Goal: Task Accomplishment & Management: Use online tool/utility

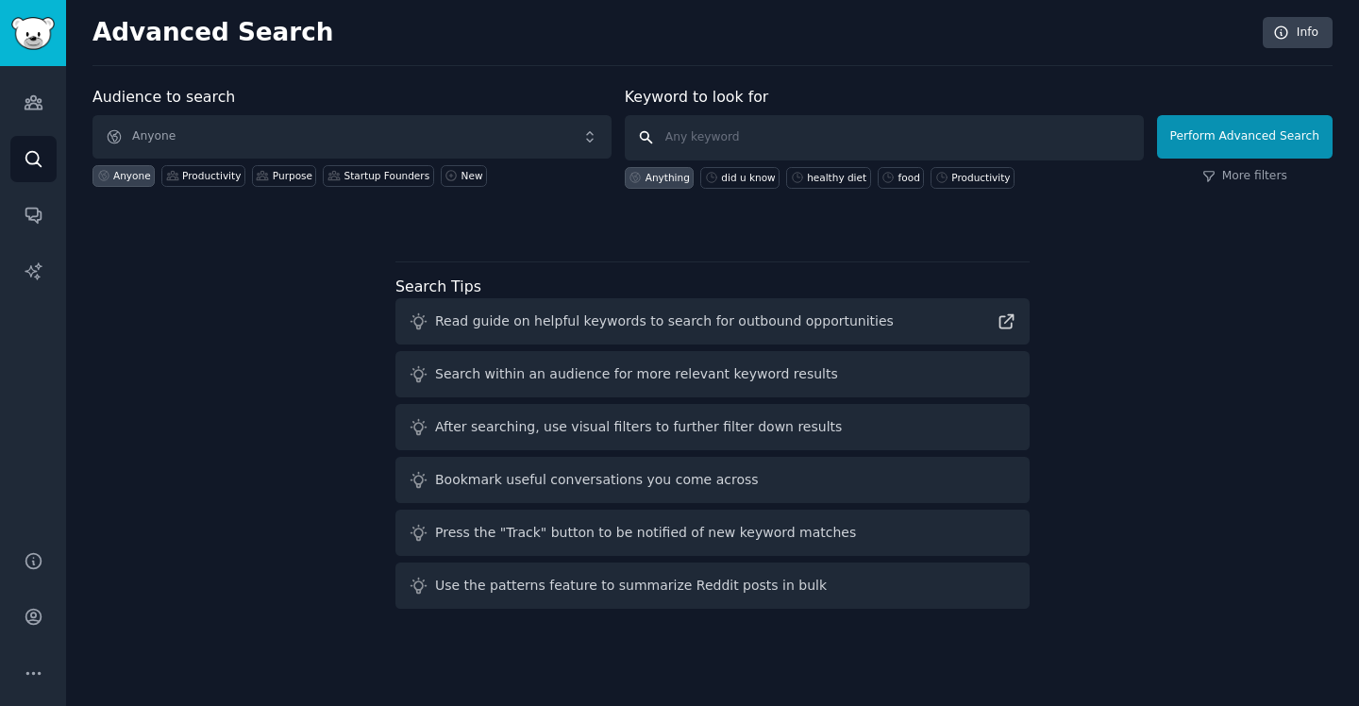
click at [847, 141] on input "text" at bounding box center [884, 137] width 519 height 45
click at [41, 32] on img "Sidebar" at bounding box center [32, 33] width 43 height 33
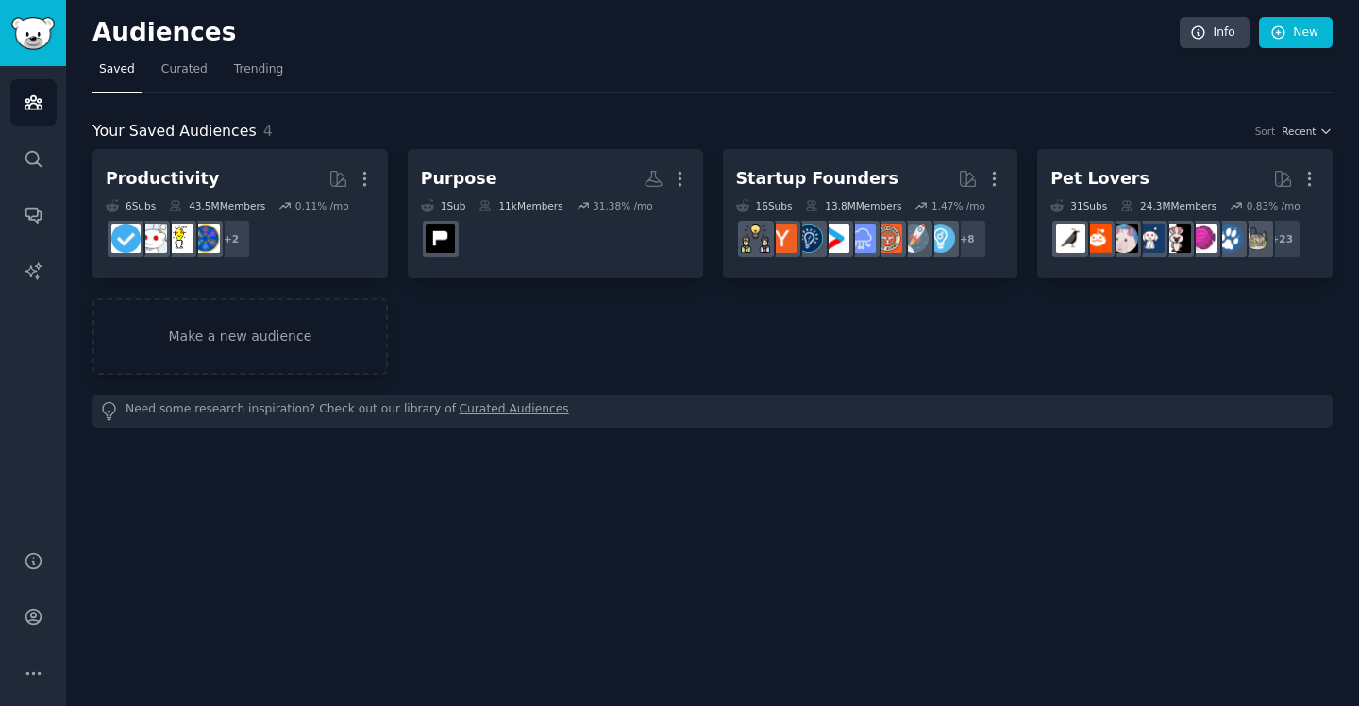
click at [41, 32] on img "Sidebar" at bounding box center [32, 33] width 43 height 33
click at [346, 416] on div "Need some research inspiration? Check out our library of Curated Audiences" at bounding box center [712, 410] width 1240 height 33
click at [475, 416] on link "Curated Audiences" at bounding box center [513, 411] width 109 height 20
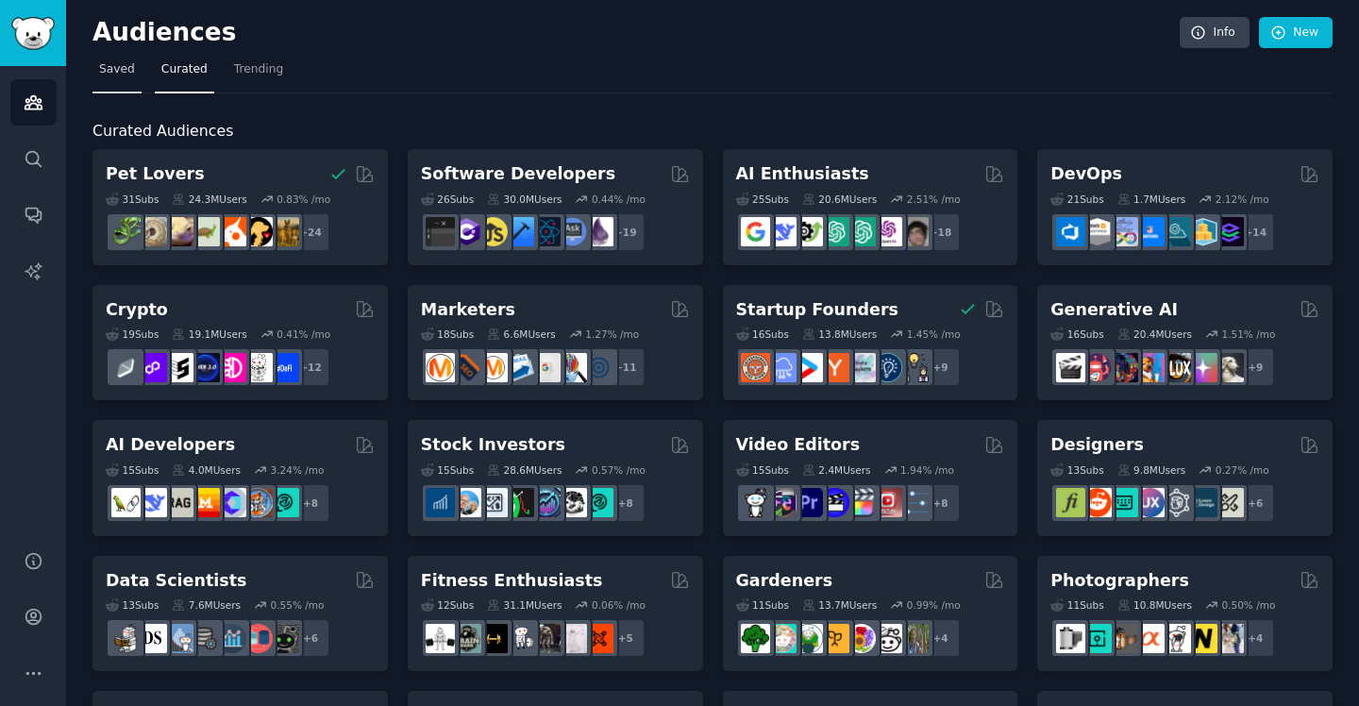
click at [122, 69] on span "Saved" at bounding box center [117, 69] width 36 height 17
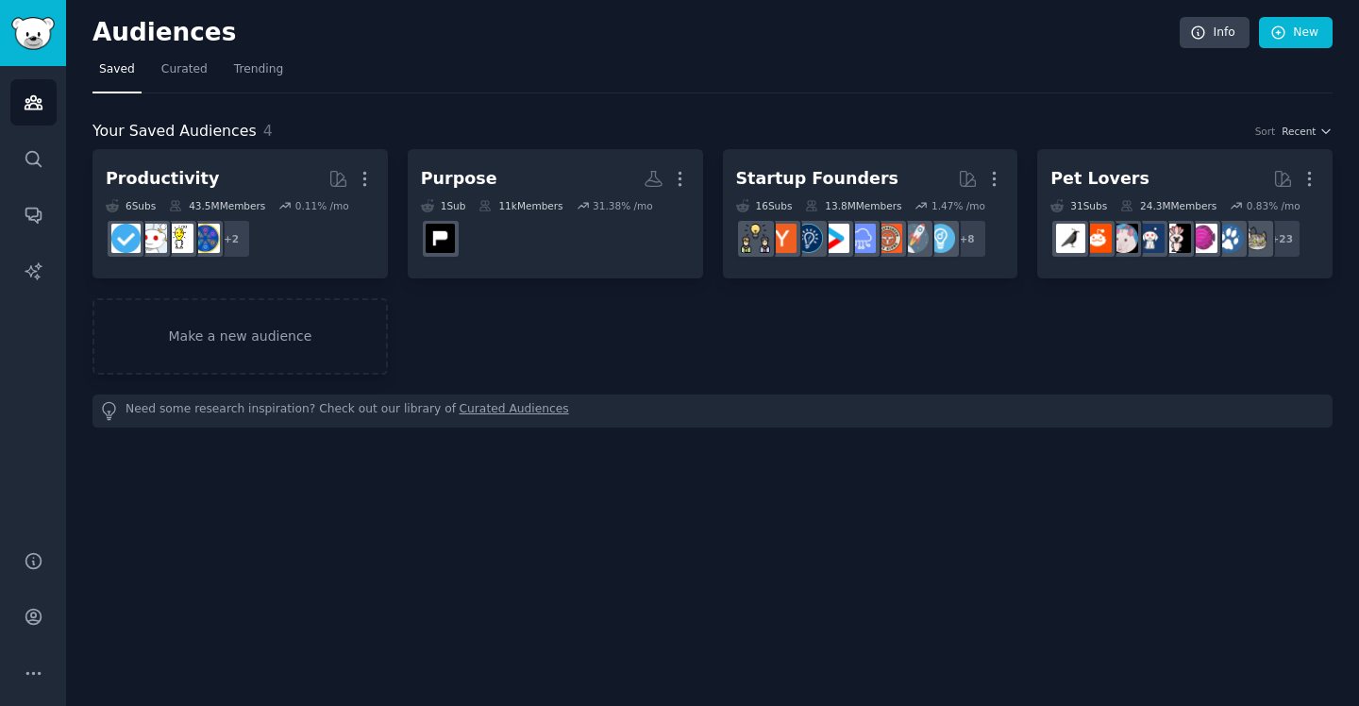
click at [292, 410] on div "Need some research inspiration? Check out our library of Curated Audiences" at bounding box center [712, 410] width 1240 height 33
click at [525, 409] on link "Curated Audiences" at bounding box center [513, 411] width 109 height 20
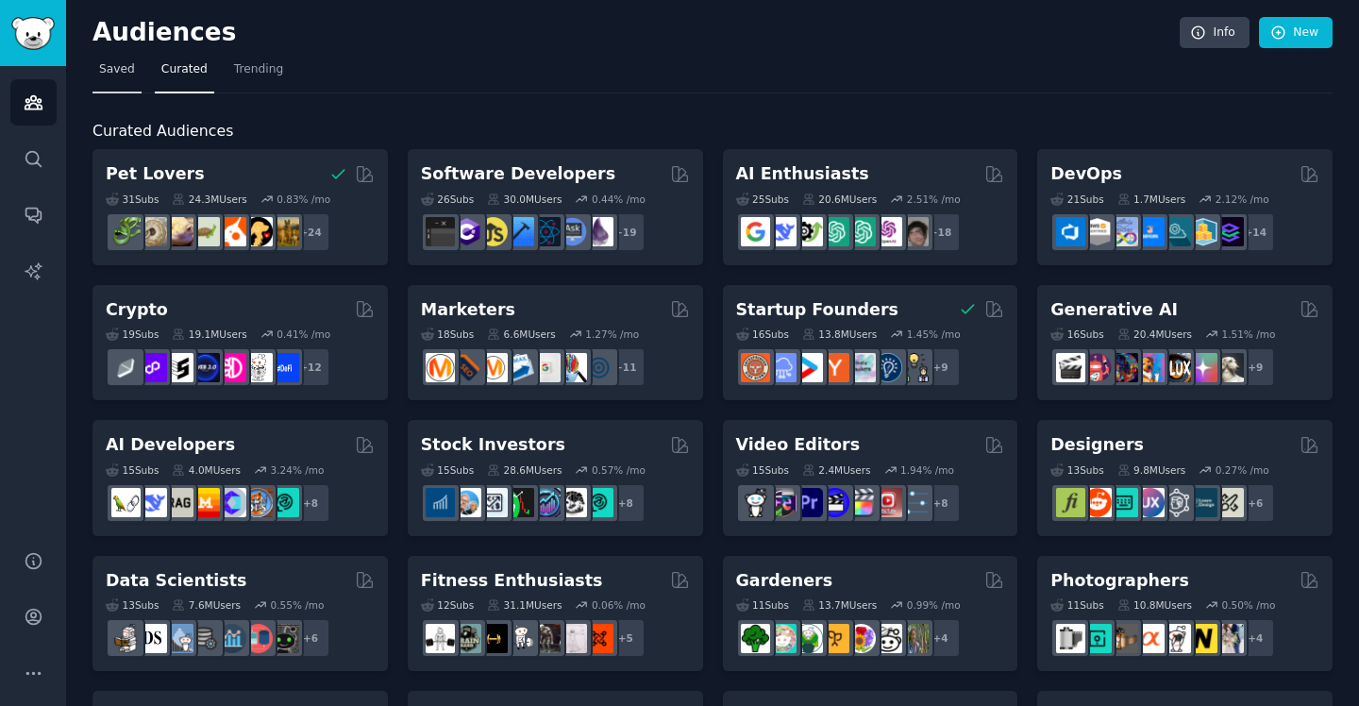
click at [124, 63] on span "Saved" at bounding box center [117, 69] width 36 height 17
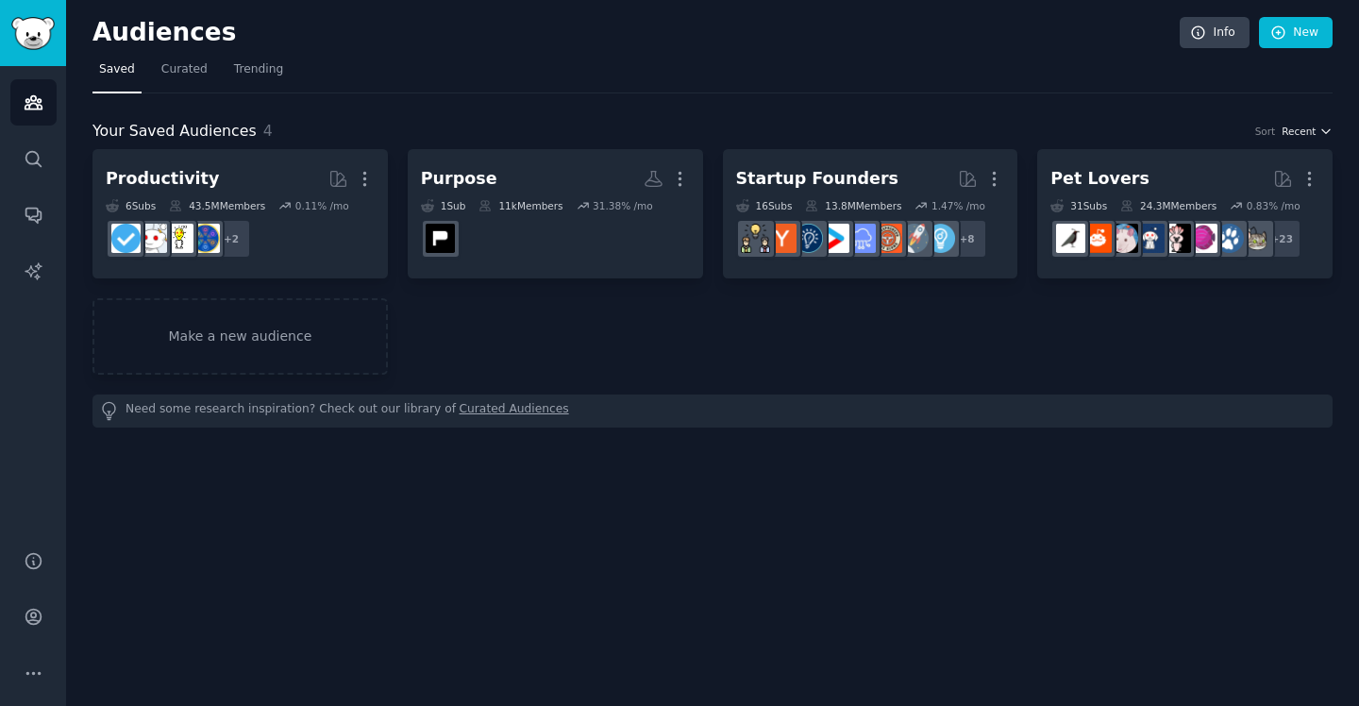
click at [1330, 131] on icon "button" at bounding box center [1325, 131] width 13 height 13
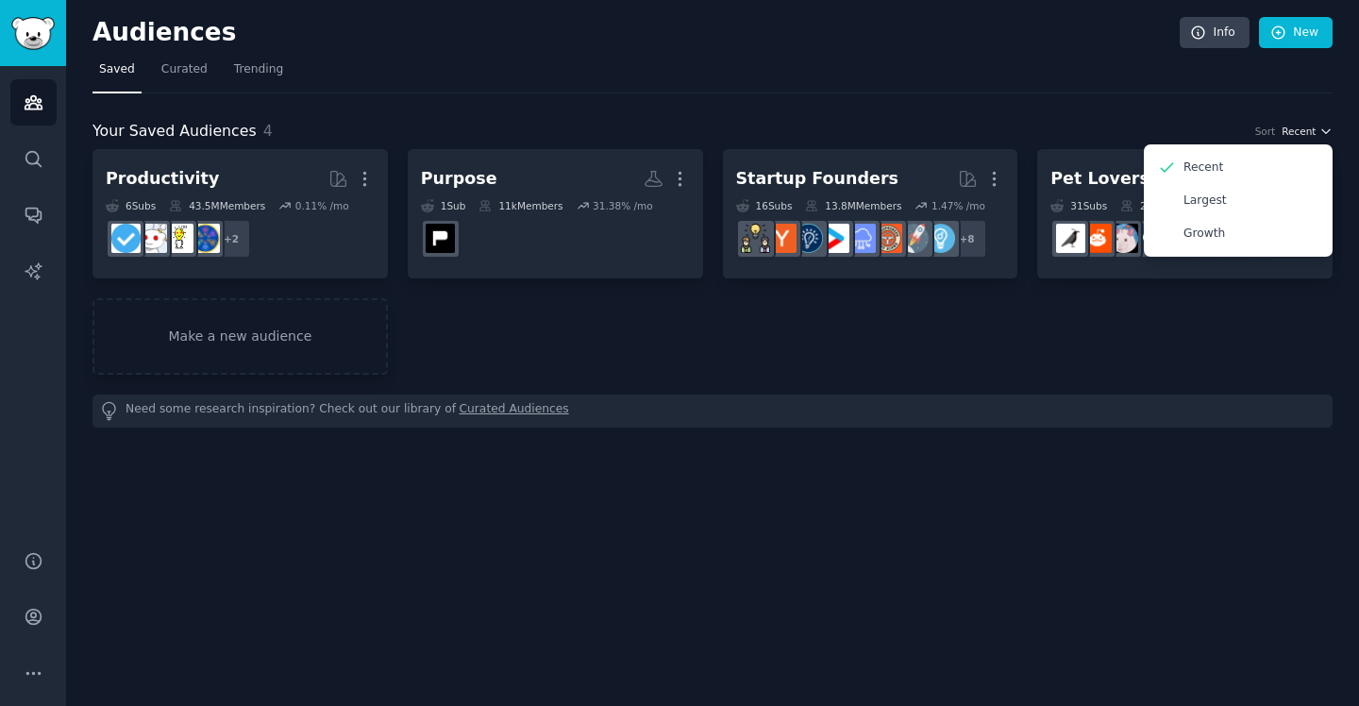
click at [1329, 132] on icon "button" at bounding box center [1325, 131] width 13 height 13
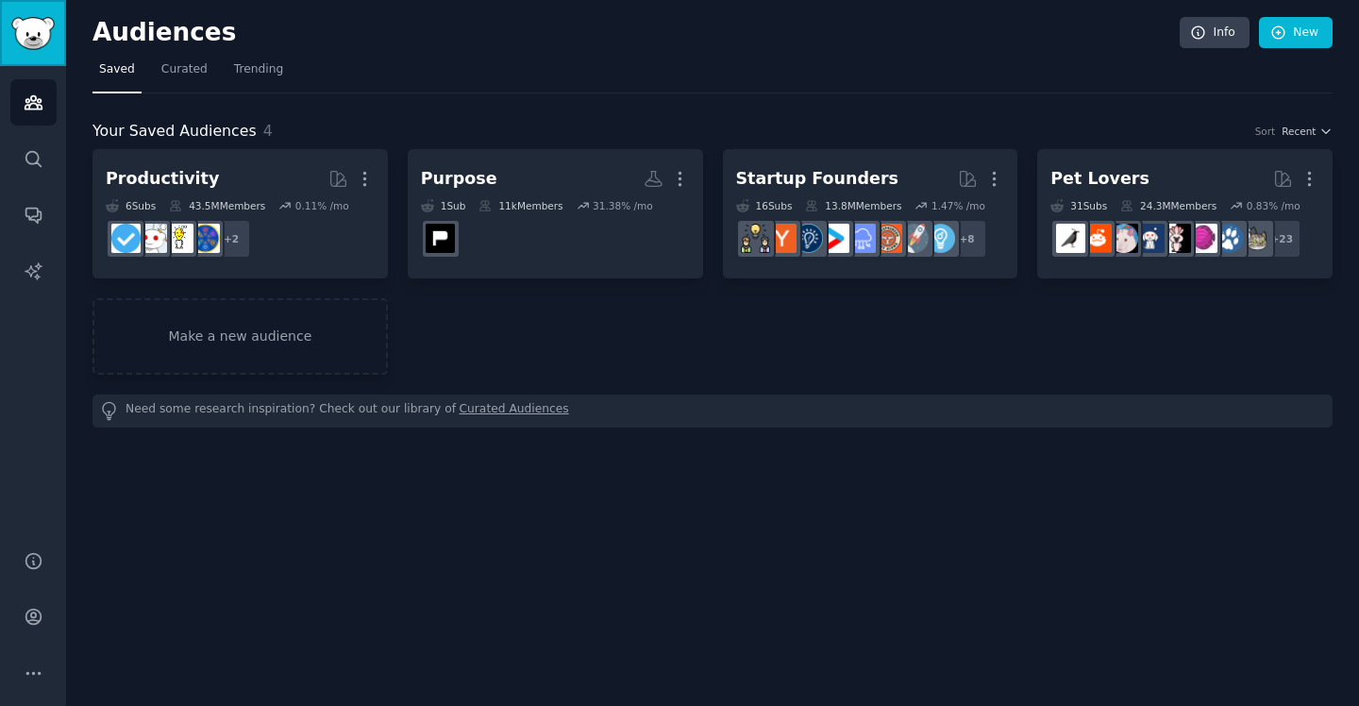
click at [38, 37] on img "Sidebar" at bounding box center [32, 33] width 43 height 33
click at [213, 340] on link "Make a new audience" at bounding box center [239, 336] width 295 height 76
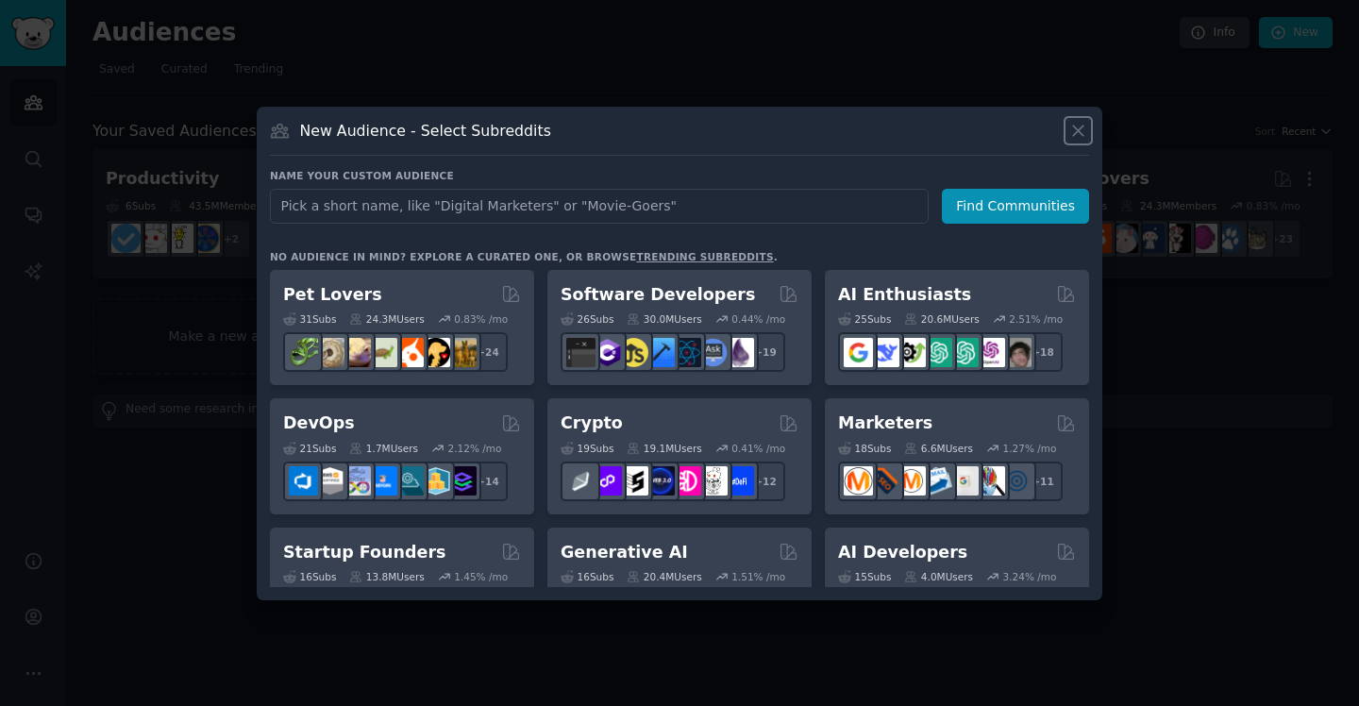
click at [1081, 128] on icon at bounding box center [1078, 131] width 20 height 20
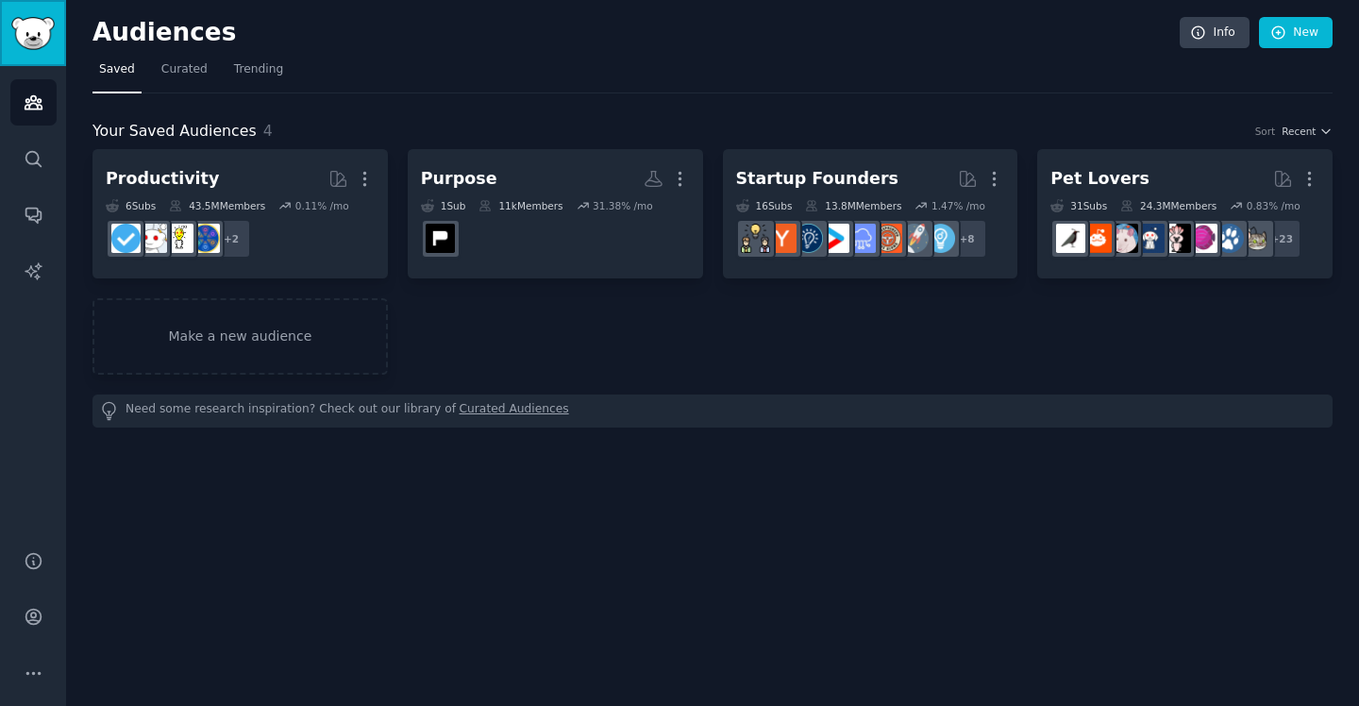
click at [44, 29] on img "Sidebar" at bounding box center [32, 33] width 43 height 33
click at [225, 330] on link "Make a new audience" at bounding box center [239, 336] width 295 height 76
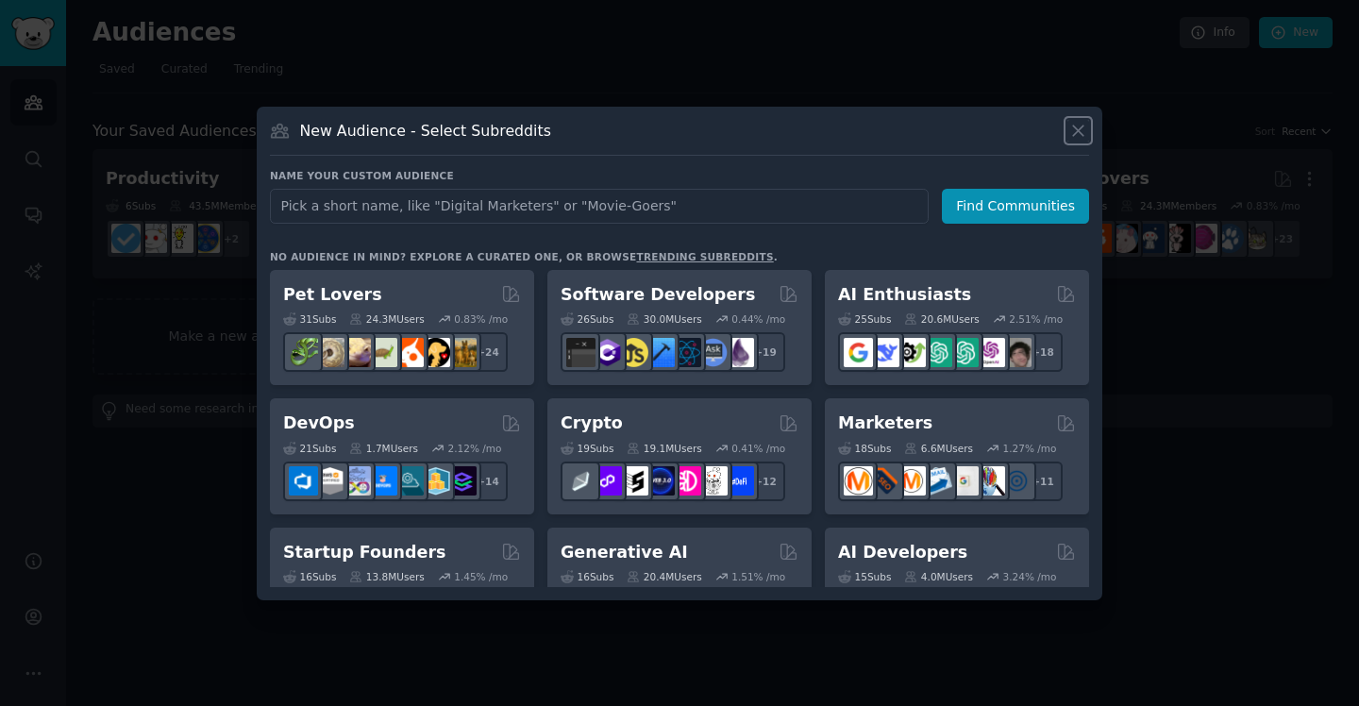
click at [1082, 131] on icon at bounding box center [1078, 131] width 20 height 20
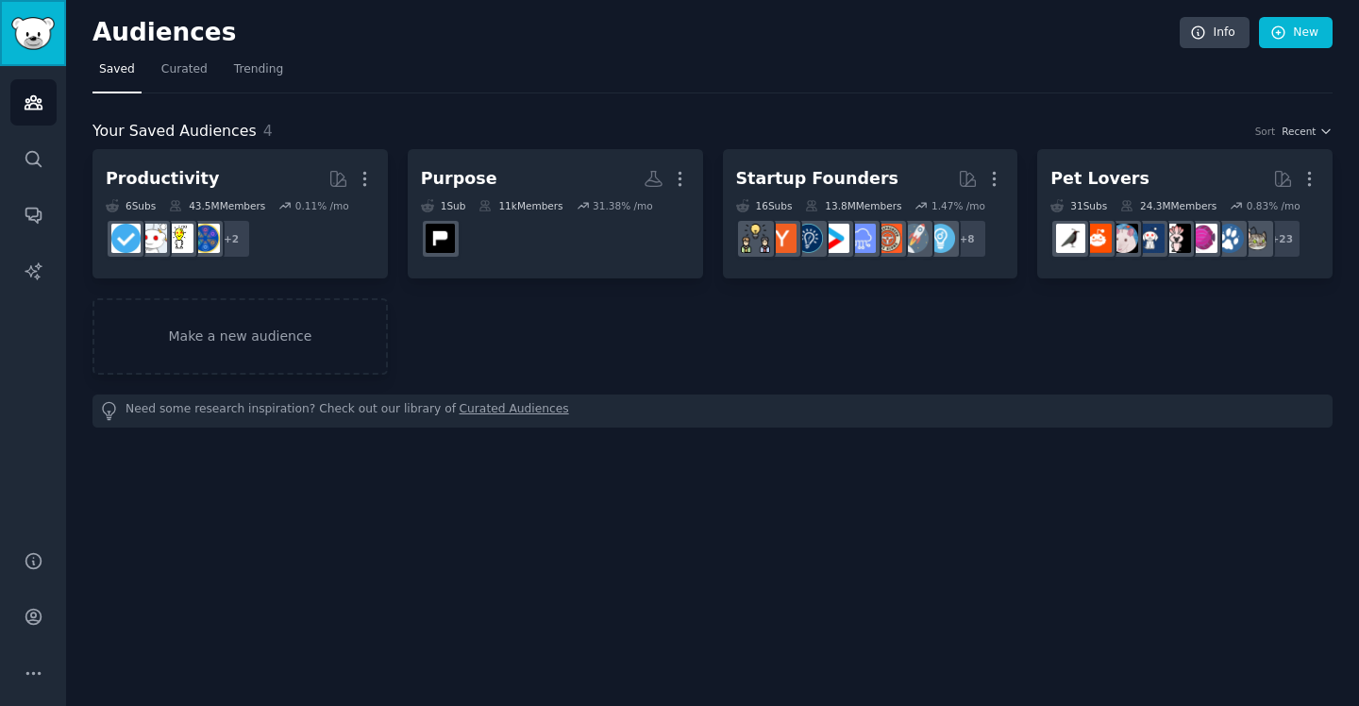
click at [34, 27] on img "Sidebar" at bounding box center [32, 33] width 43 height 33
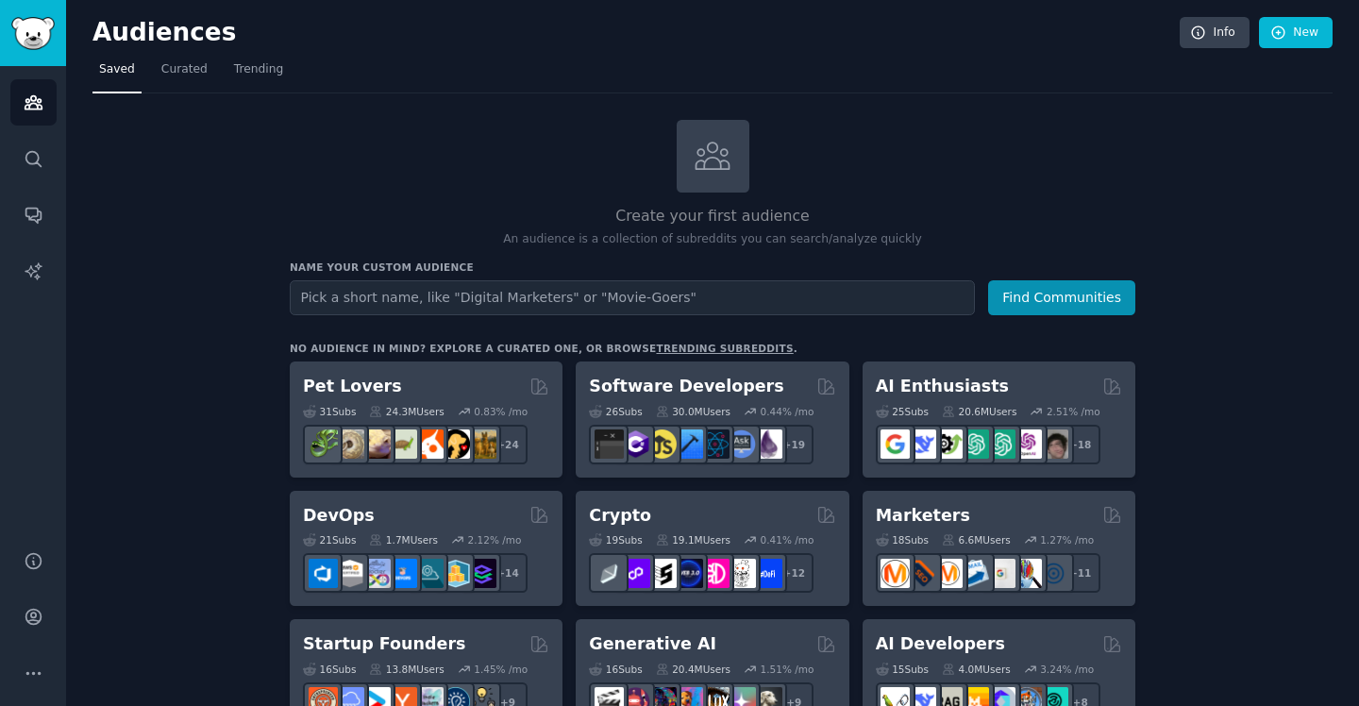
click at [340, 300] on input "text" at bounding box center [632, 297] width 685 height 35
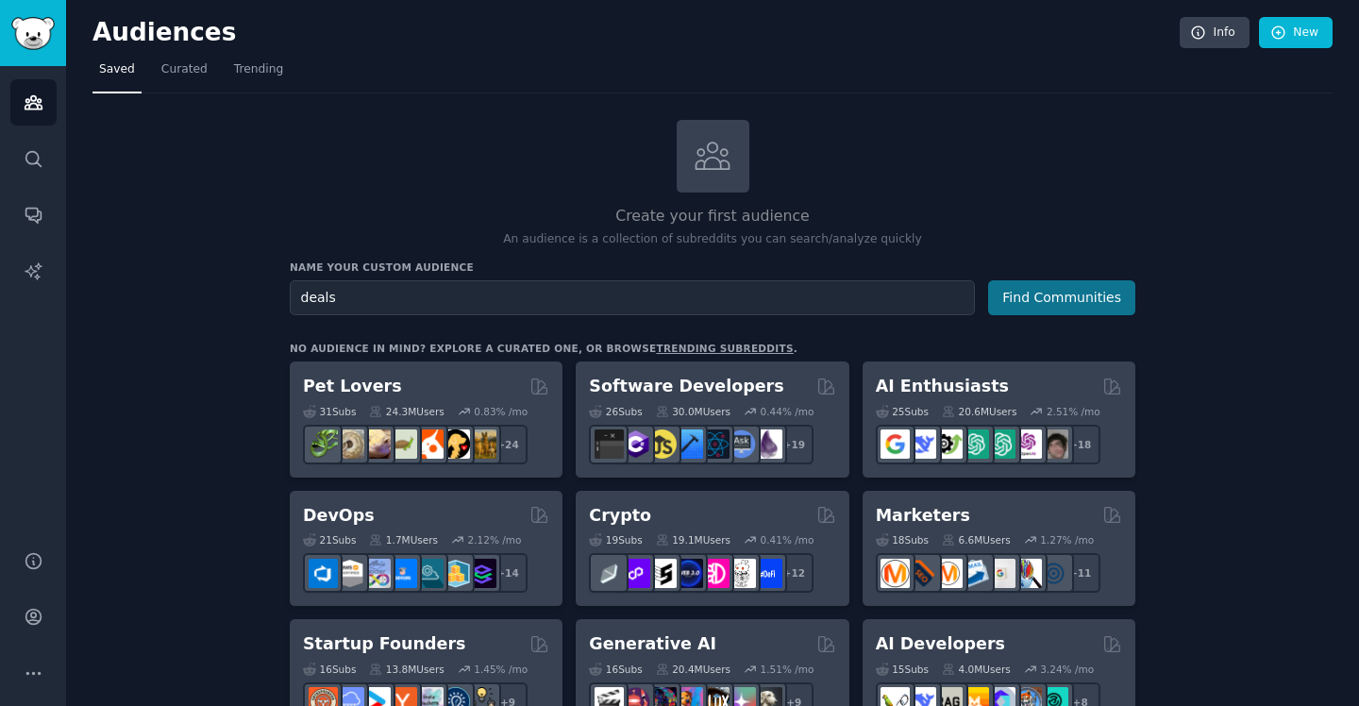
type input "deals"
click at [1052, 296] on button "Find Communities" at bounding box center [1061, 297] width 147 height 35
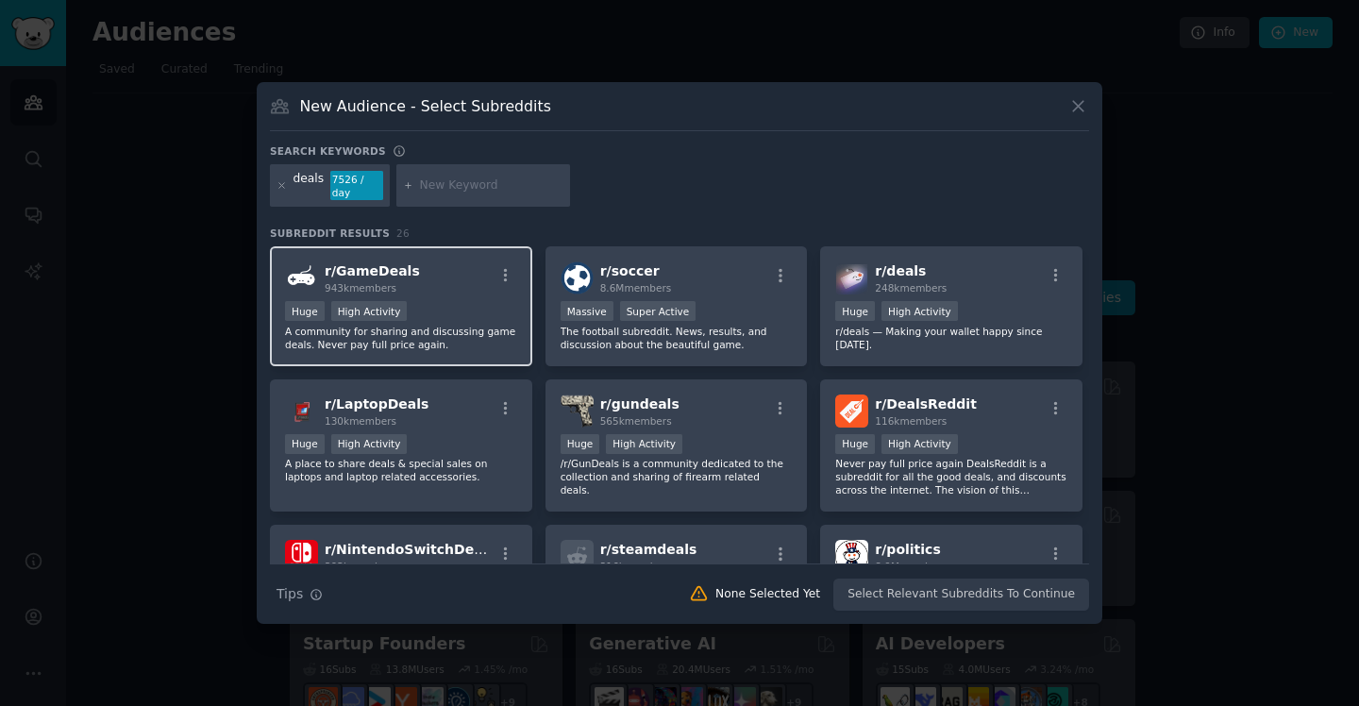
click at [376, 267] on span "r/ GameDeals" at bounding box center [372, 270] width 95 height 15
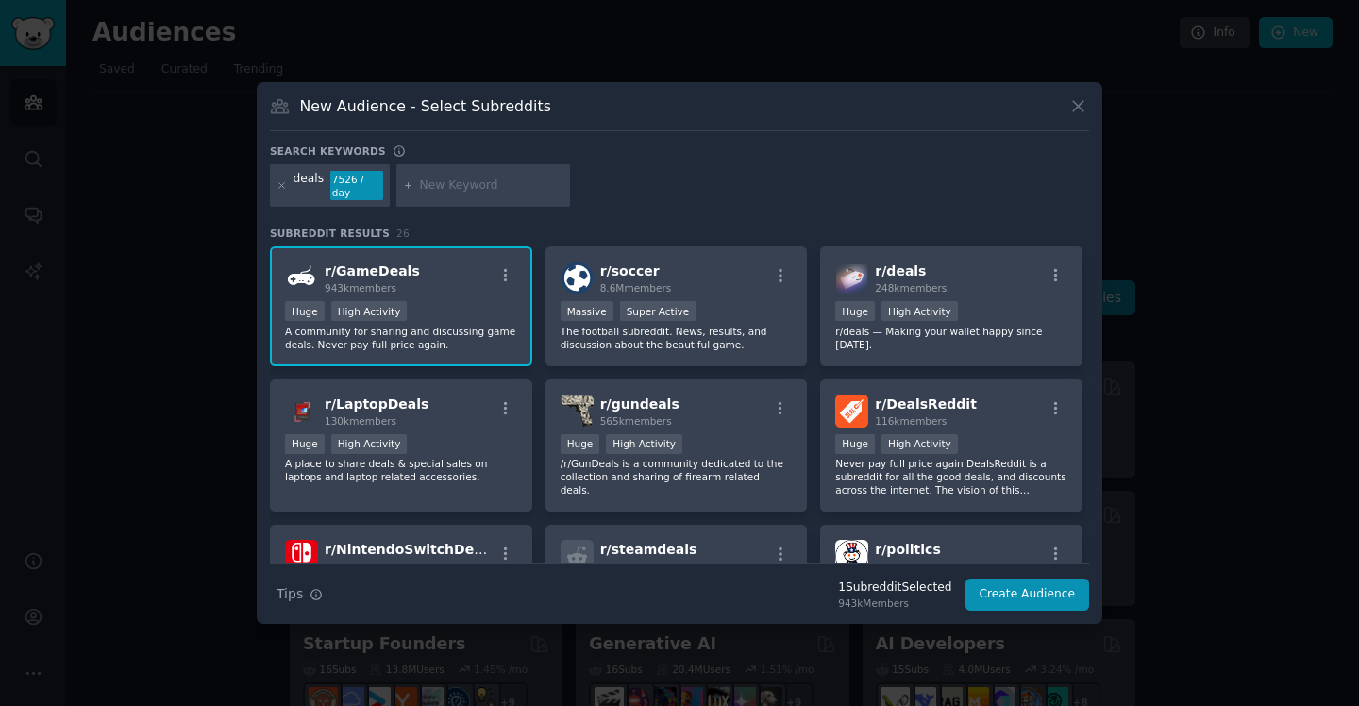
click at [375, 268] on span "r/ GameDeals" at bounding box center [372, 270] width 95 height 15
click at [431, 302] on div ">= 80th percentile for submissions / day Huge High Activity" at bounding box center [401, 313] width 232 height 24
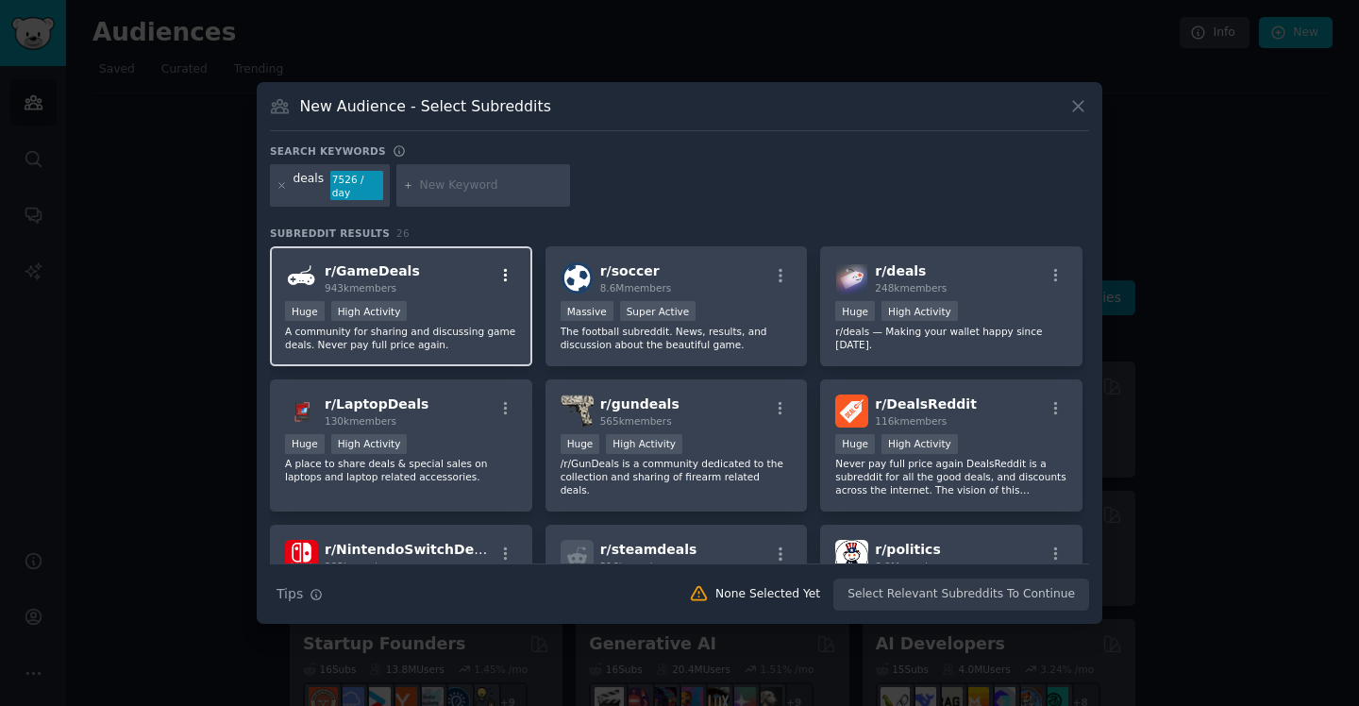
click at [504, 274] on icon "button" at bounding box center [506, 275] width 4 height 13
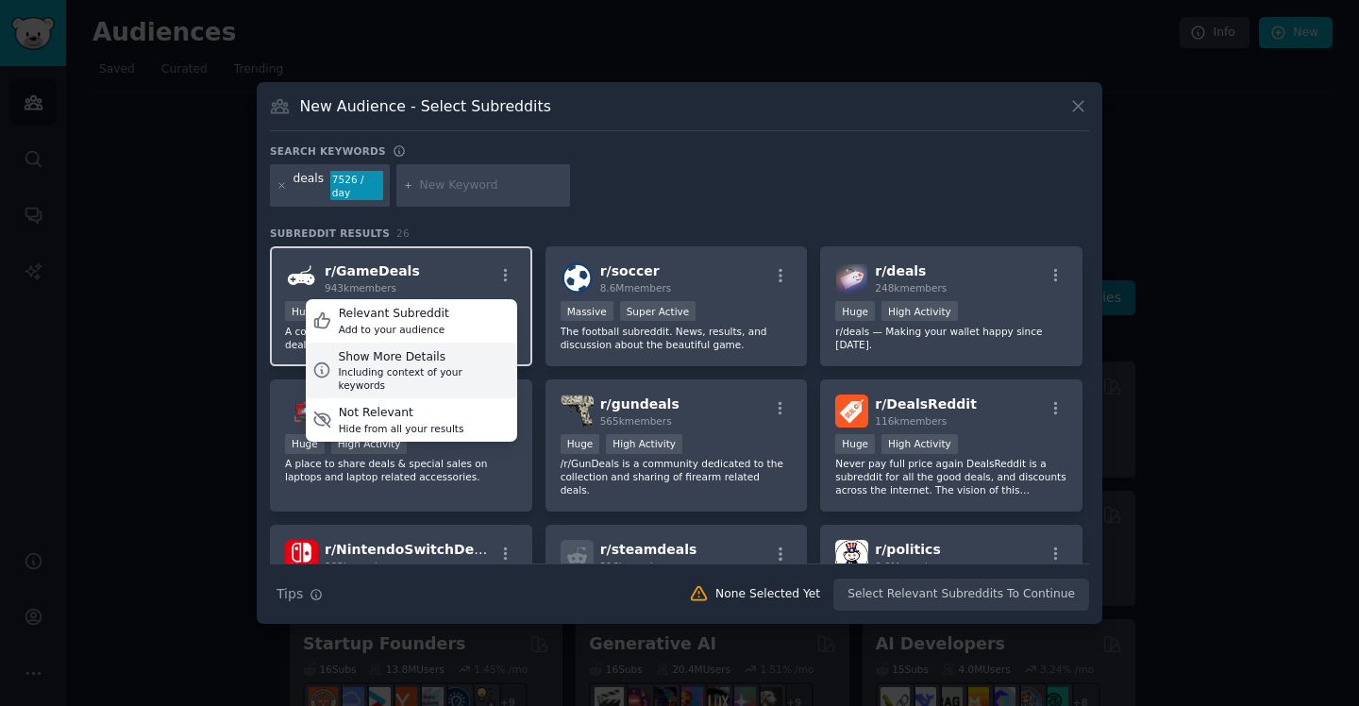
click at [460, 359] on div "Show More Details" at bounding box center [424, 357] width 172 height 17
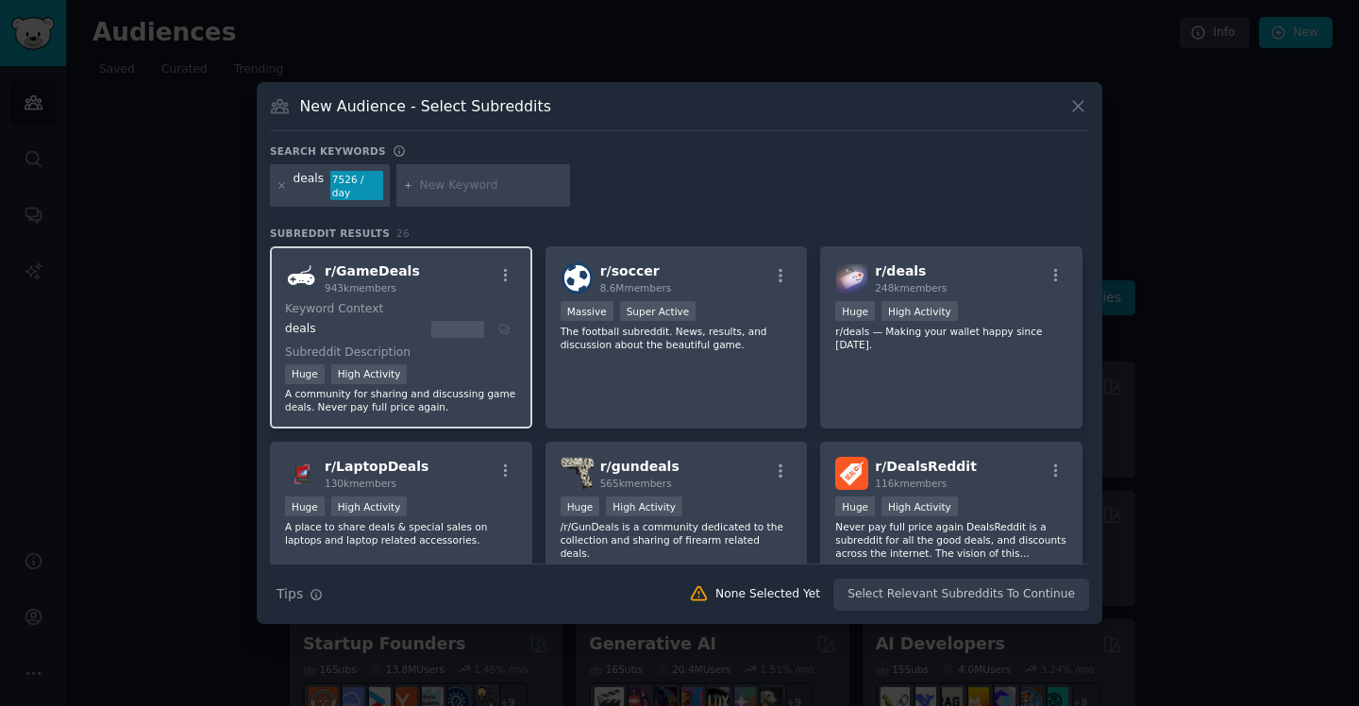
click at [357, 272] on span "r/ GameDeals" at bounding box center [372, 270] width 95 height 15
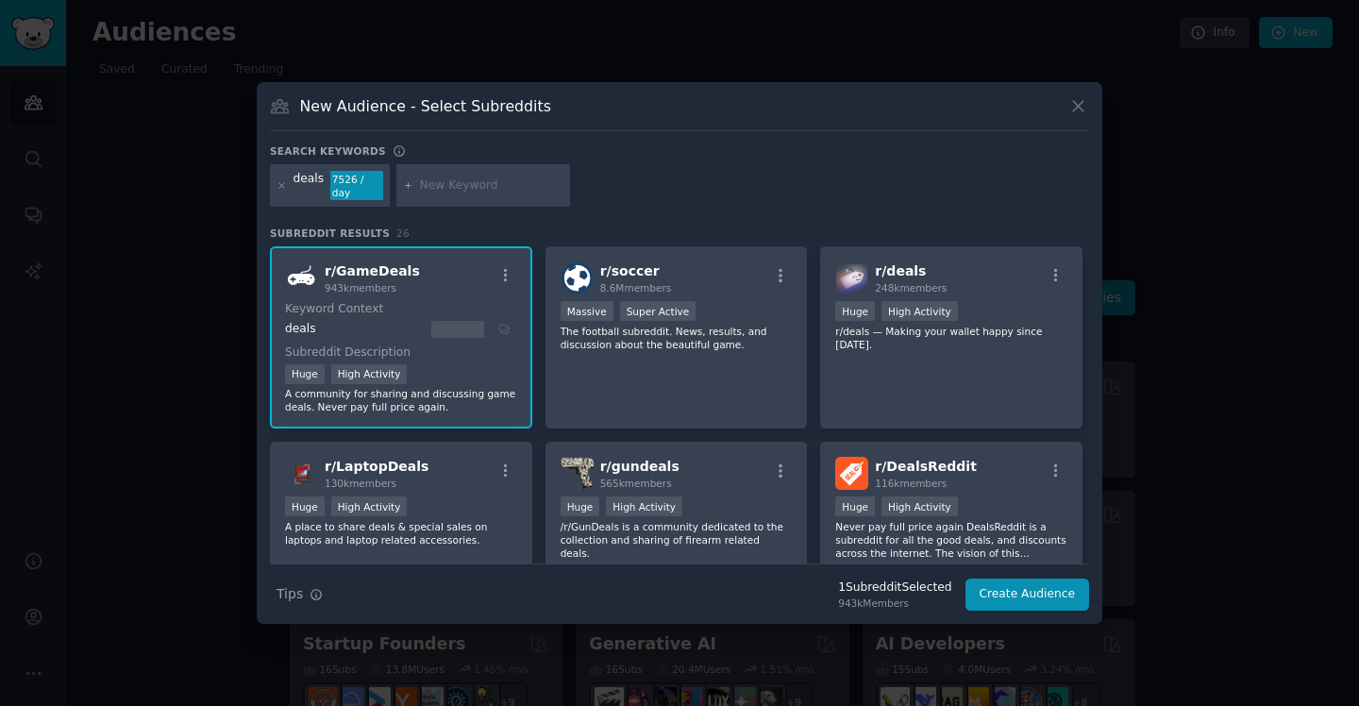
click at [356, 284] on span "943k members" at bounding box center [361, 287] width 72 height 11
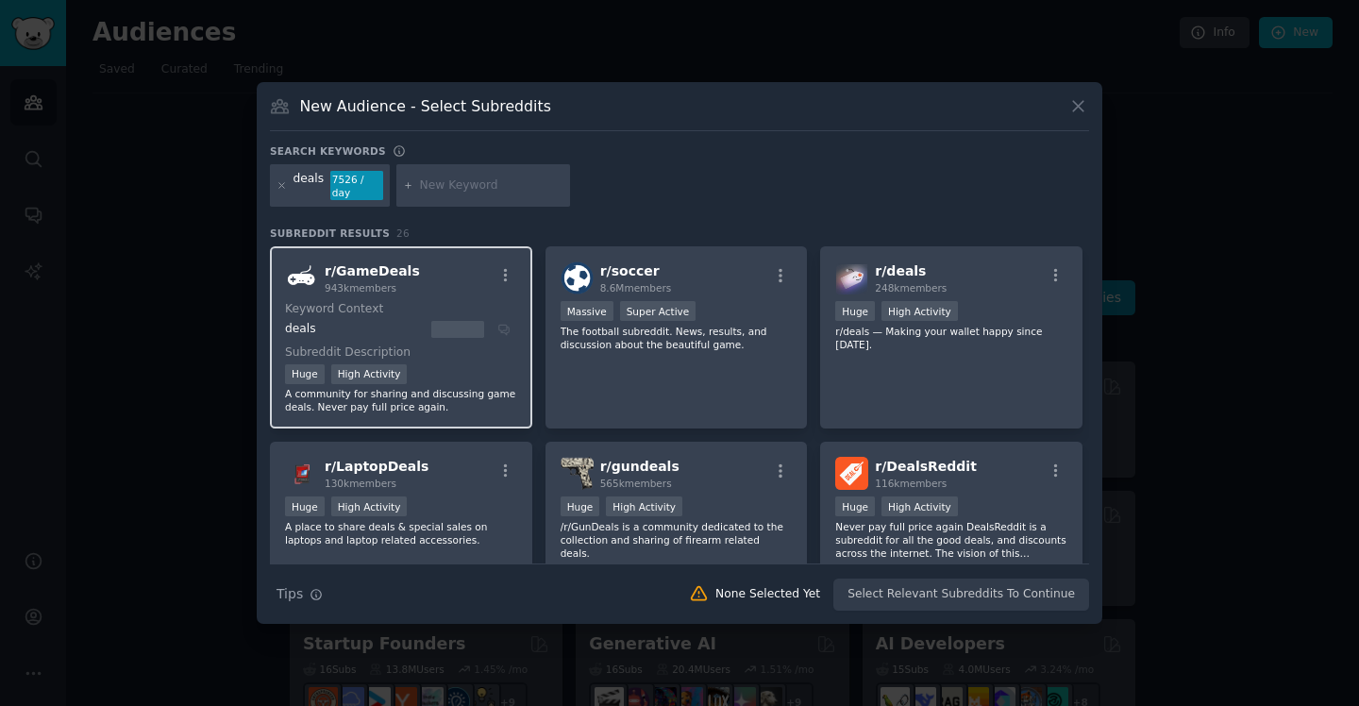
click at [356, 284] on span "943k members" at bounding box center [361, 287] width 72 height 11
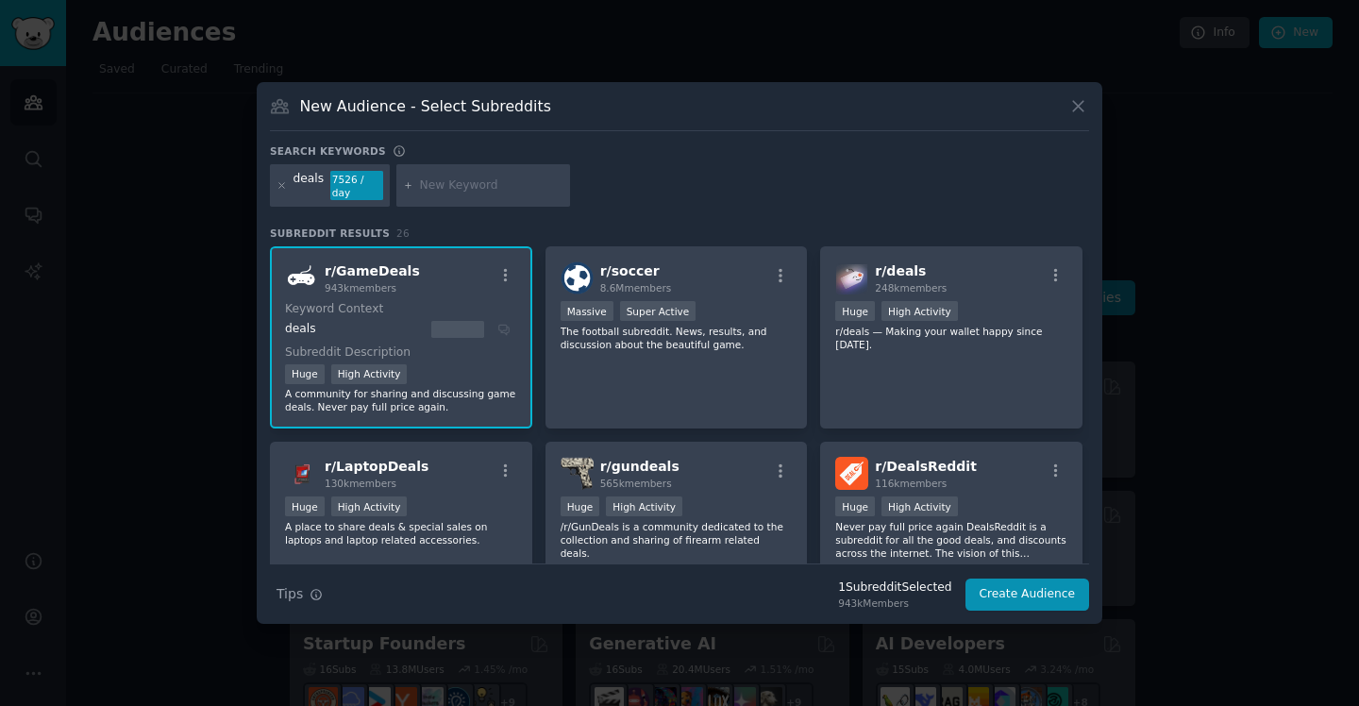
click at [375, 312] on dt "Keyword Context" at bounding box center [397, 309] width 225 height 17
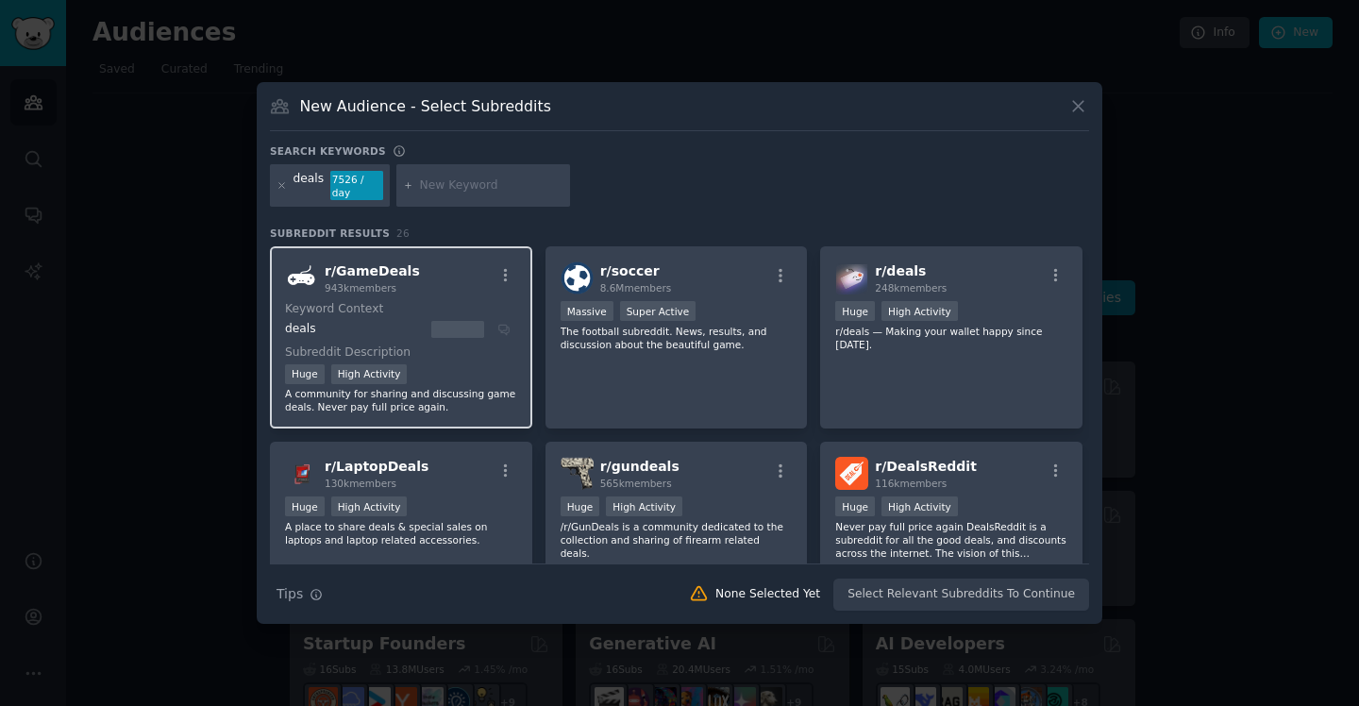
click at [295, 325] on div "deals" at bounding box center [355, 329] width 140 height 17
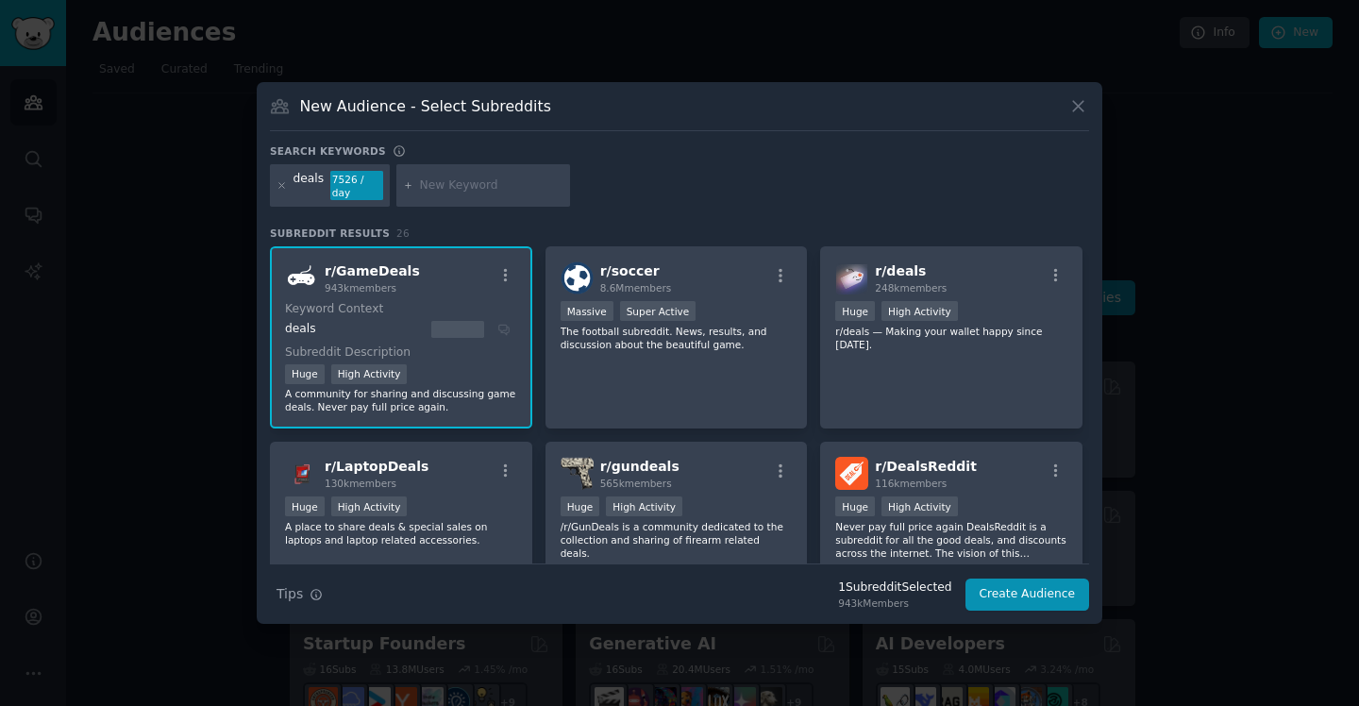
click at [400, 401] on p "A community for sharing and discussing game deals. Never pay full price again." at bounding box center [401, 400] width 232 height 26
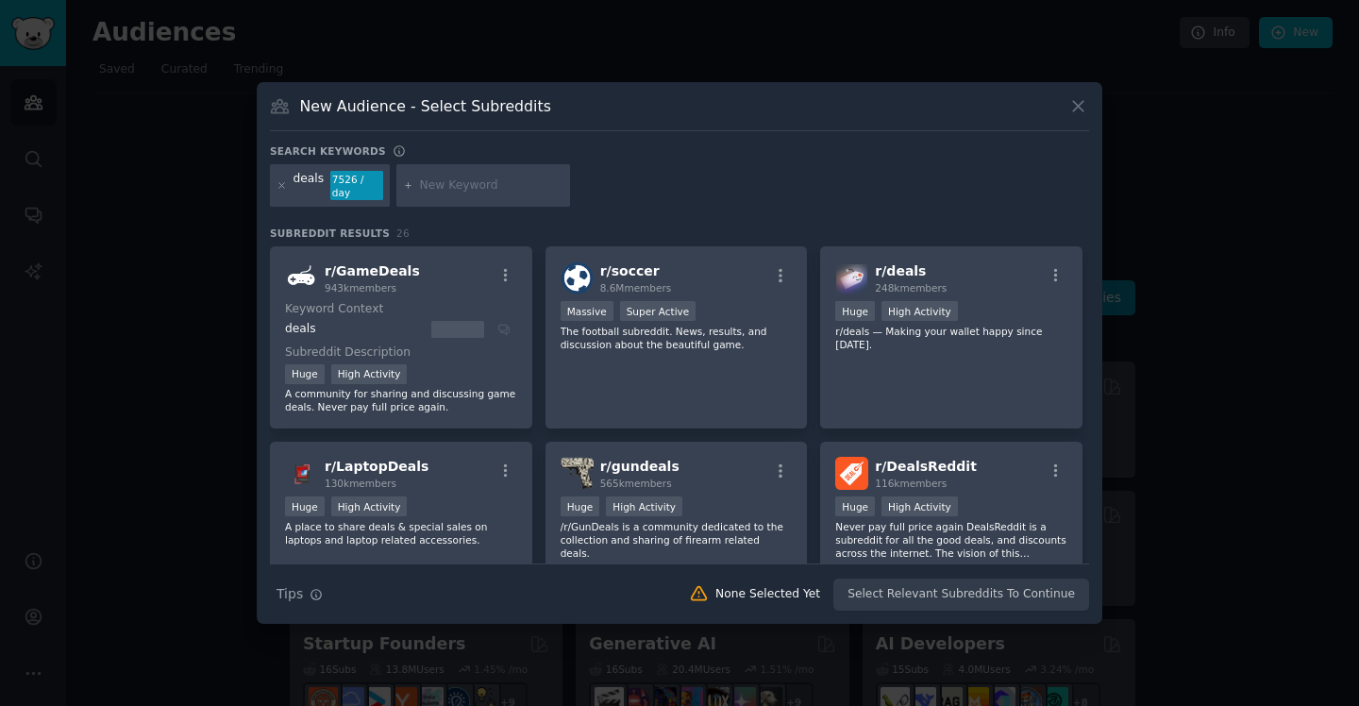
click at [82, 184] on div at bounding box center [679, 353] width 1359 height 706
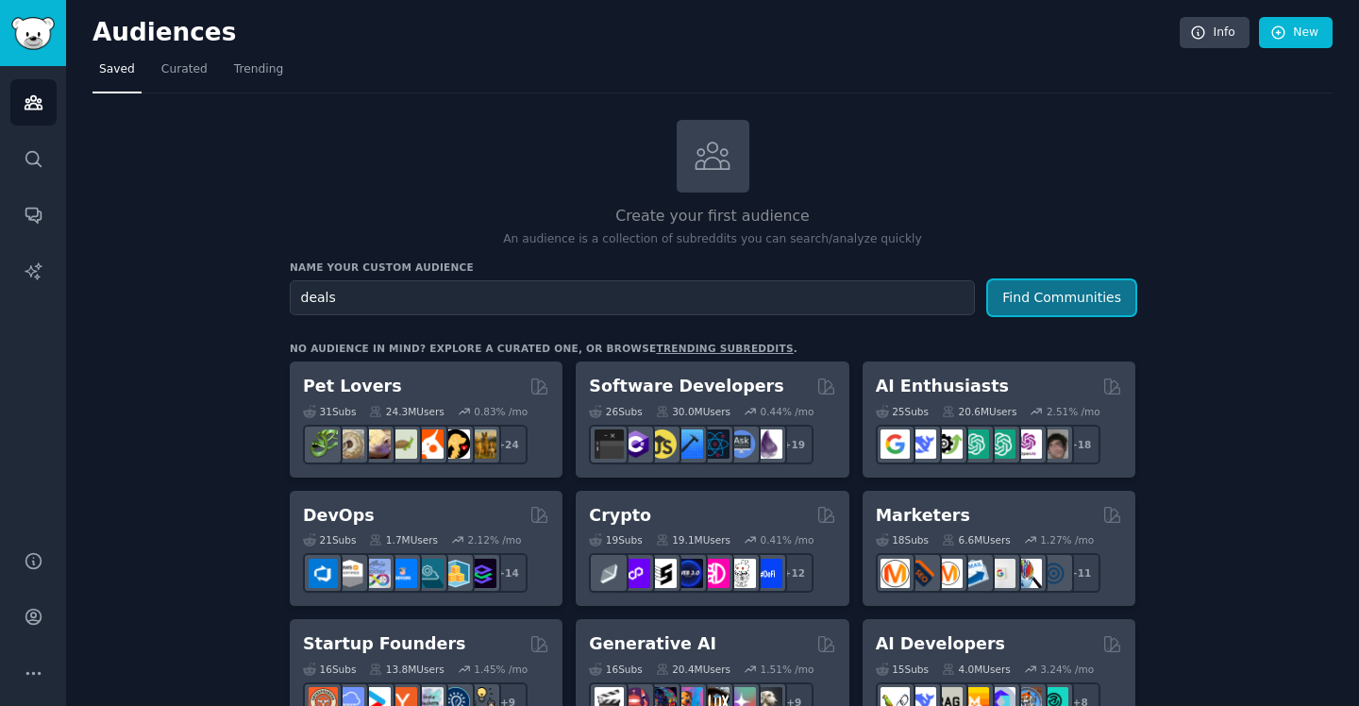
click at [1053, 290] on button "Find Communities" at bounding box center [1061, 297] width 147 height 35
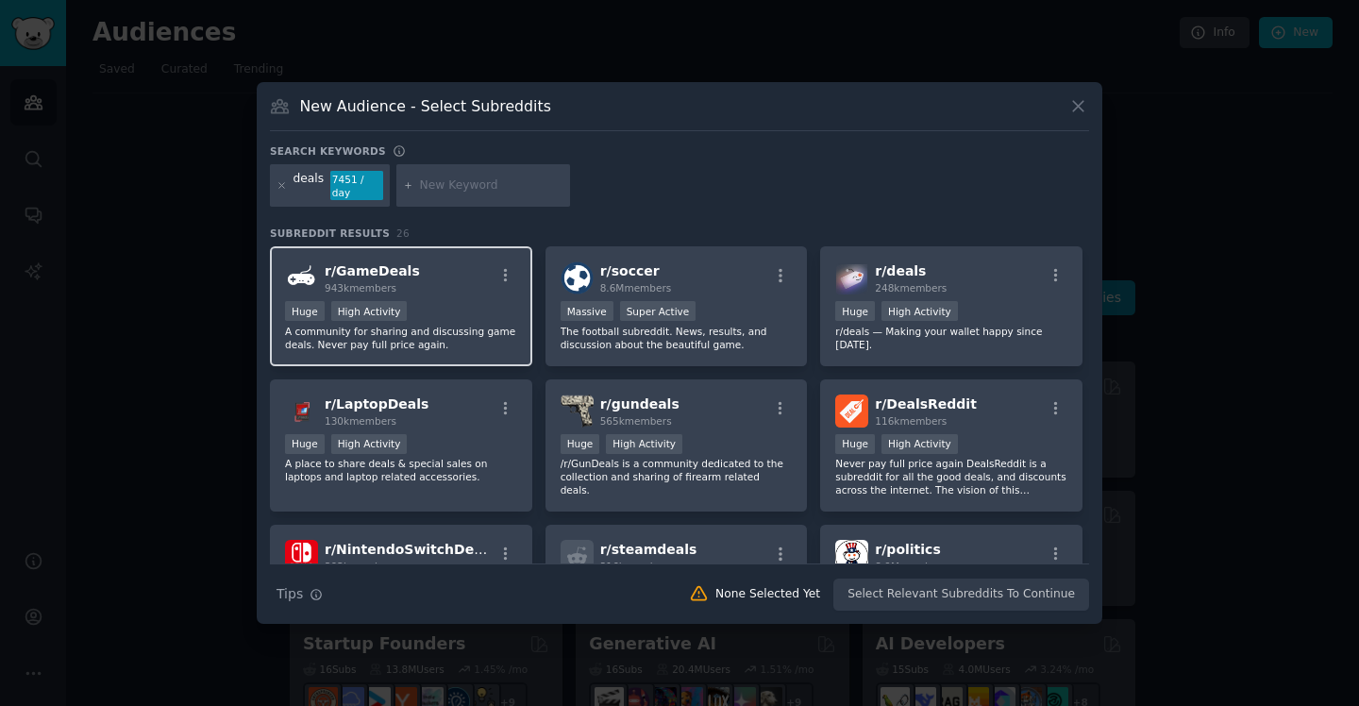
click at [378, 267] on span "r/ GameDeals" at bounding box center [372, 270] width 95 height 15
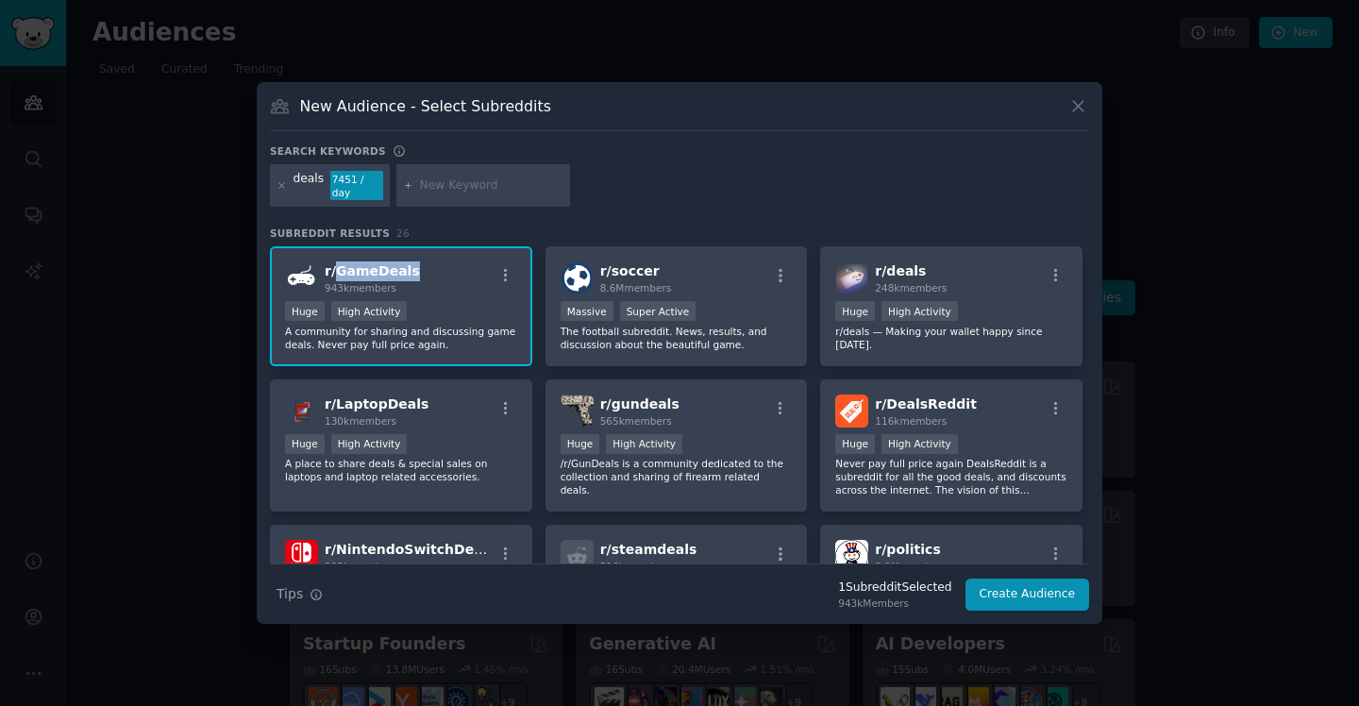
click at [378, 267] on span "r/ GameDeals" at bounding box center [372, 270] width 95 height 15
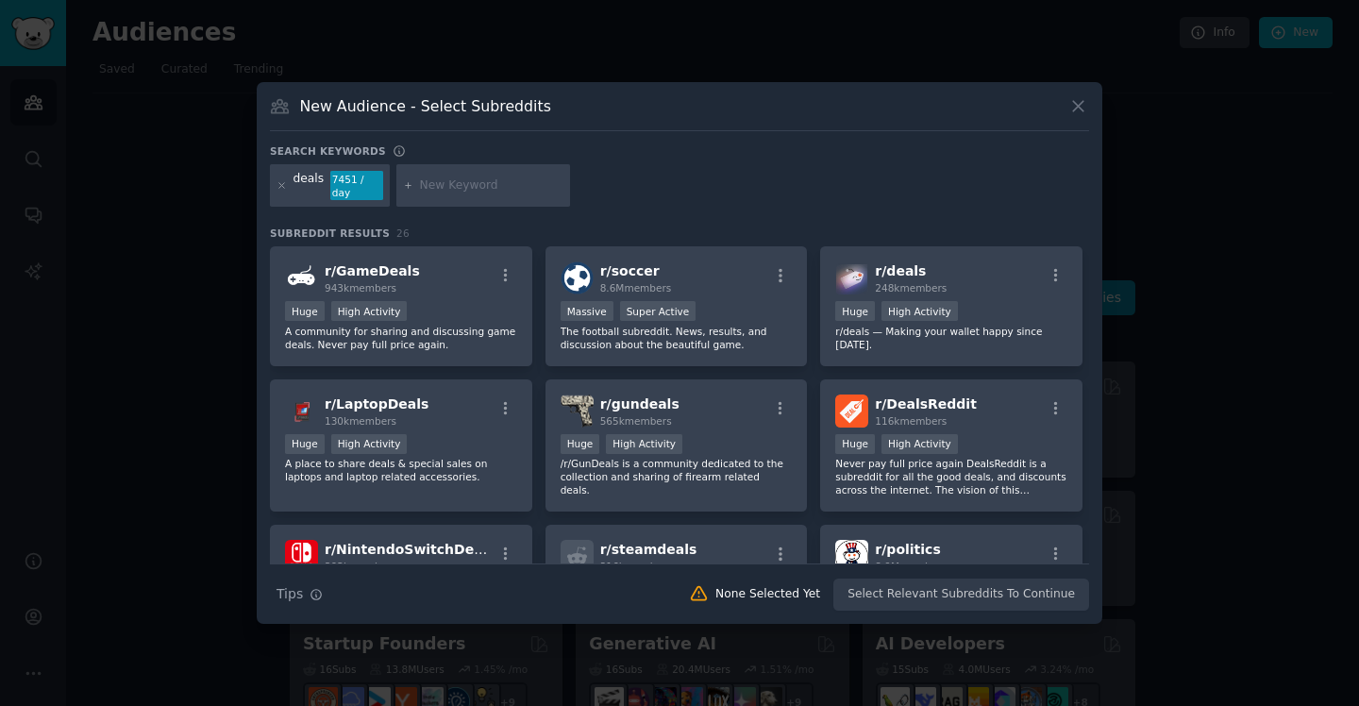
click at [156, 205] on div at bounding box center [679, 353] width 1359 height 706
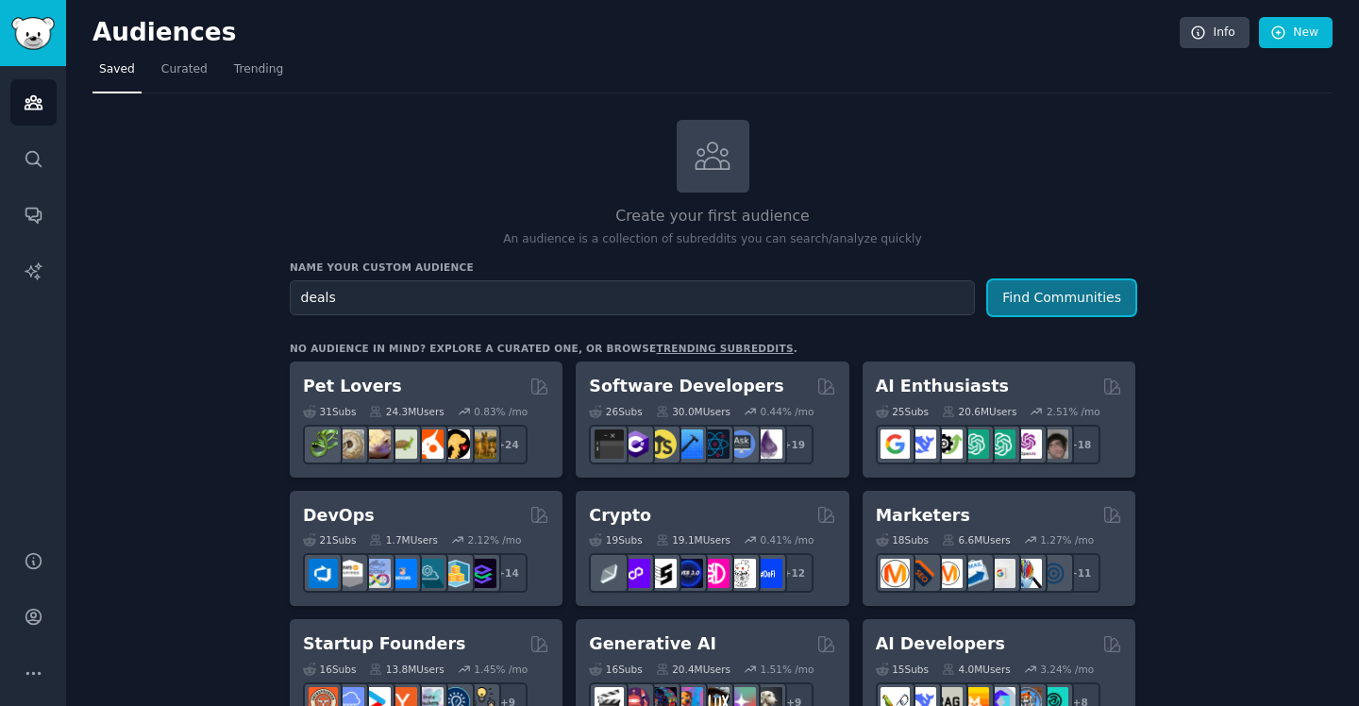
click at [1071, 298] on button "Find Communities" at bounding box center [1061, 297] width 147 height 35
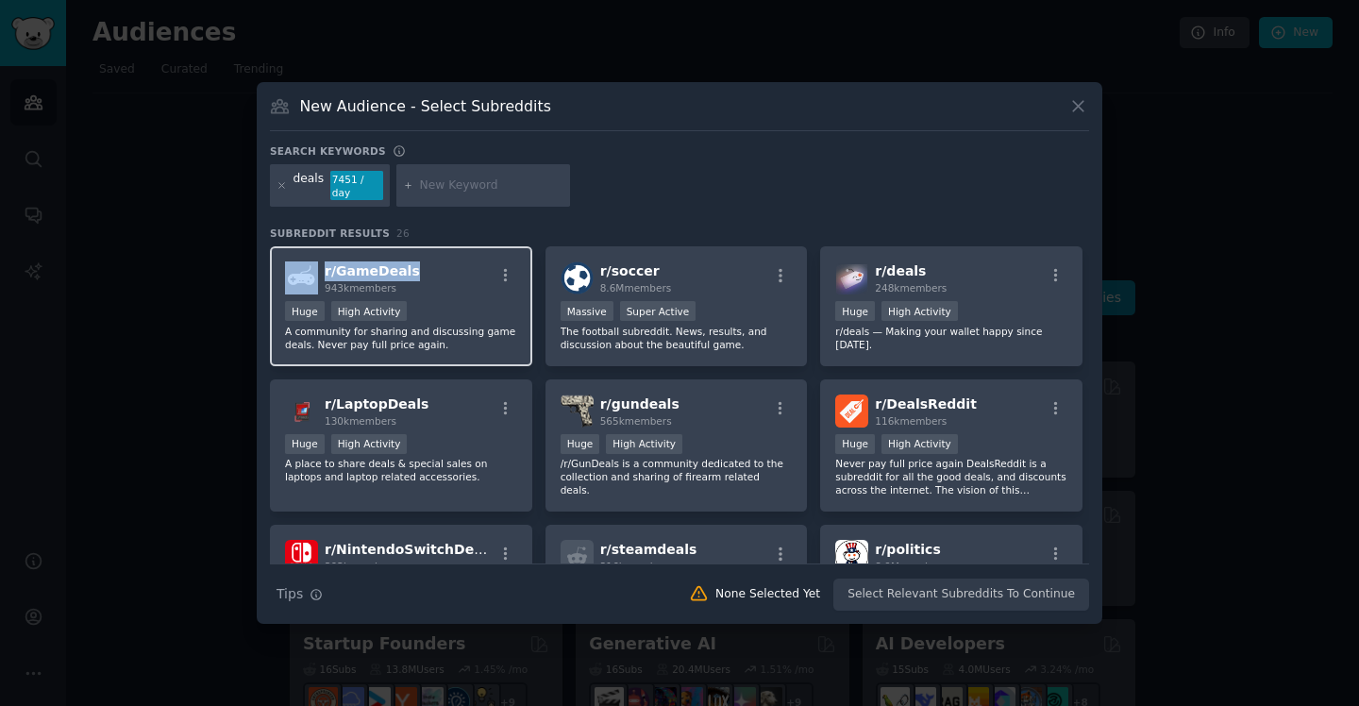
drag, startPoint x: 318, startPoint y: 259, endPoint x: 419, endPoint y: 257, distance: 101.0
click at [421, 261] on div "r/ GameDeals 943k members" at bounding box center [401, 277] width 232 height 33
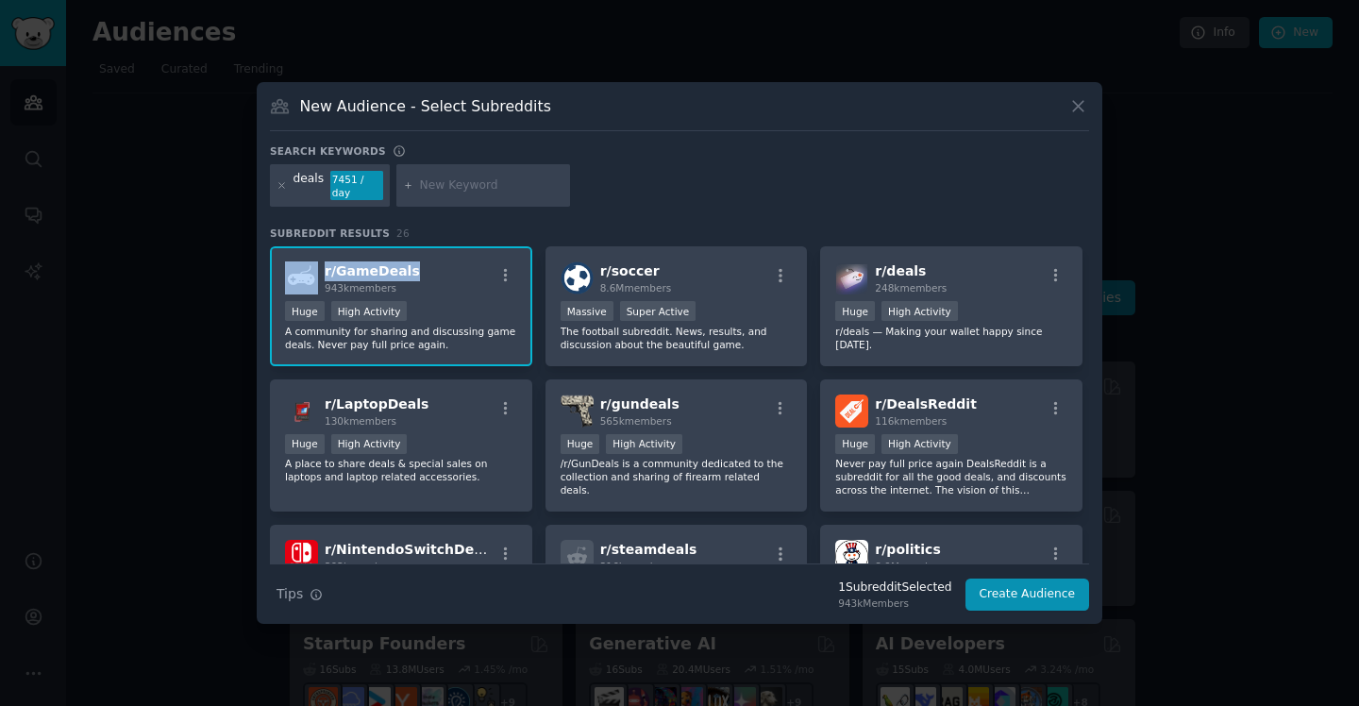
copy div "r/ GameDeals"
click at [509, 270] on icon "button" at bounding box center [505, 275] width 17 height 17
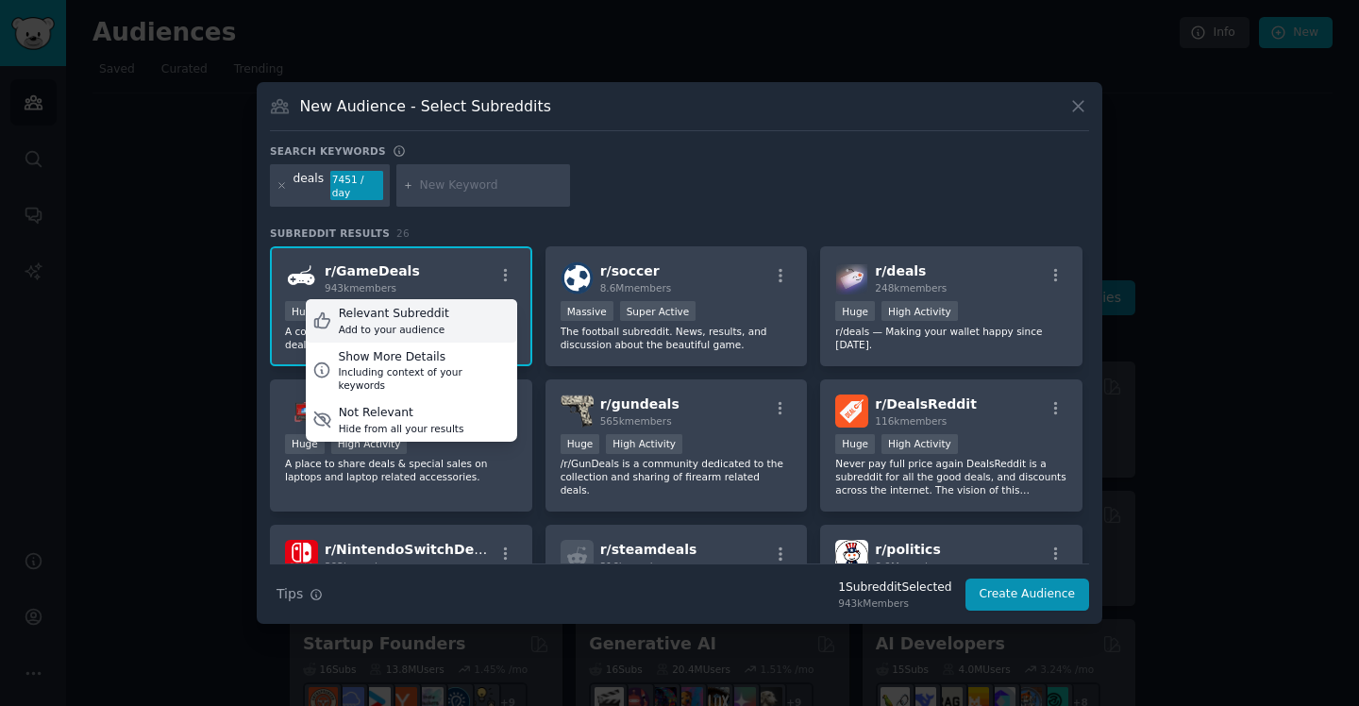
click at [361, 323] on div "Add to your audience" at bounding box center [394, 329] width 110 height 13
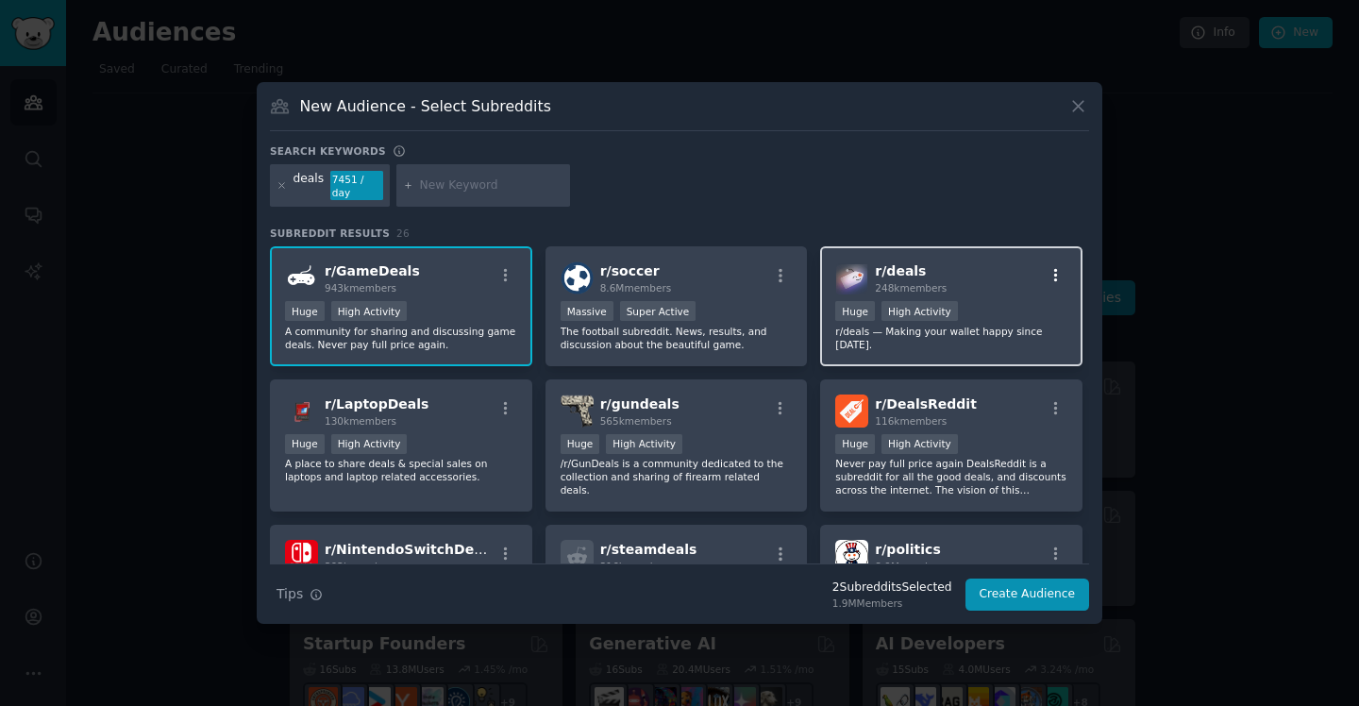
click at [1054, 267] on icon "button" at bounding box center [1055, 275] width 17 height 17
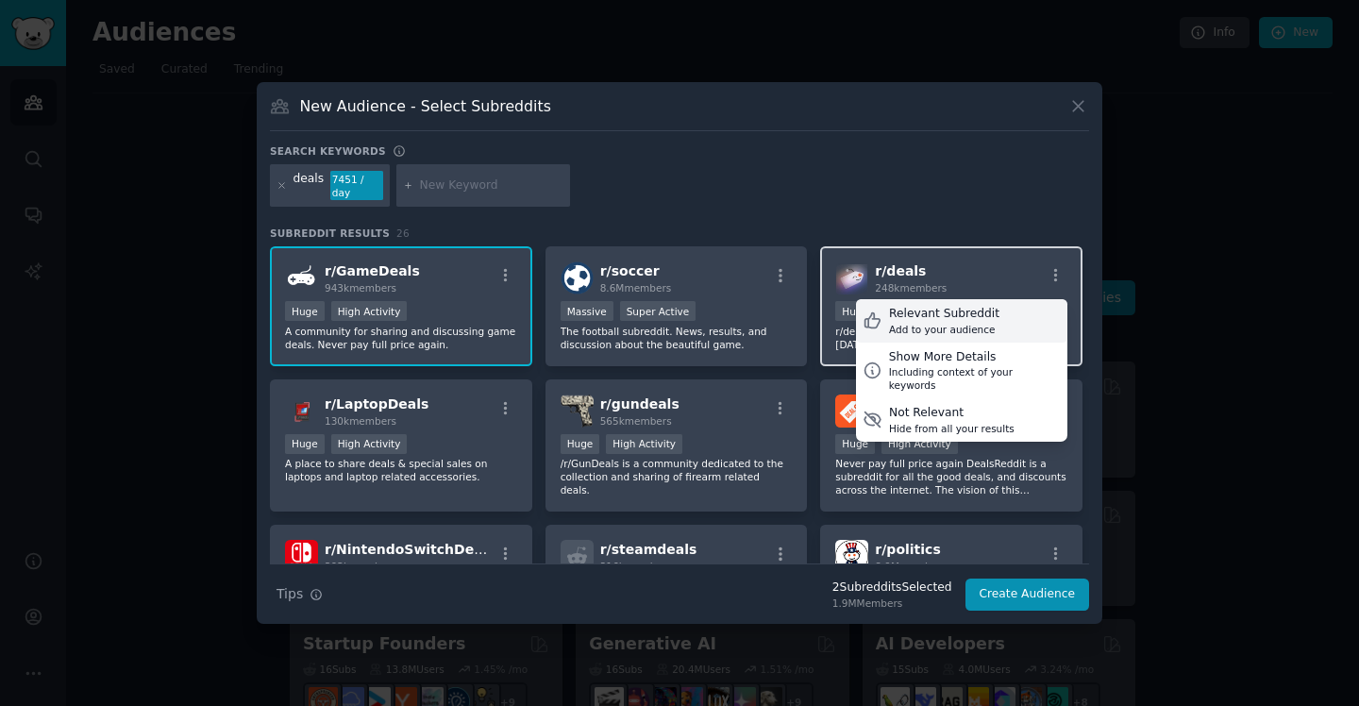
click at [975, 312] on div "Relevant Subreddit" at bounding box center [944, 314] width 110 height 17
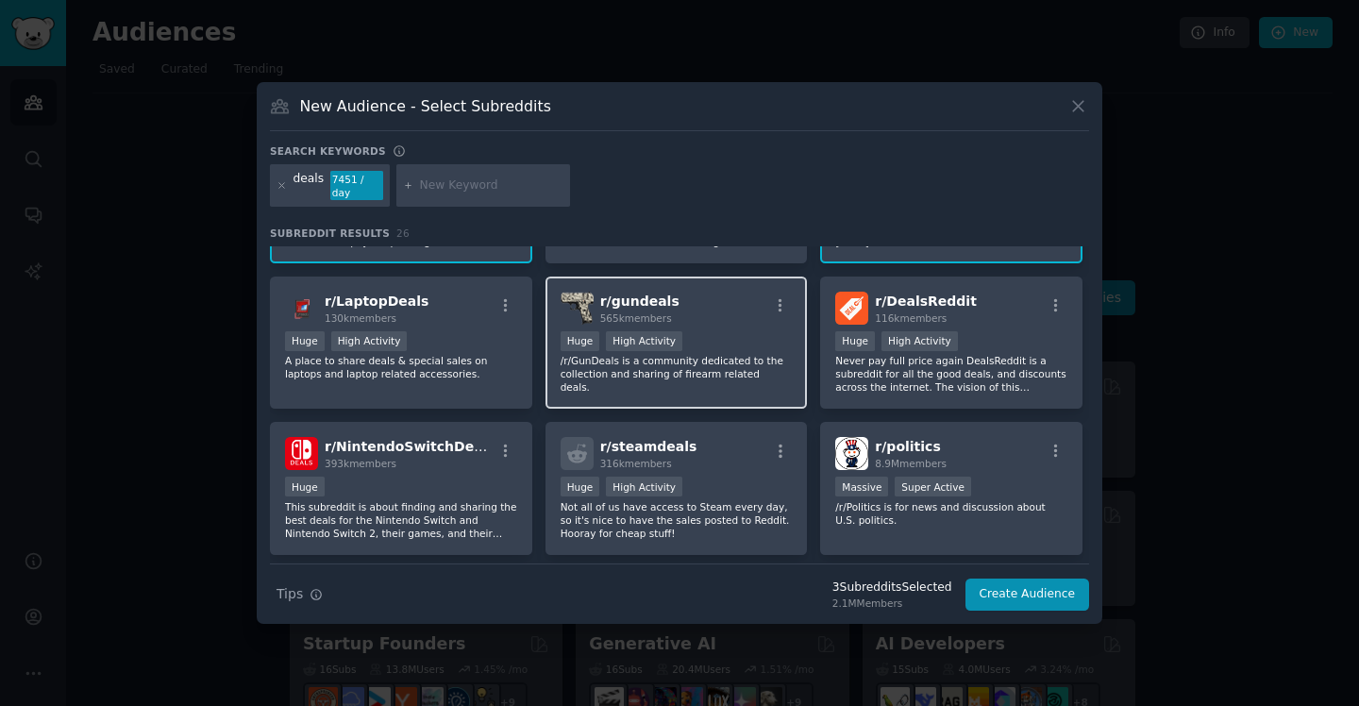
scroll to position [108, 0]
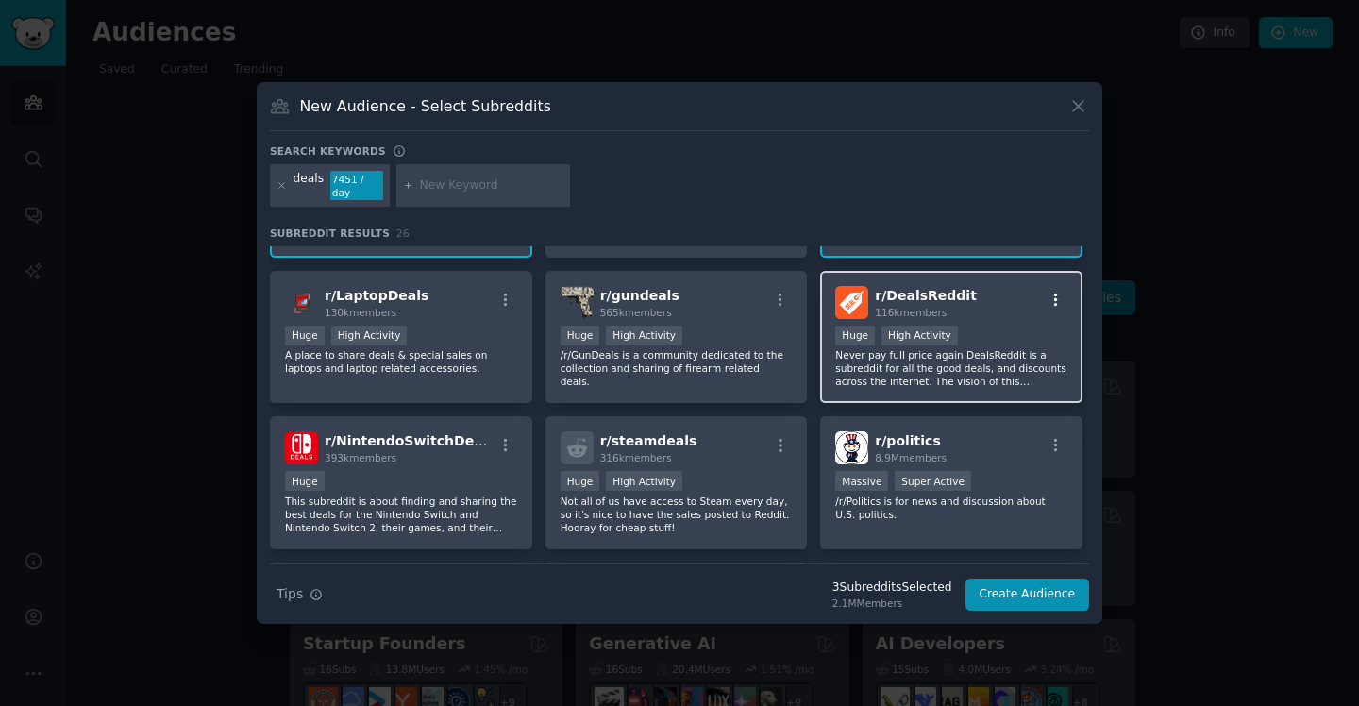
click at [1054, 292] on icon "button" at bounding box center [1055, 300] width 17 height 17
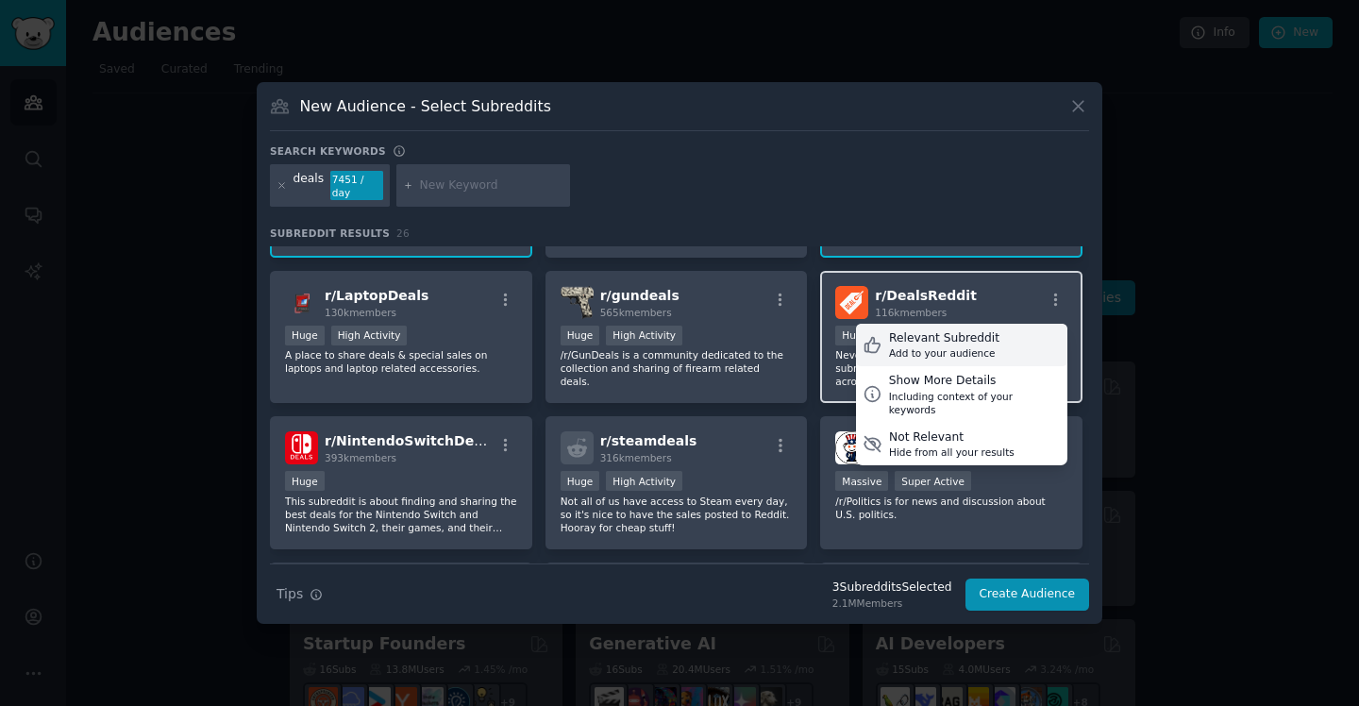
click at [979, 337] on div "Relevant Subreddit" at bounding box center [944, 338] width 110 height 17
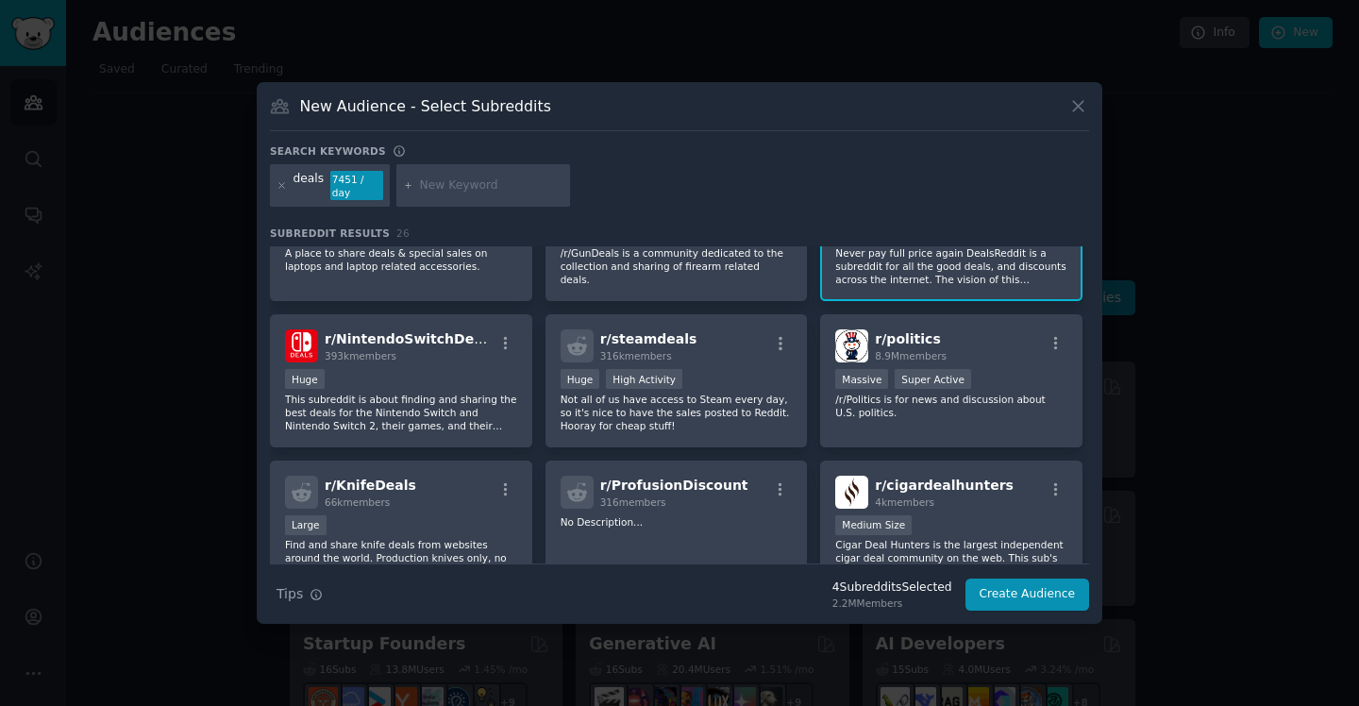
scroll to position [211, 0]
click at [500, 336] on icon "button" at bounding box center [505, 342] width 17 height 17
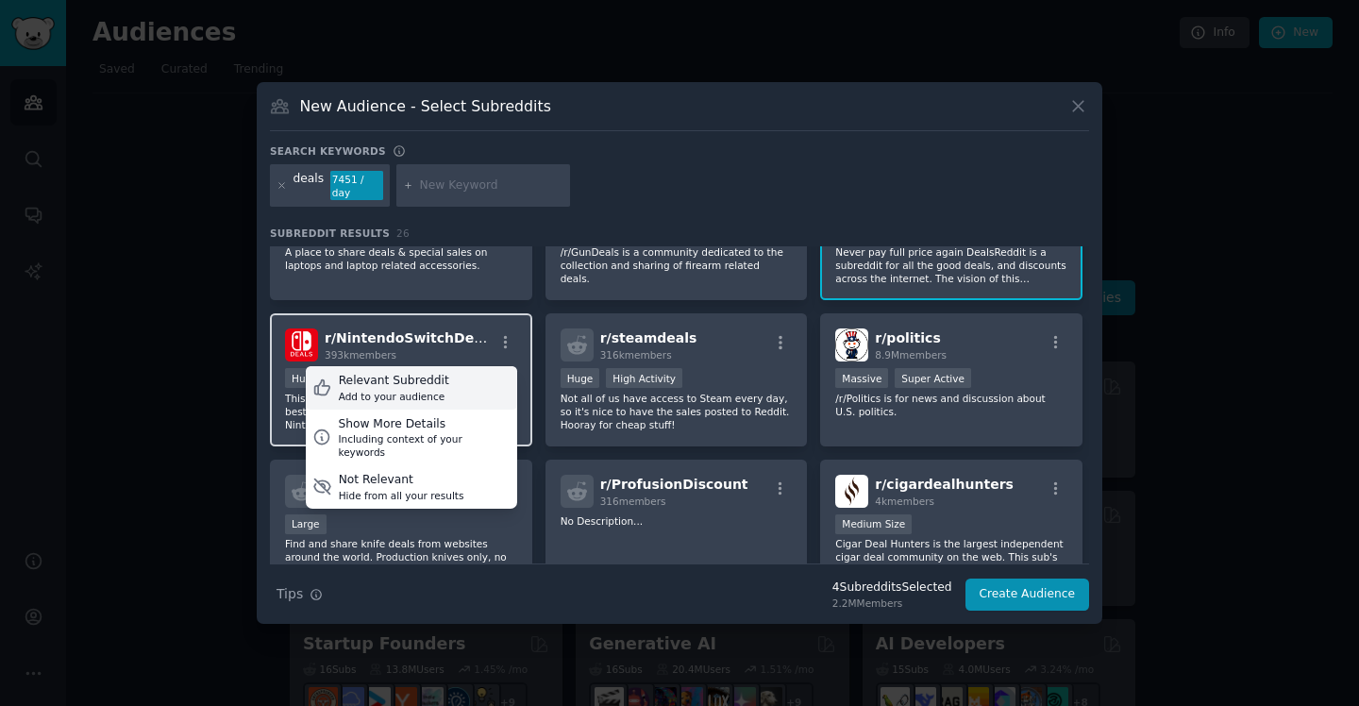
click at [475, 378] on div "Relevant Subreddit Add to your audience" at bounding box center [411, 387] width 211 height 43
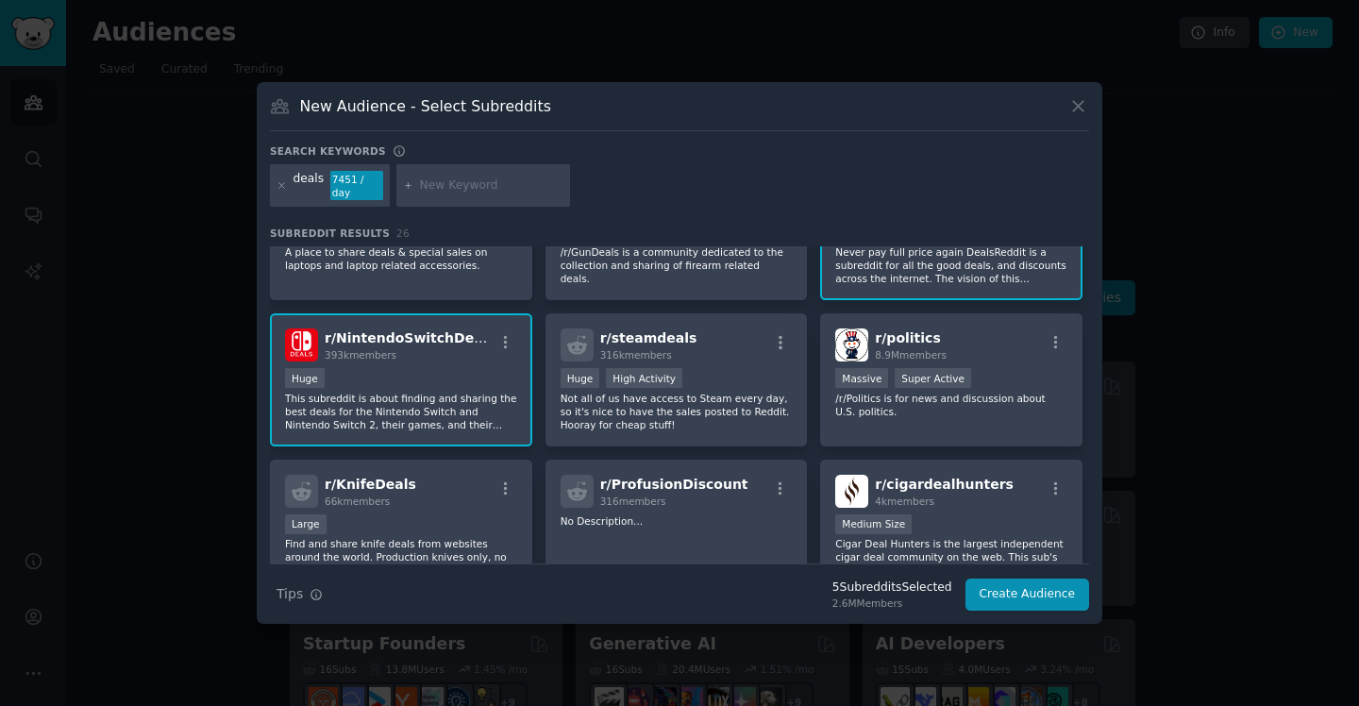
scroll to position [231, 0]
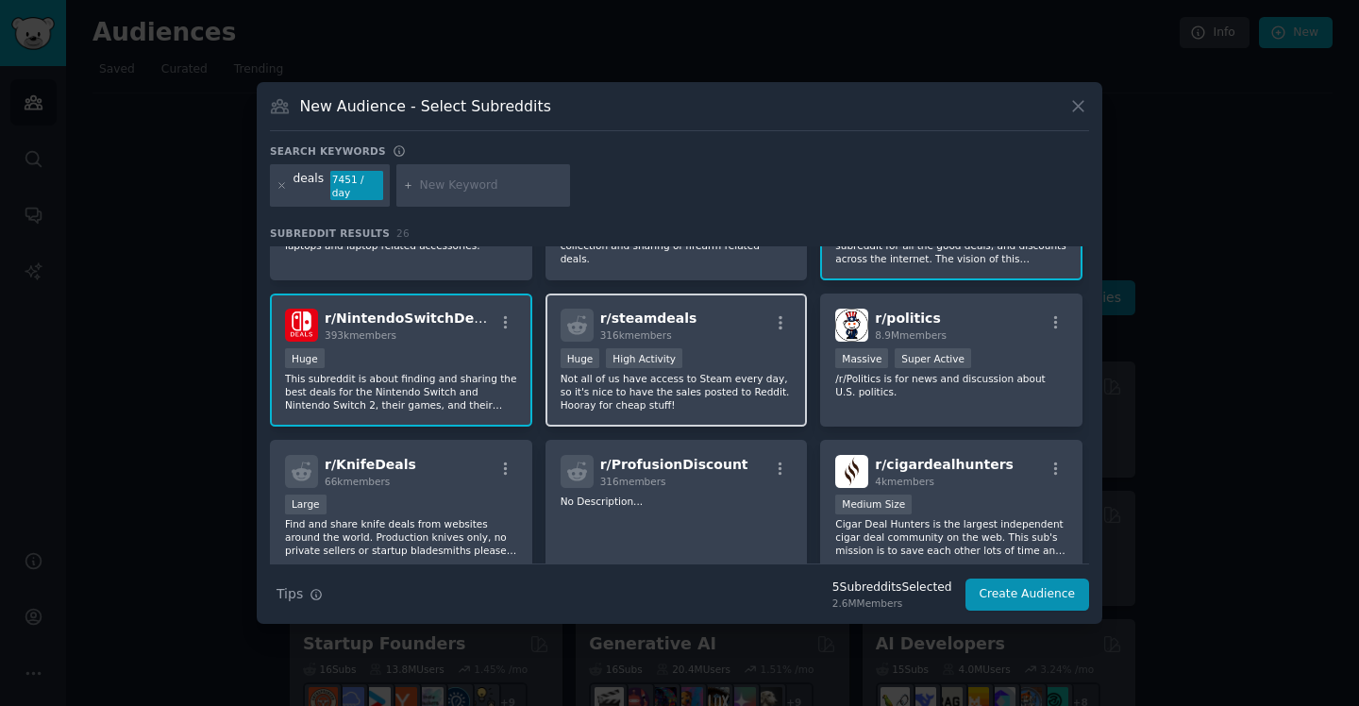
click at [776, 309] on div "r/ steamdeals 316k members" at bounding box center [676, 325] width 232 height 33
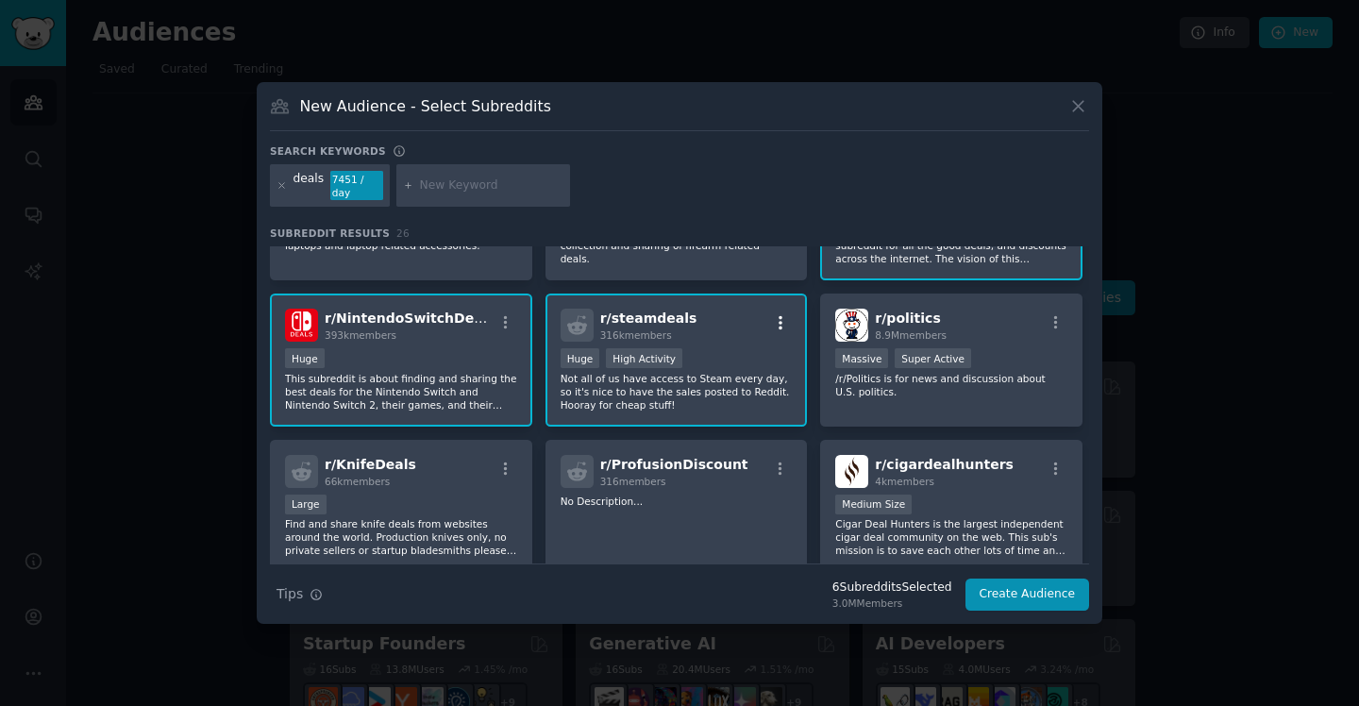
click at [776, 318] on icon "button" at bounding box center [780, 322] width 17 height 17
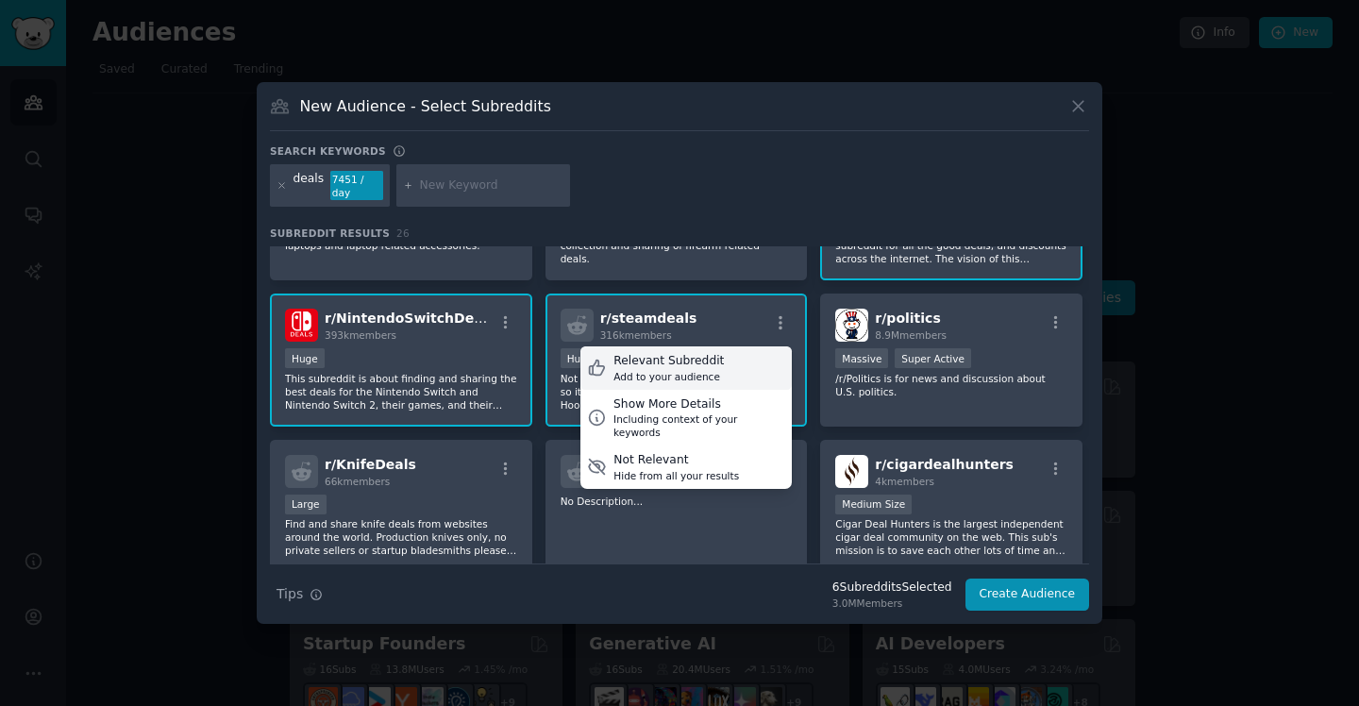
click at [719, 367] on div "Relevant Subreddit Add to your audience" at bounding box center [685, 367] width 211 height 43
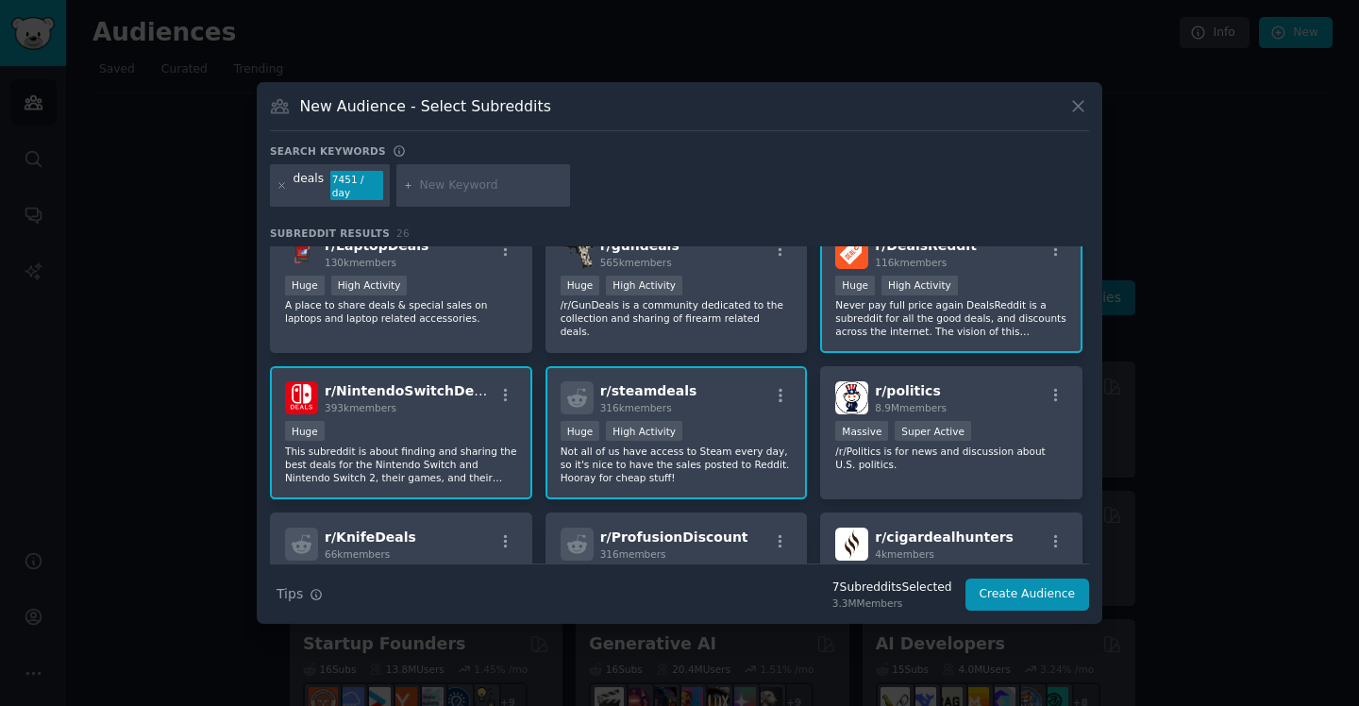
scroll to position [192, 0]
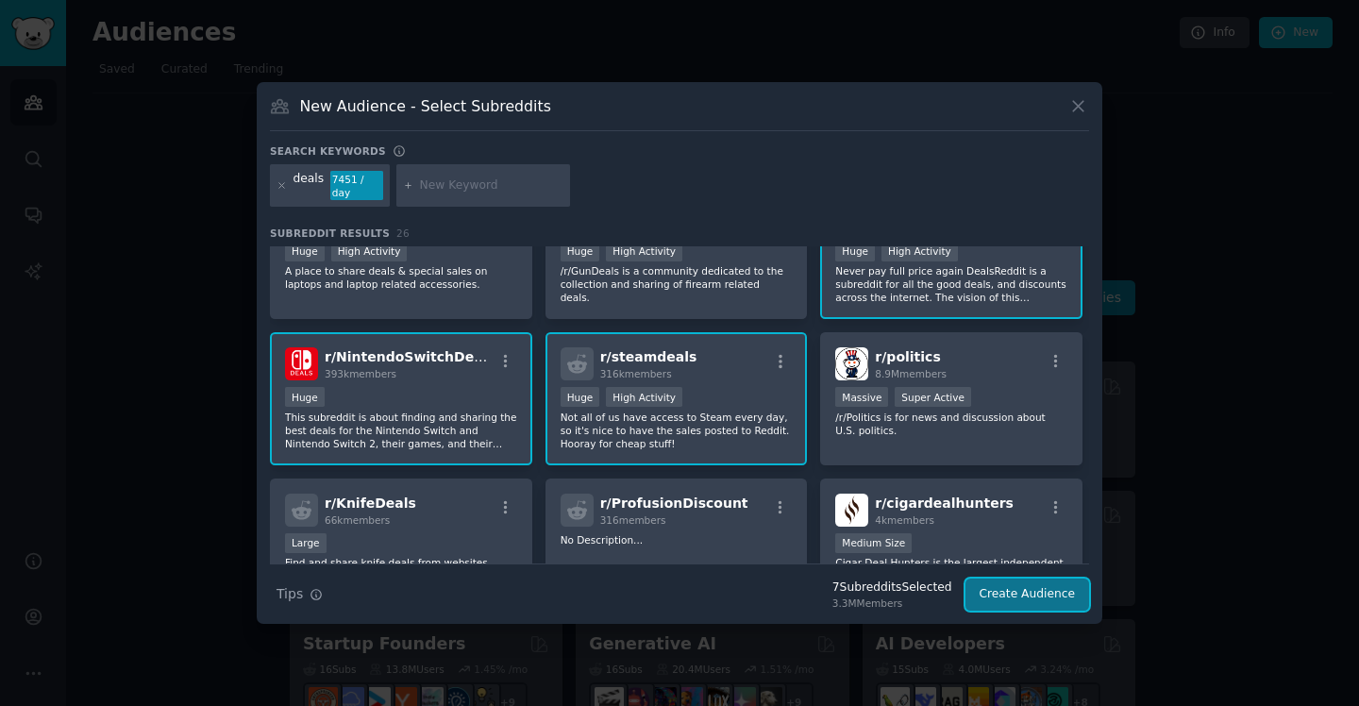
click at [1020, 585] on button "Create Audience" at bounding box center [1027, 594] width 125 height 32
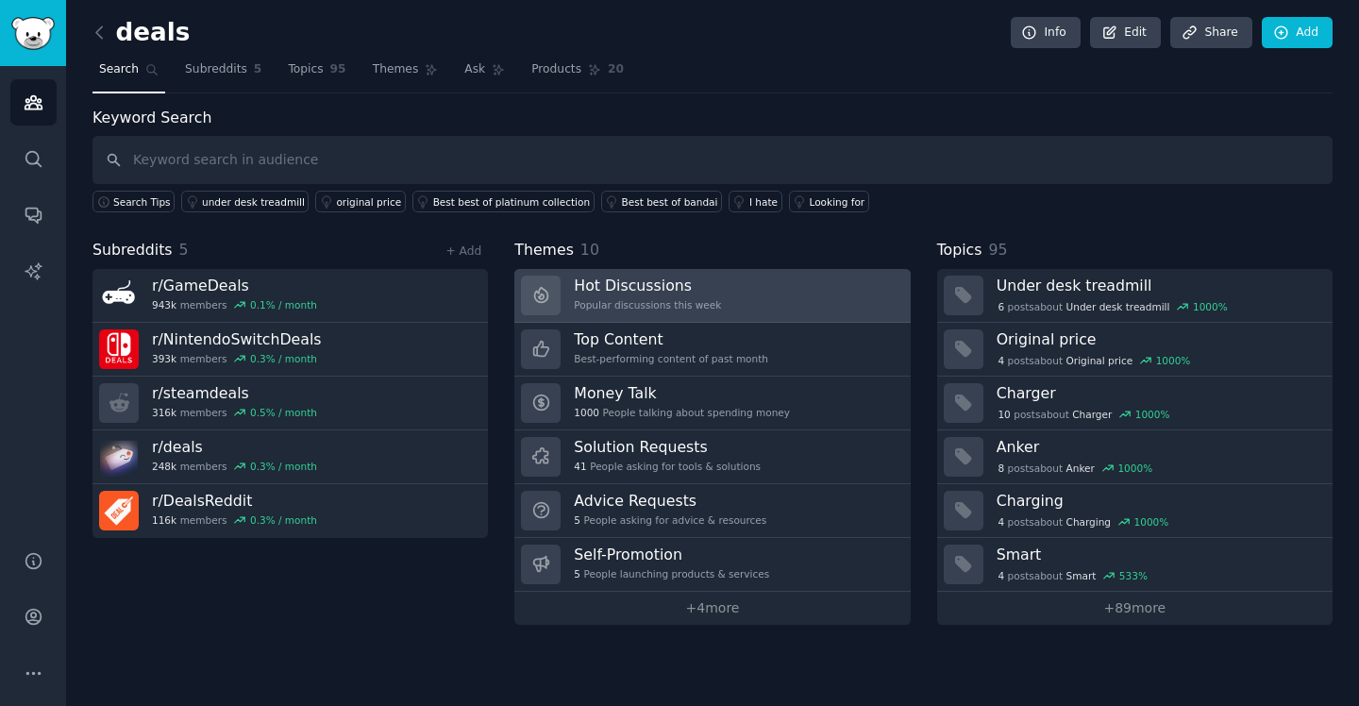
click at [625, 275] on h3 "Hot Discussions" at bounding box center [647, 285] width 147 height 20
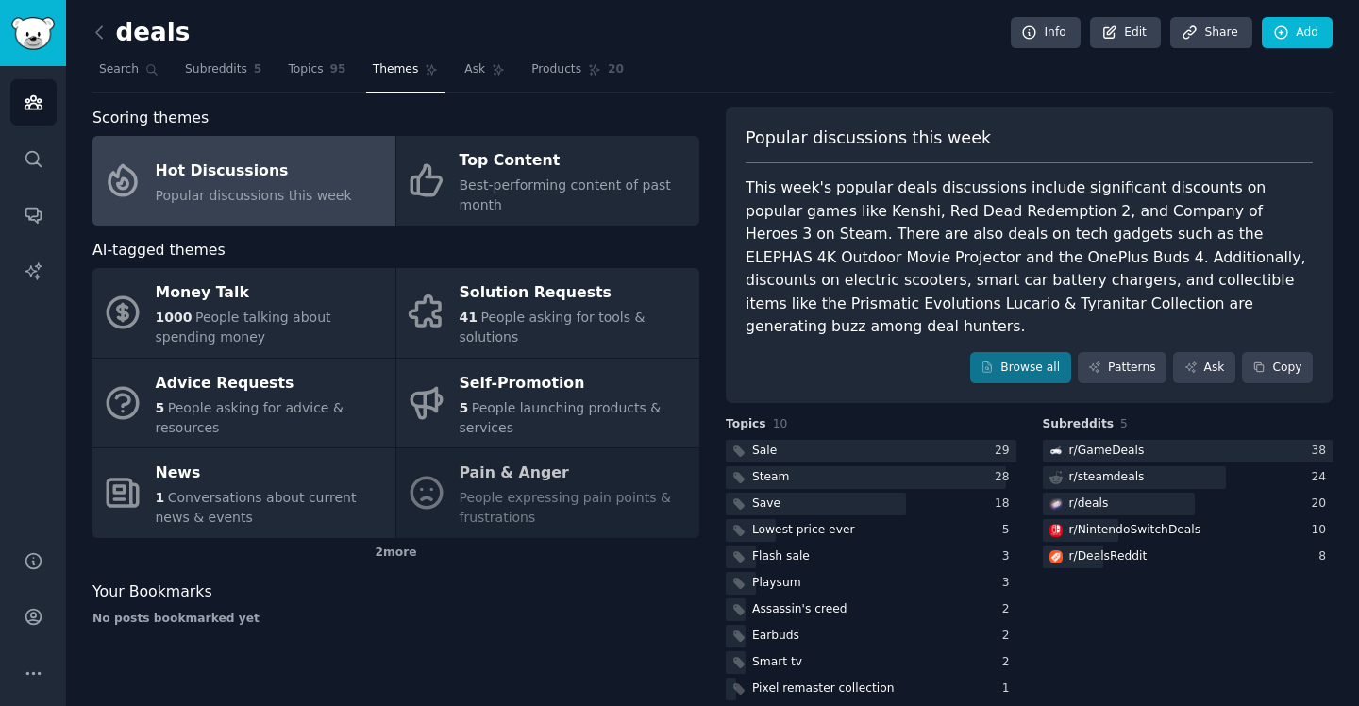
scroll to position [1, 0]
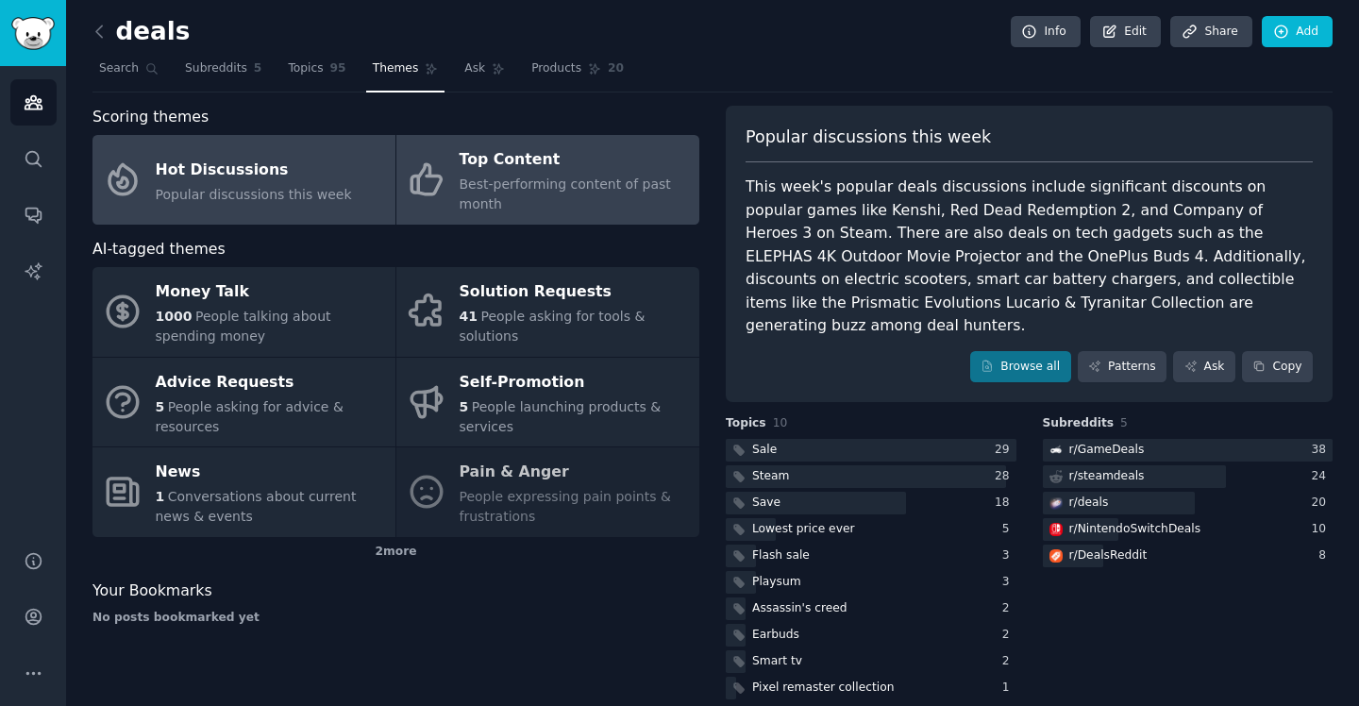
click at [511, 158] on div "Top Content" at bounding box center [574, 160] width 230 height 30
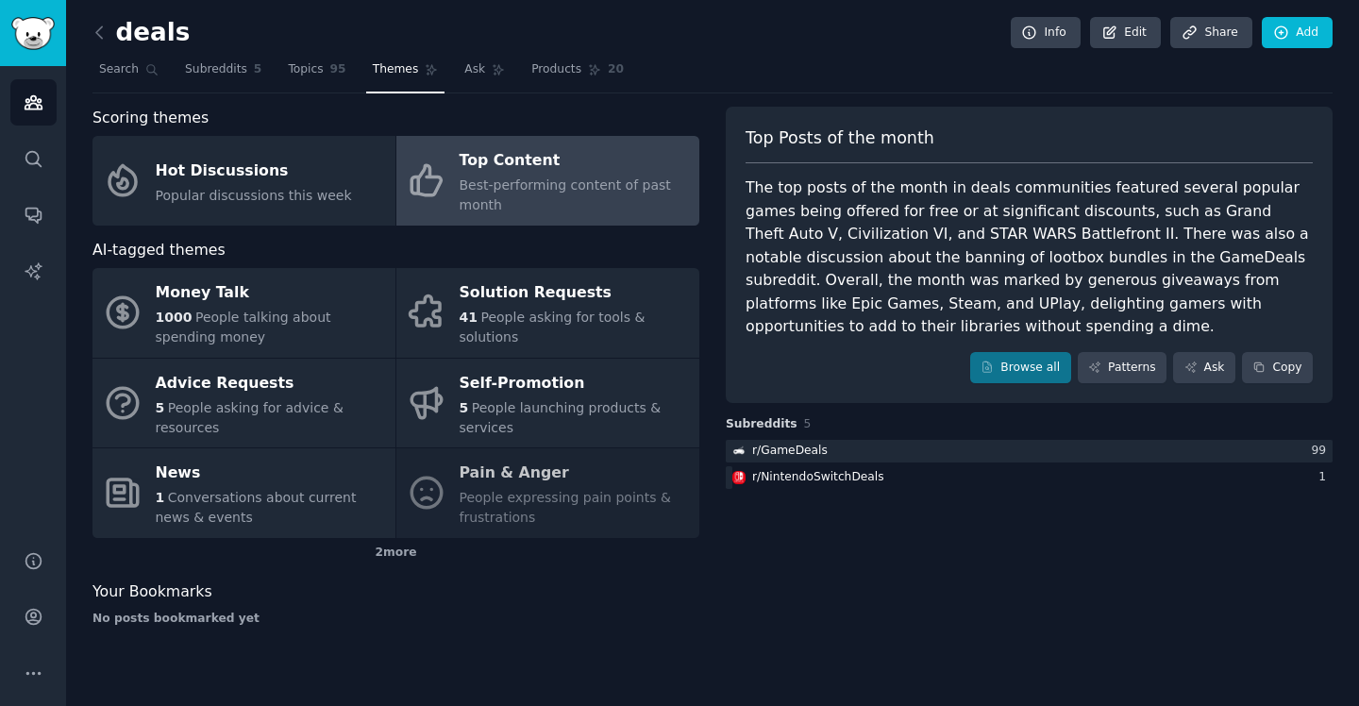
click at [509, 465] on div "Money Talk 1000 People talking about spending money Solution Requests 41 People…" at bounding box center [395, 403] width 607 height 270
click at [500, 475] on div "Money Talk 1000 People talking about spending money Solution Requests 41 People…" at bounding box center [395, 403] width 607 height 270
click at [456, 466] on div "Money Talk 1000 People talking about spending money Solution Requests 41 People…" at bounding box center [395, 403] width 607 height 270
click at [479, 477] on div "Money Talk 1000 People talking about spending money Solution Requests 41 People…" at bounding box center [395, 403] width 607 height 270
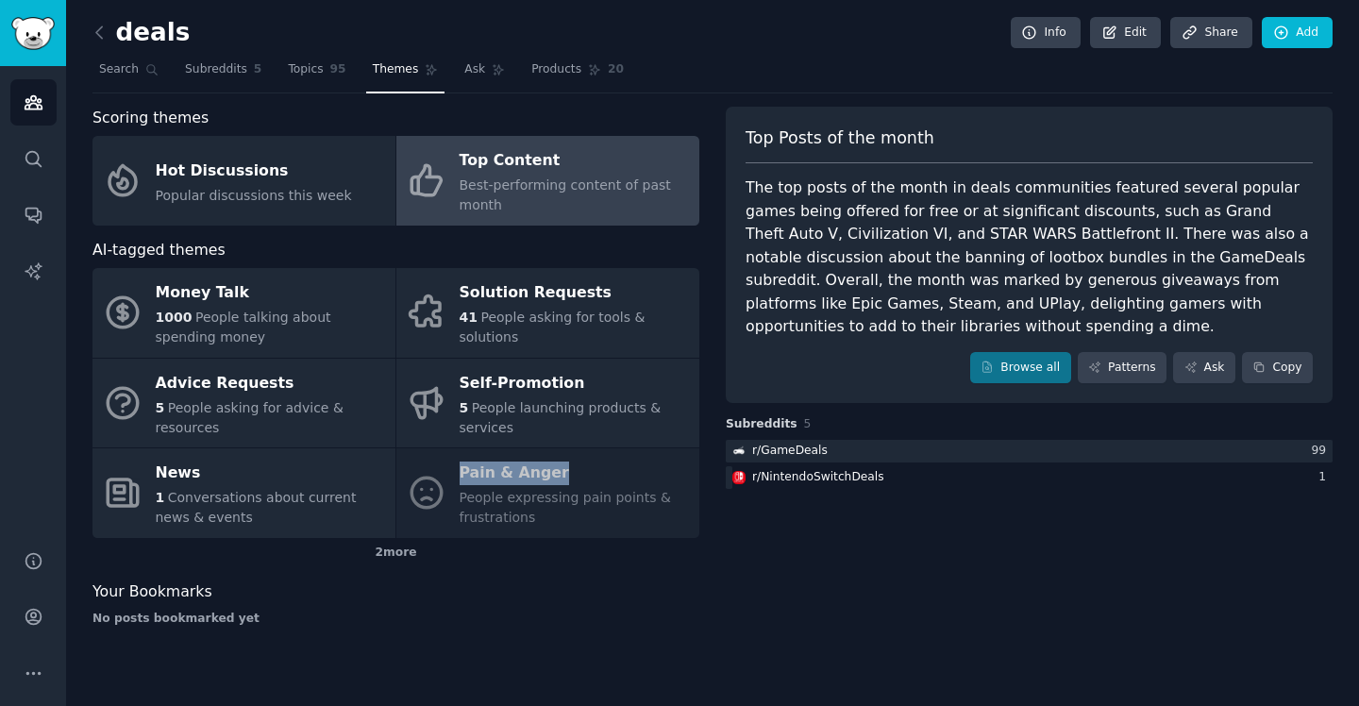
click at [479, 477] on div "Money Talk 1000 People talking about spending money Solution Requests 41 People…" at bounding box center [395, 403] width 607 height 270
click at [533, 470] on div "Money Talk 1000 People talking about spending money Solution Requests 41 People…" at bounding box center [395, 403] width 607 height 270
click at [386, 545] on div "2 more" at bounding box center [395, 553] width 607 height 30
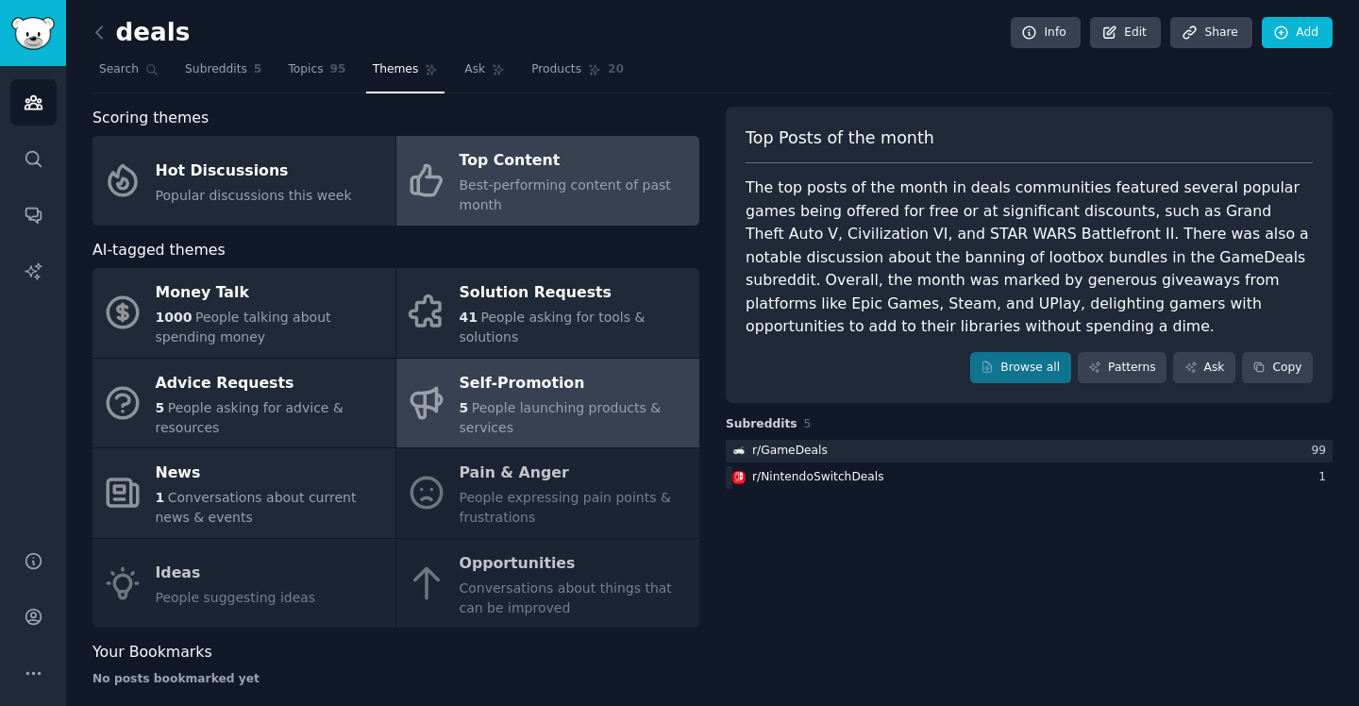
scroll to position [21, 0]
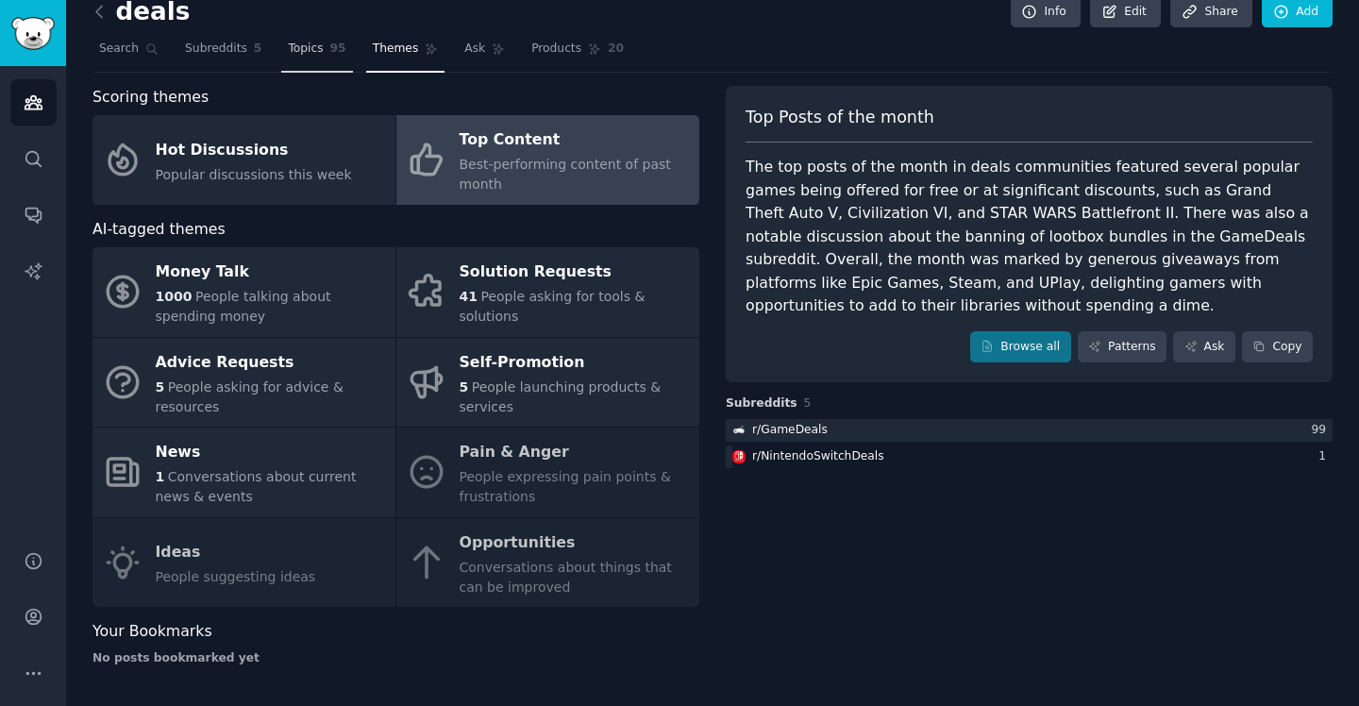
click at [322, 44] on link "Topics 95" at bounding box center [316, 53] width 71 height 39
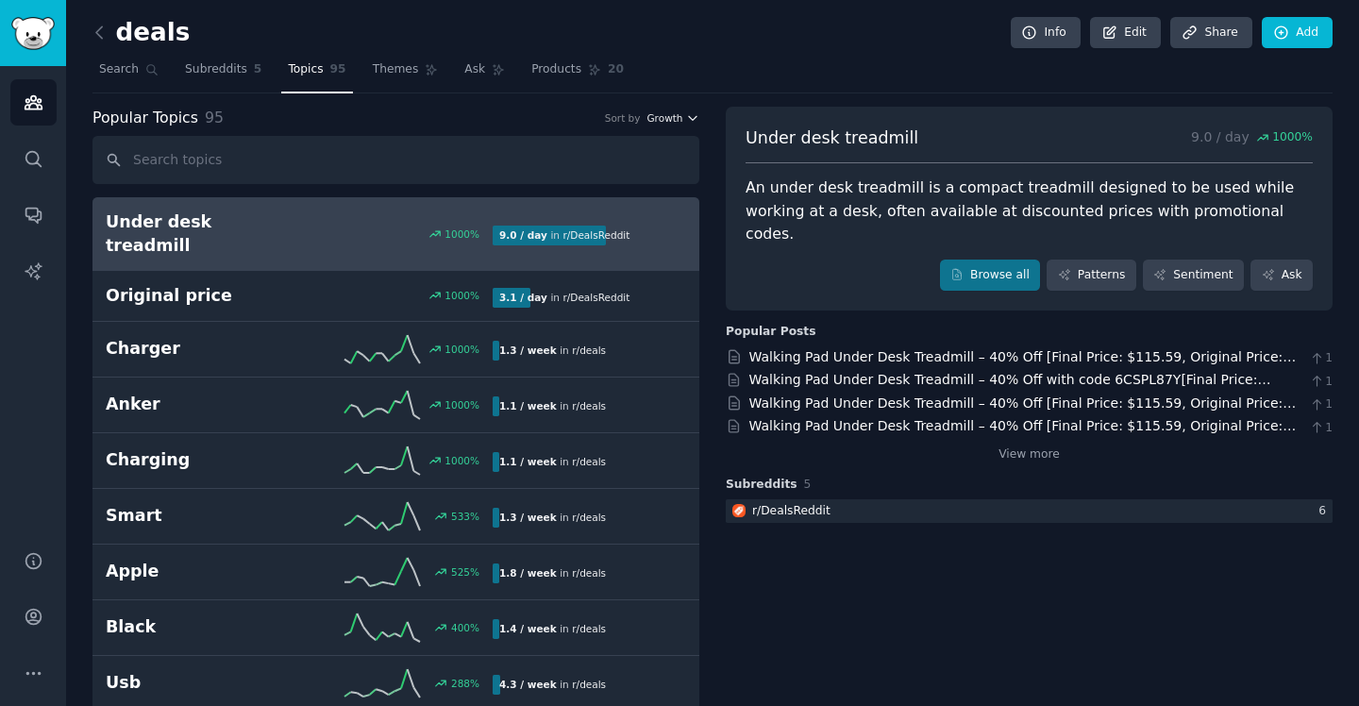
click at [686, 118] on icon "button" at bounding box center [692, 117] width 13 height 13
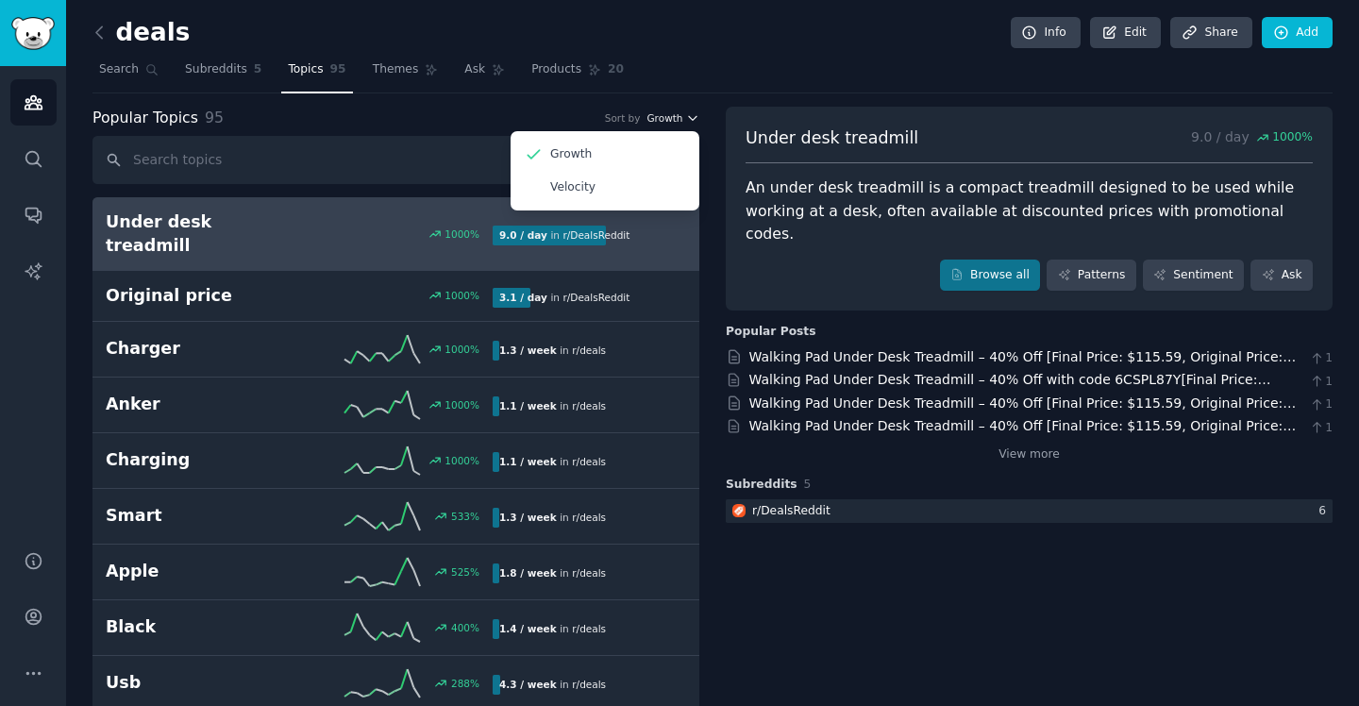
click at [686, 118] on icon "button" at bounding box center [692, 117] width 13 height 13
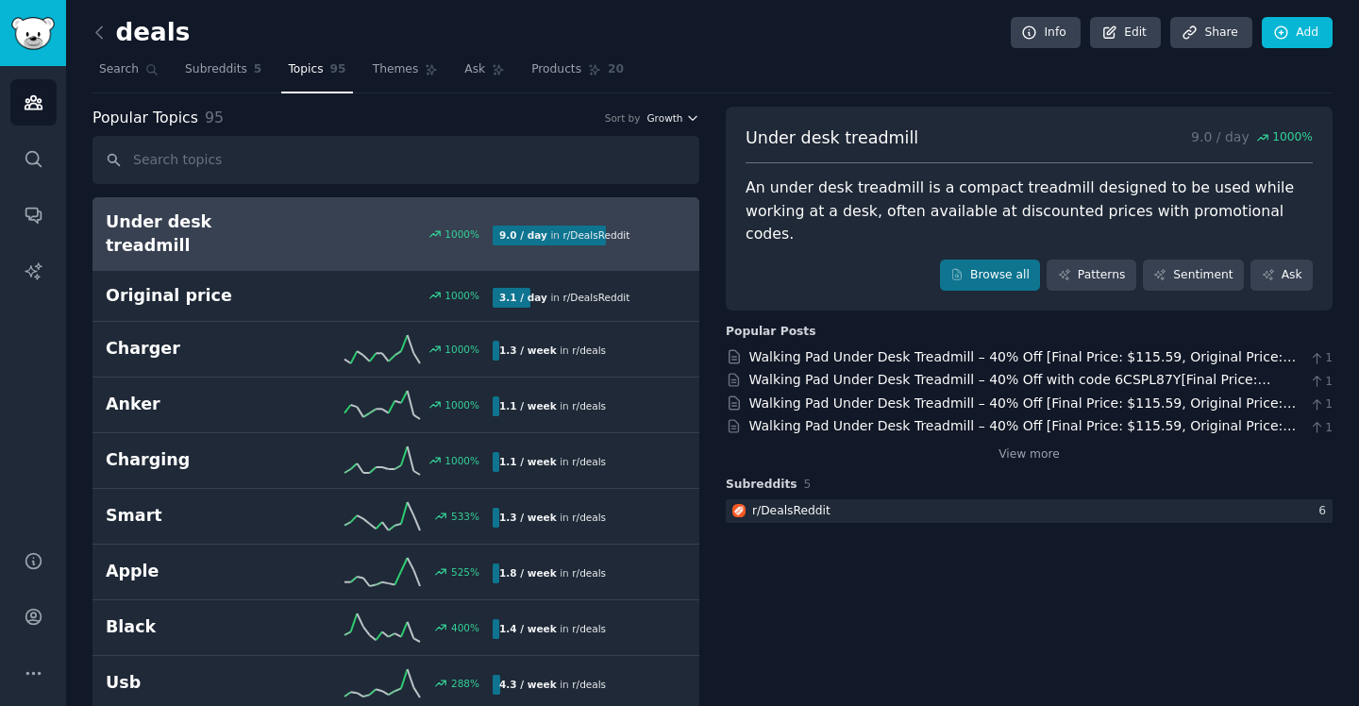
click at [689, 115] on icon "button" at bounding box center [692, 117] width 13 height 13
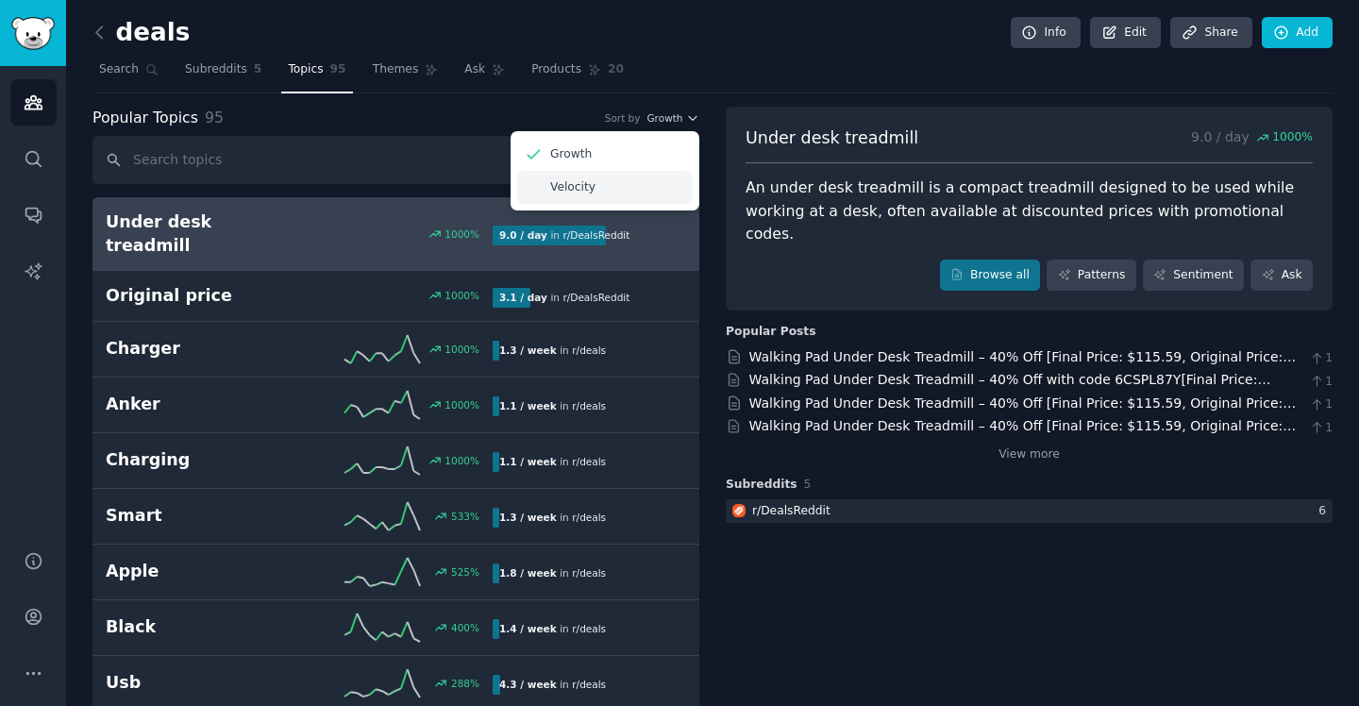
click at [613, 192] on div "Velocity" at bounding box center [604, 187] width 175 height 33
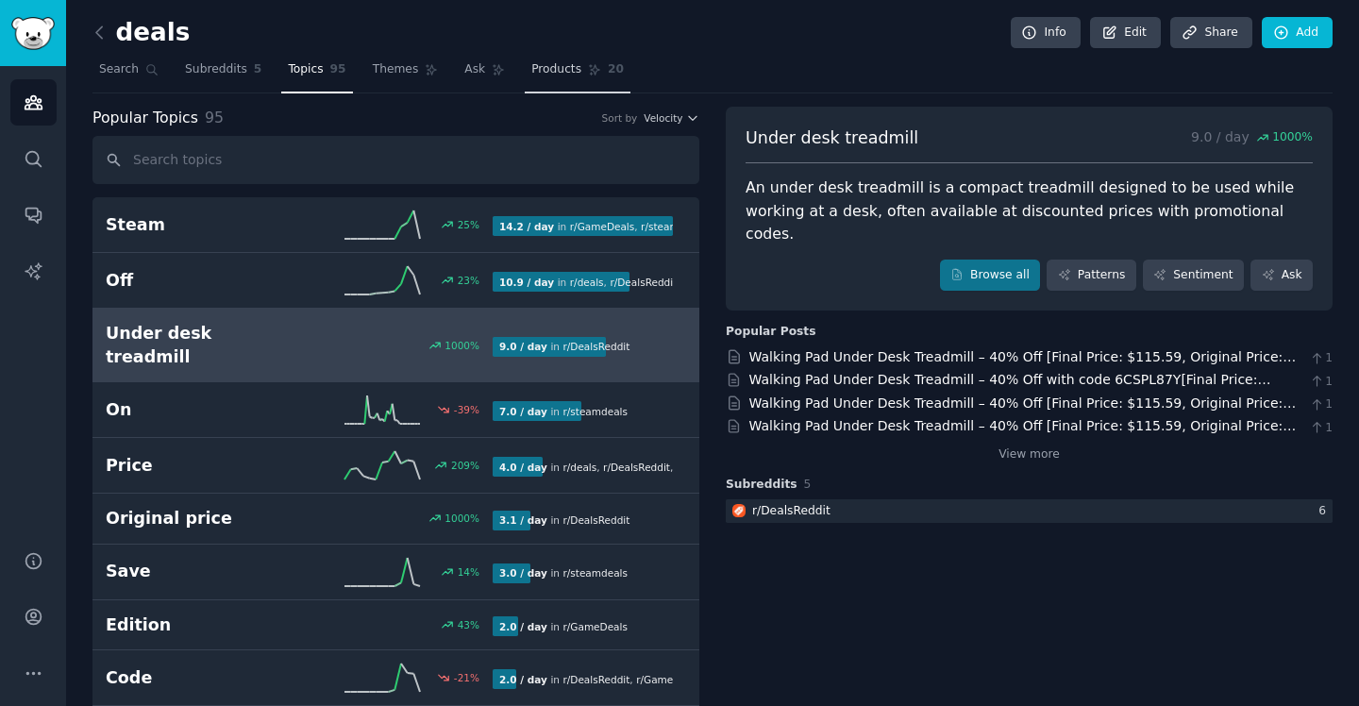
click at [564, 70] on span "Products" at bounding box center [556, 69] width 50 height 17
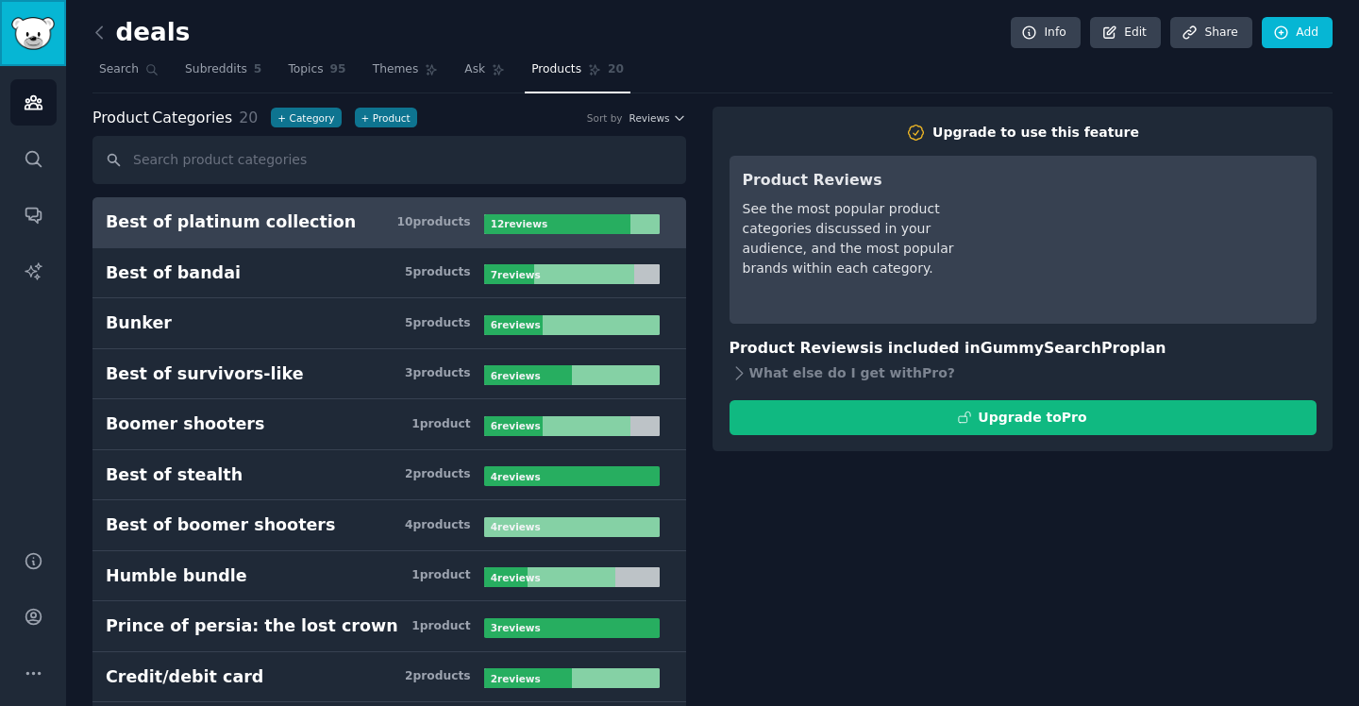
click at [36, 28] on img "Sidebar" at bounding box center [32, 33] width 43 height 33
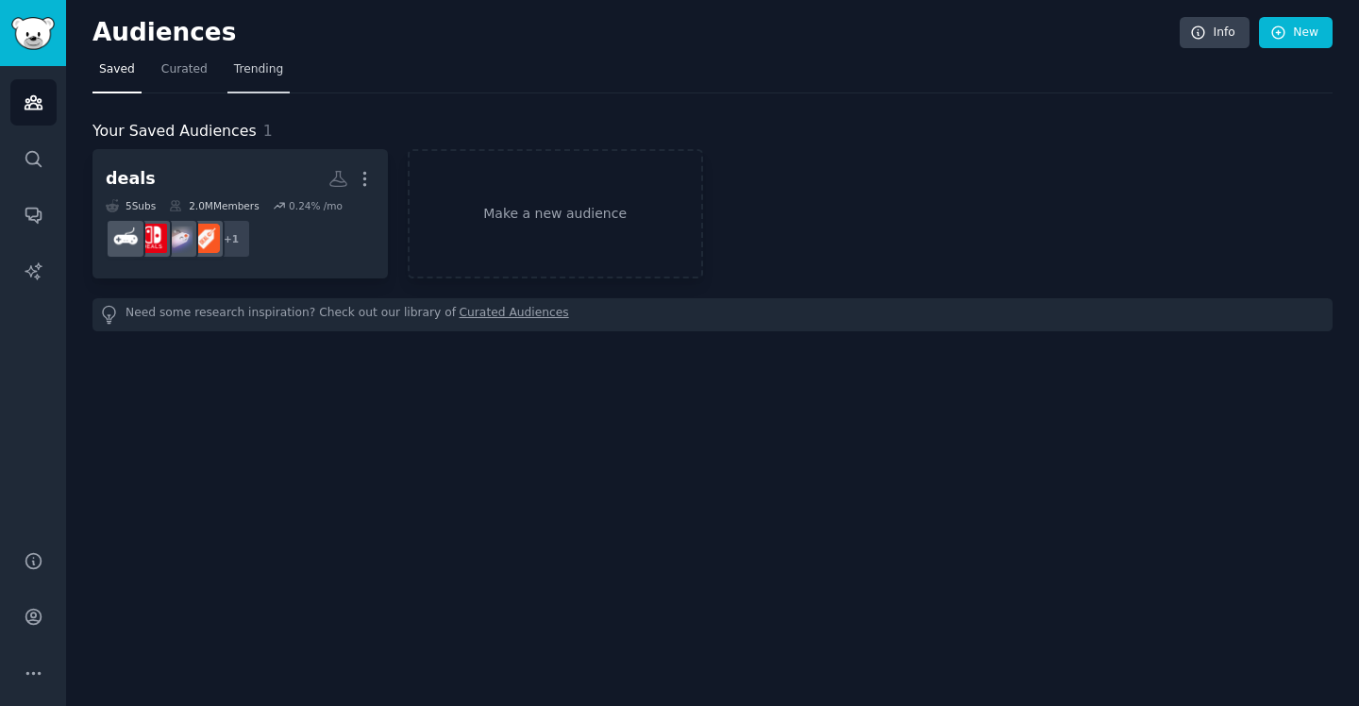
click at [264, 68] on span "Trending" at bounding box center [258, 69] width 49 height 17
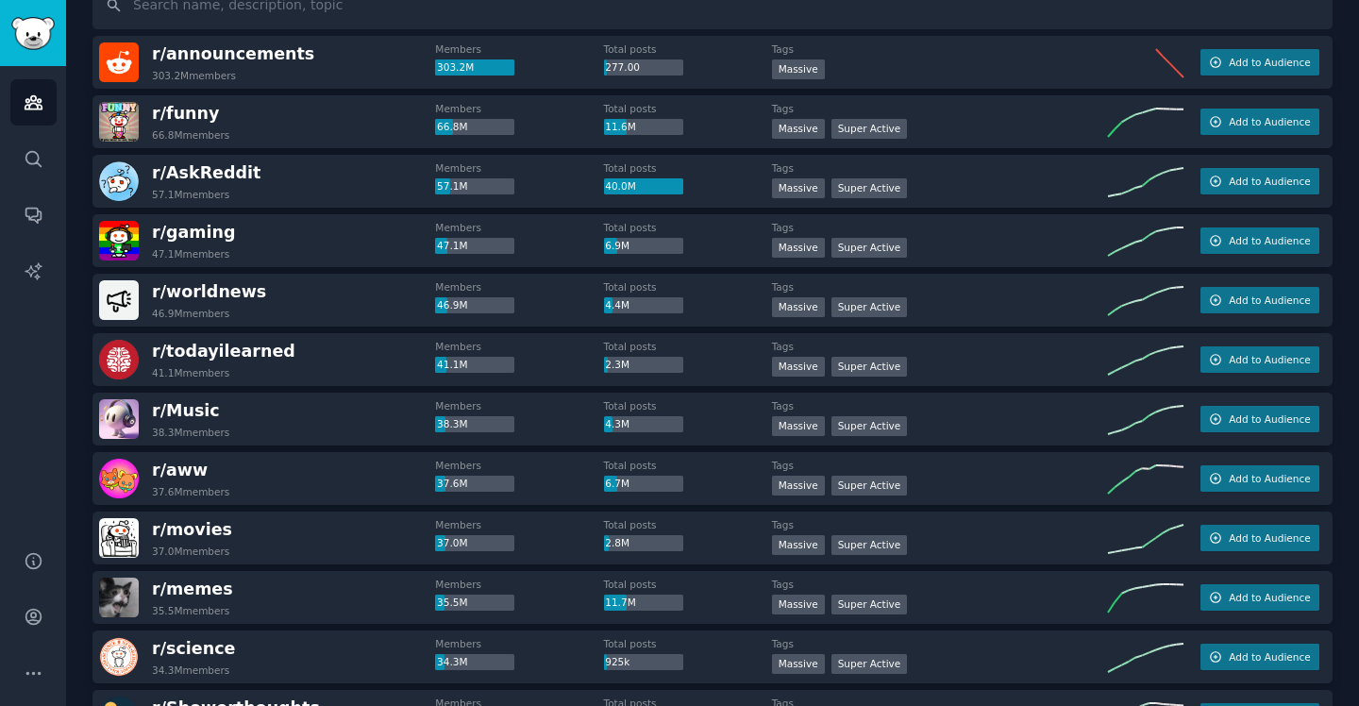
scroll to position [162, 0]
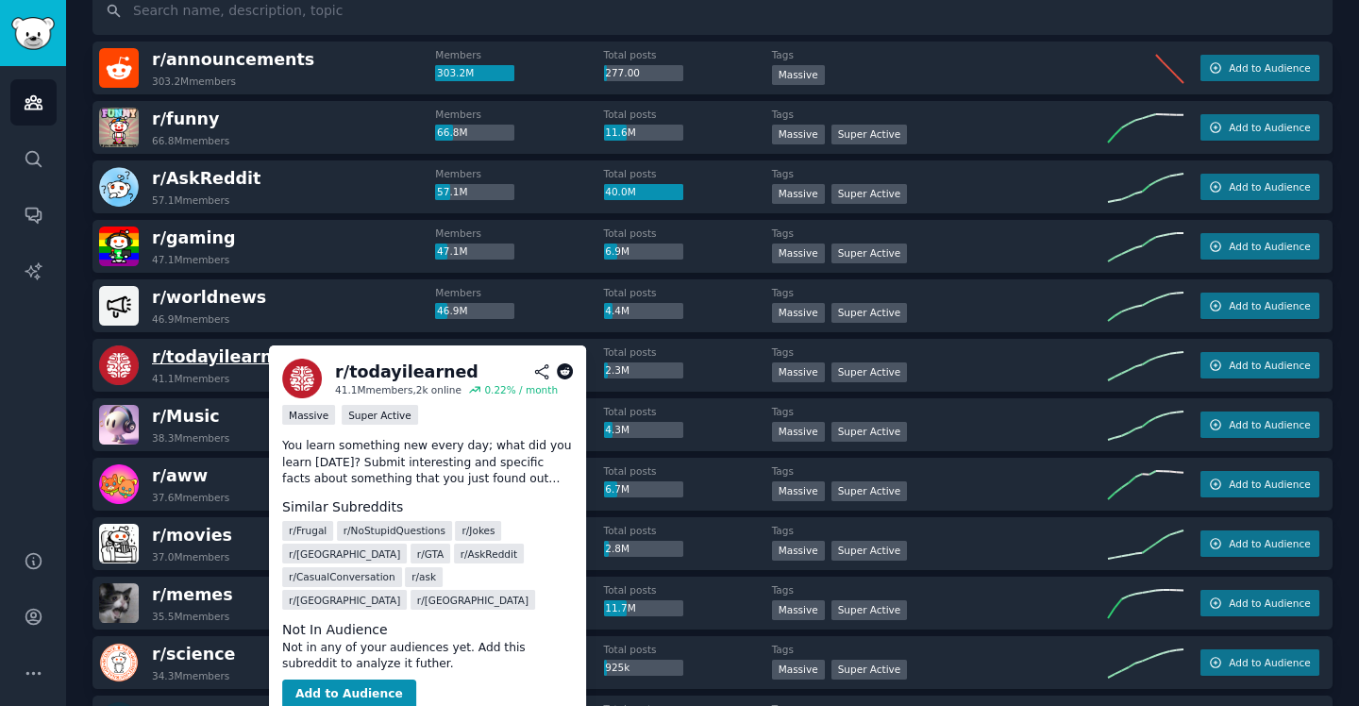
click at [240, 356] on span "r/ todayilearned" at bounding box center [223, 356] width 143 height 19
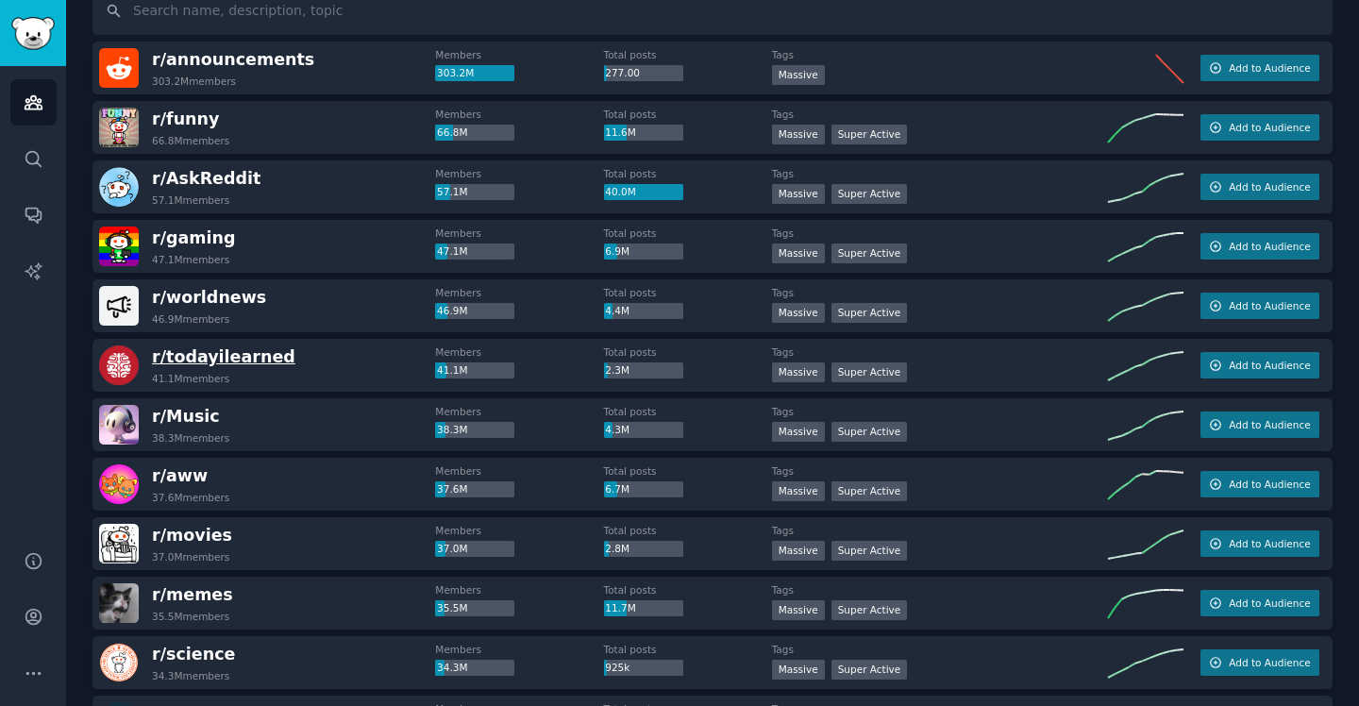
click at [237, 355] on span "r/ todayilearned" at bounding box center [223, 356] width 143 height 19
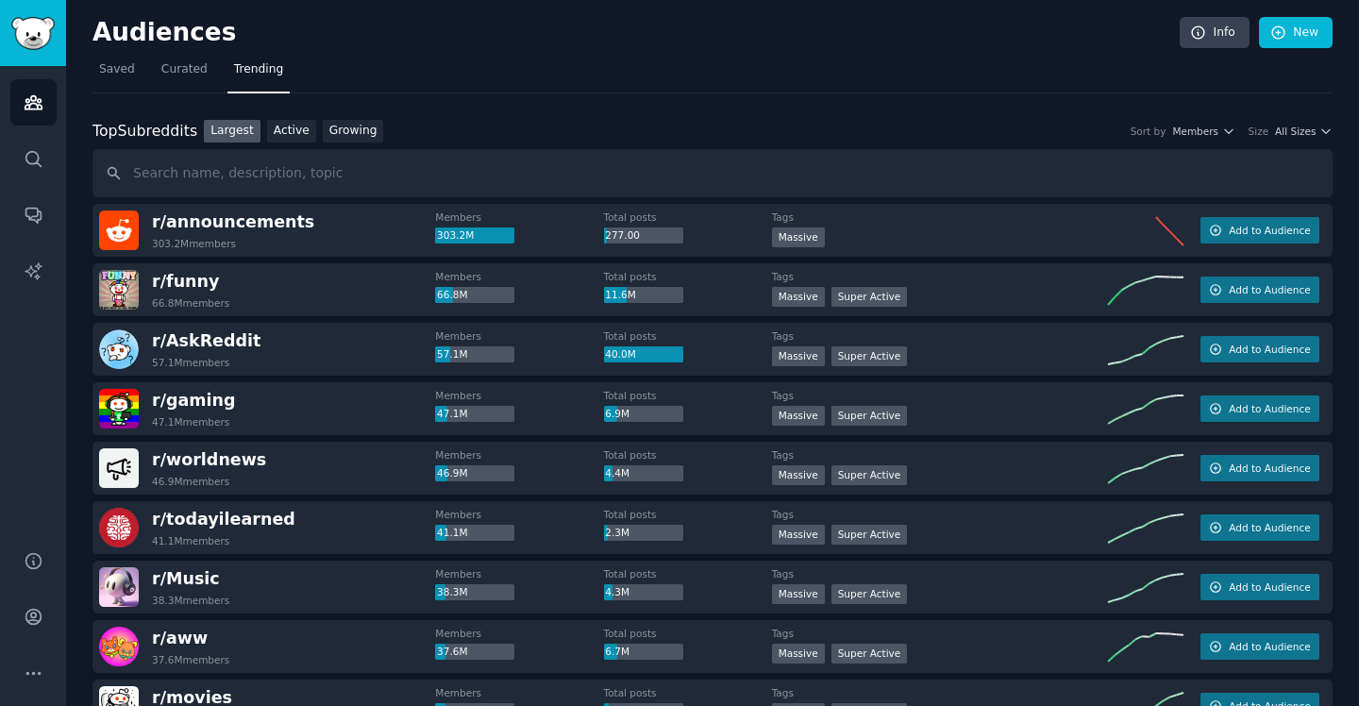
scroll to position [40, 0]
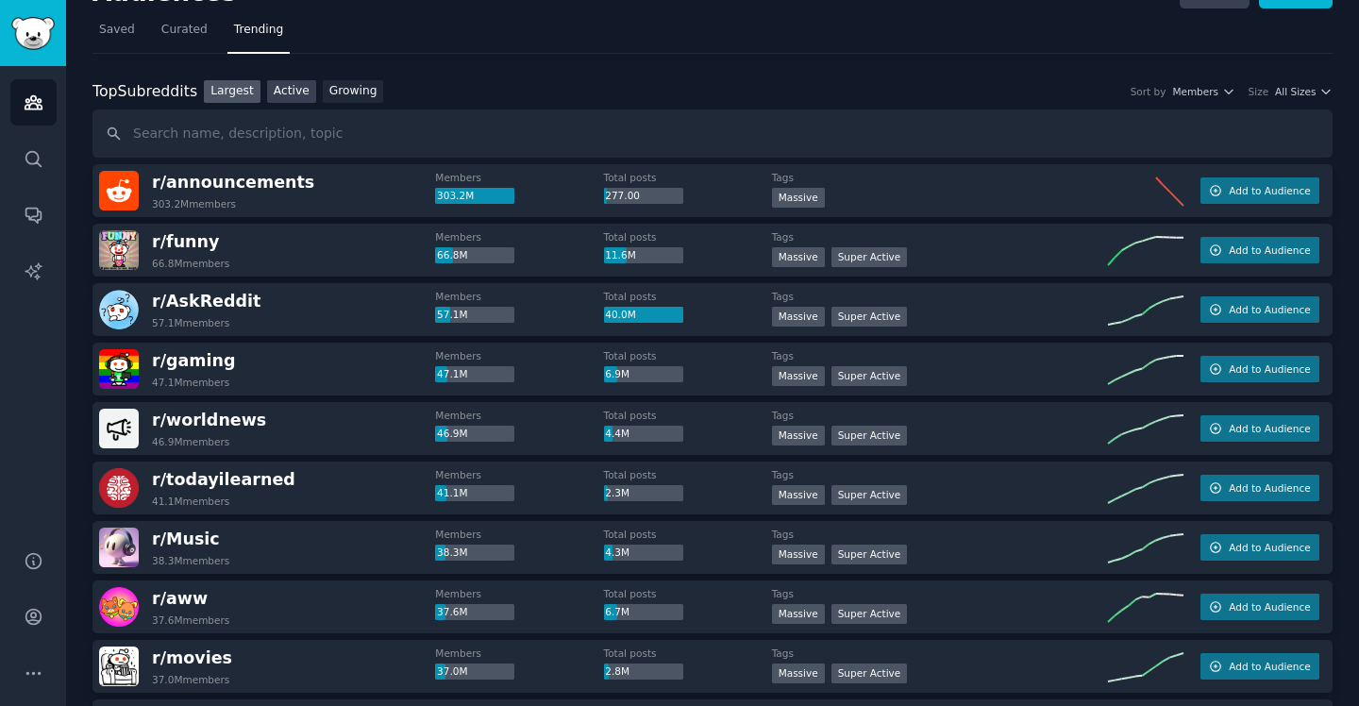
click at [292, 98] on link "Active" at bounding box center [291, 92] width 49 height 24
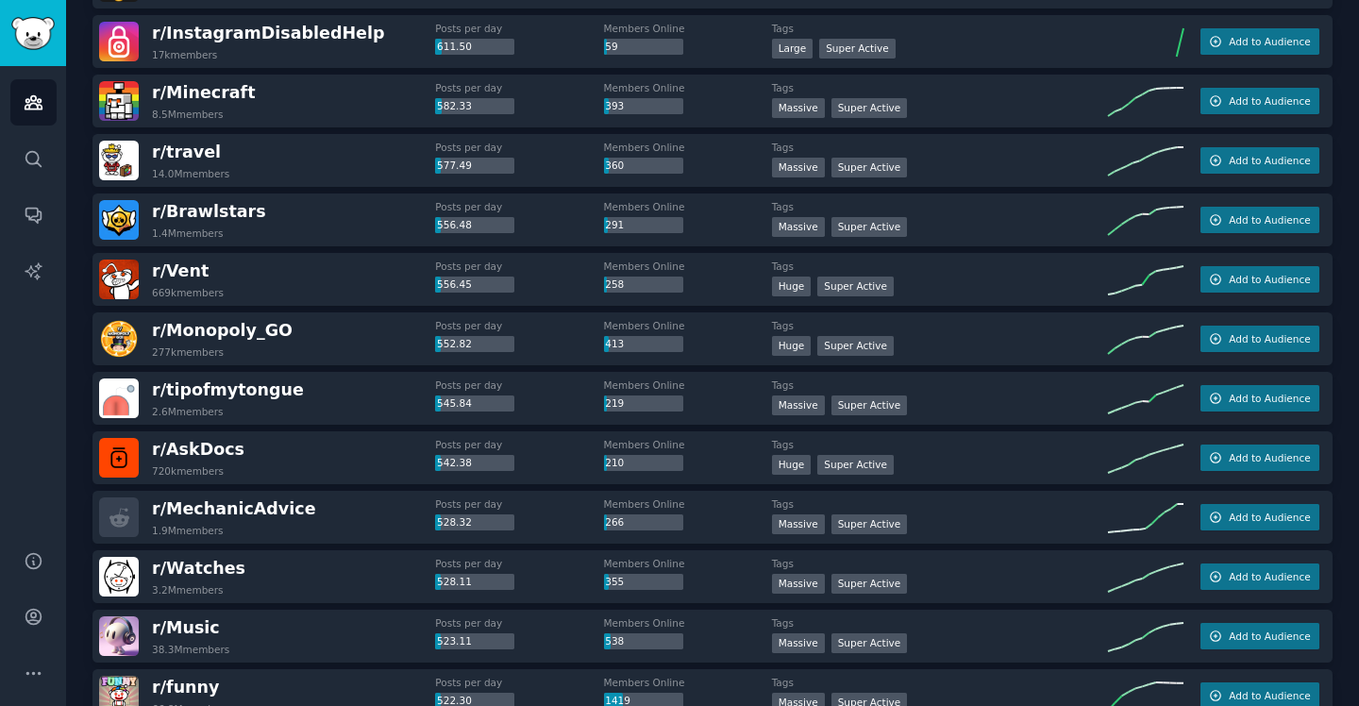
scroll to position [2440, 0]
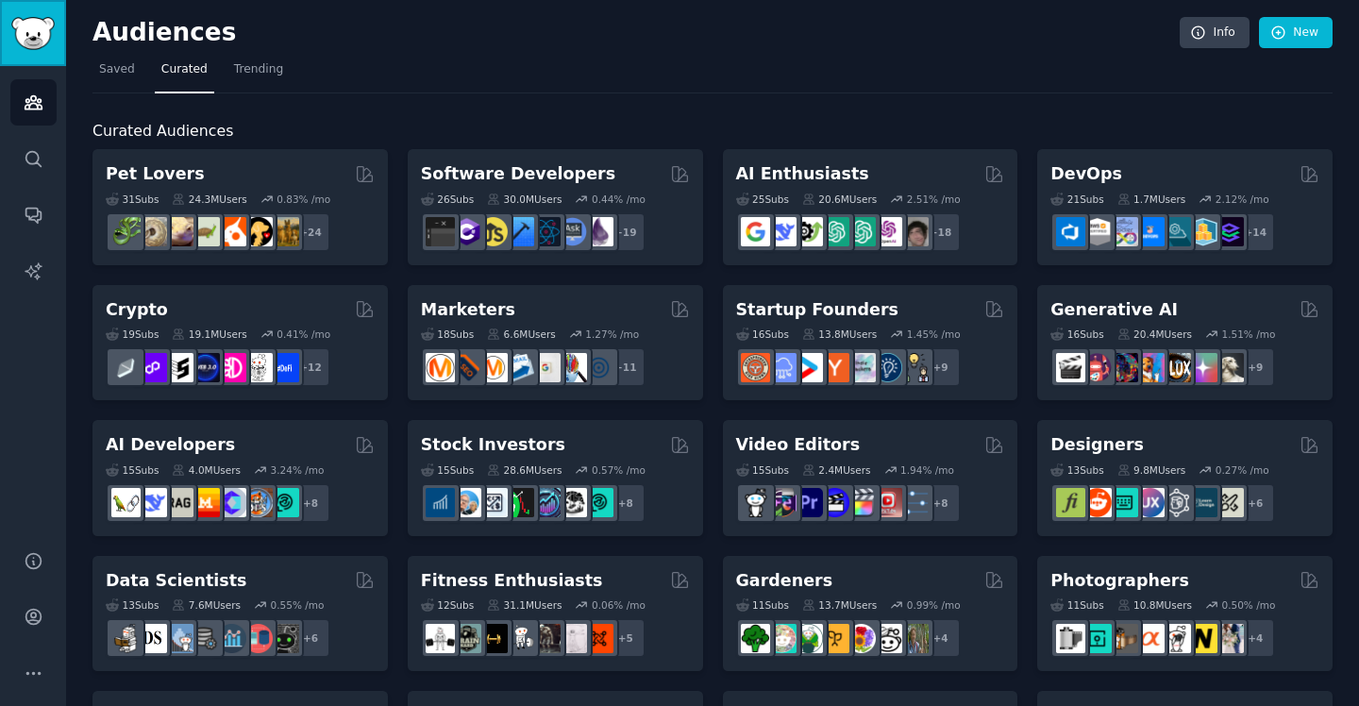
click at [30, 27] on img "Sidebar" at bounding box center [32, 33] width 43 height 33
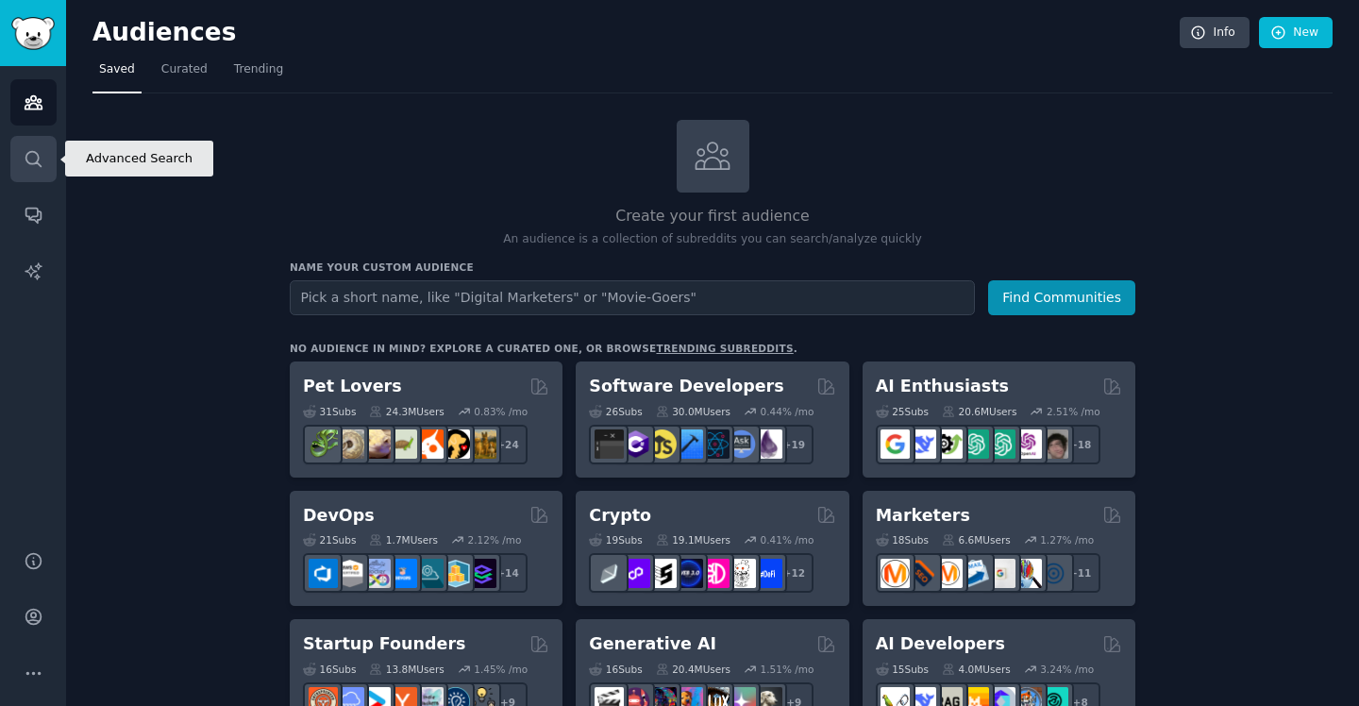
click at [37, 167] on icon "Sidebar" at bounding box center [34, 159] width 20 height 20
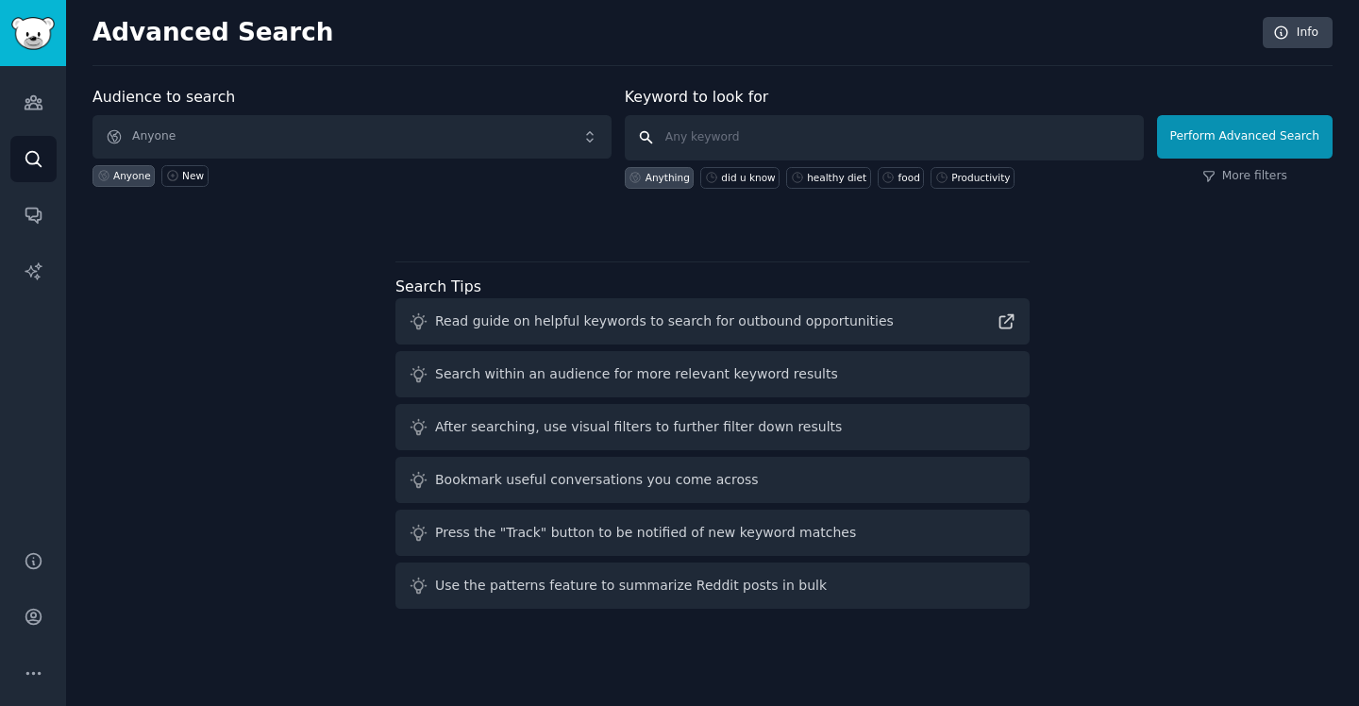
click at [690, 137] on input "text" at bounding box center [884, 137] width 519 height 45
type input "gamedeals"
click button "Perform Advanced Search" at bounding box center [1244, 136] width 175 height 43
click at [742, 139] on input "text" at bounding box center [884, 137] width 519 height 45
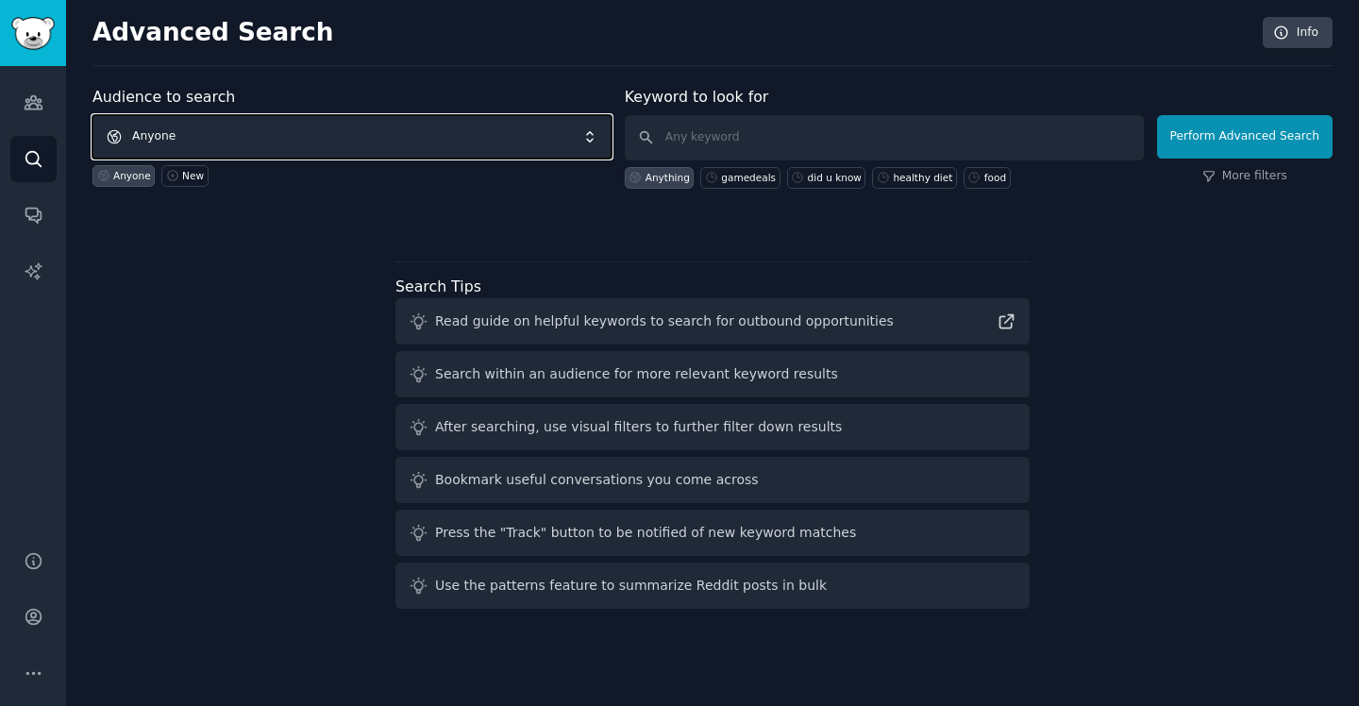
click at [354, 130] on span "Anyone" at bounding box center [351, 136] width 519 height 43
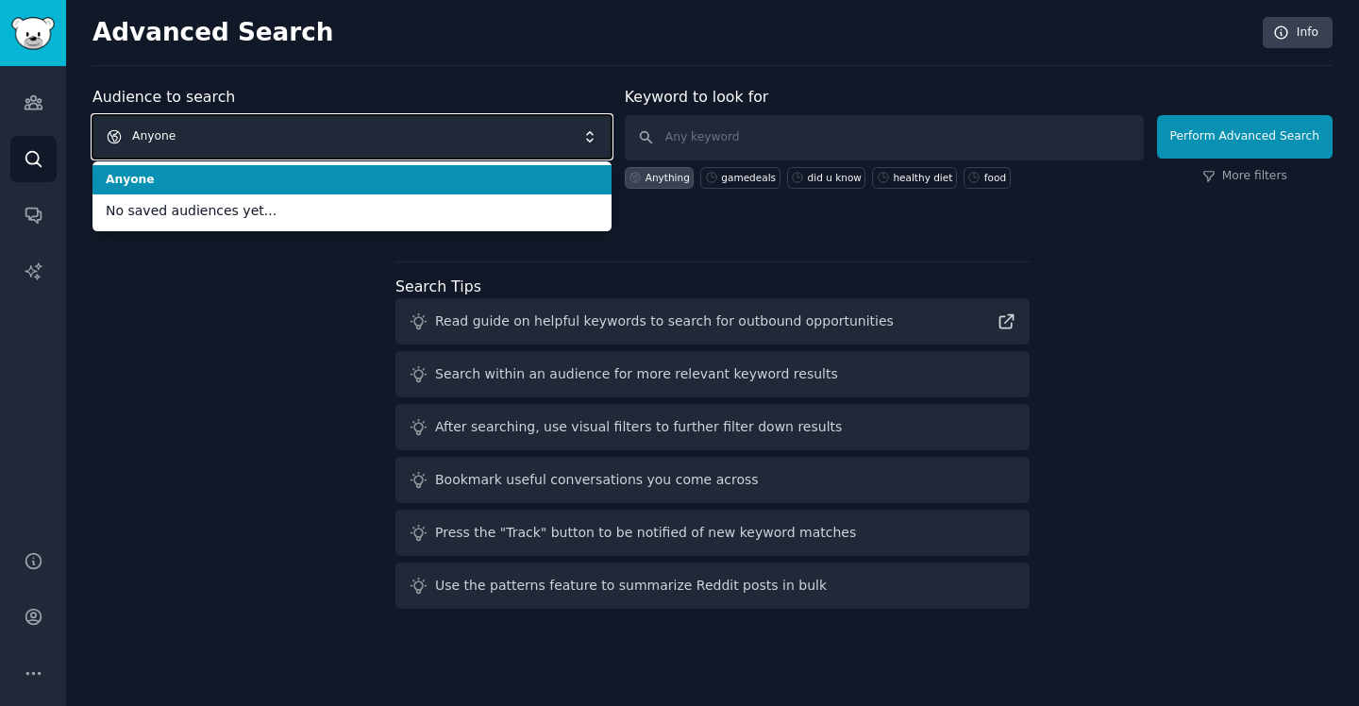
click at [311, 141] on span "Anyone" at bounding box center [351, 136] width 519 height 43
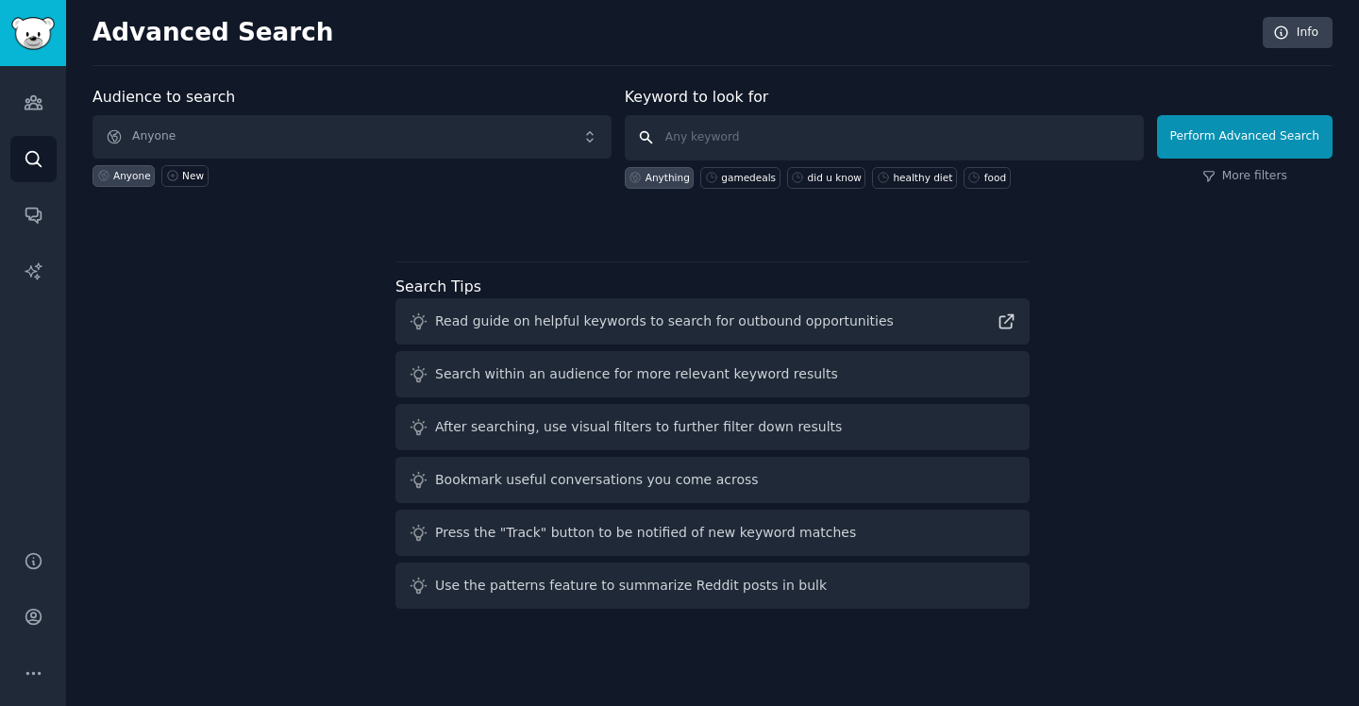
click at [726, 142] on input "text" at bounding box center [884, 137] width 519 height 45
type input "games deals"
click button "Perform Advanced Search" at bounding box center [1244, 136] width 175 height 43
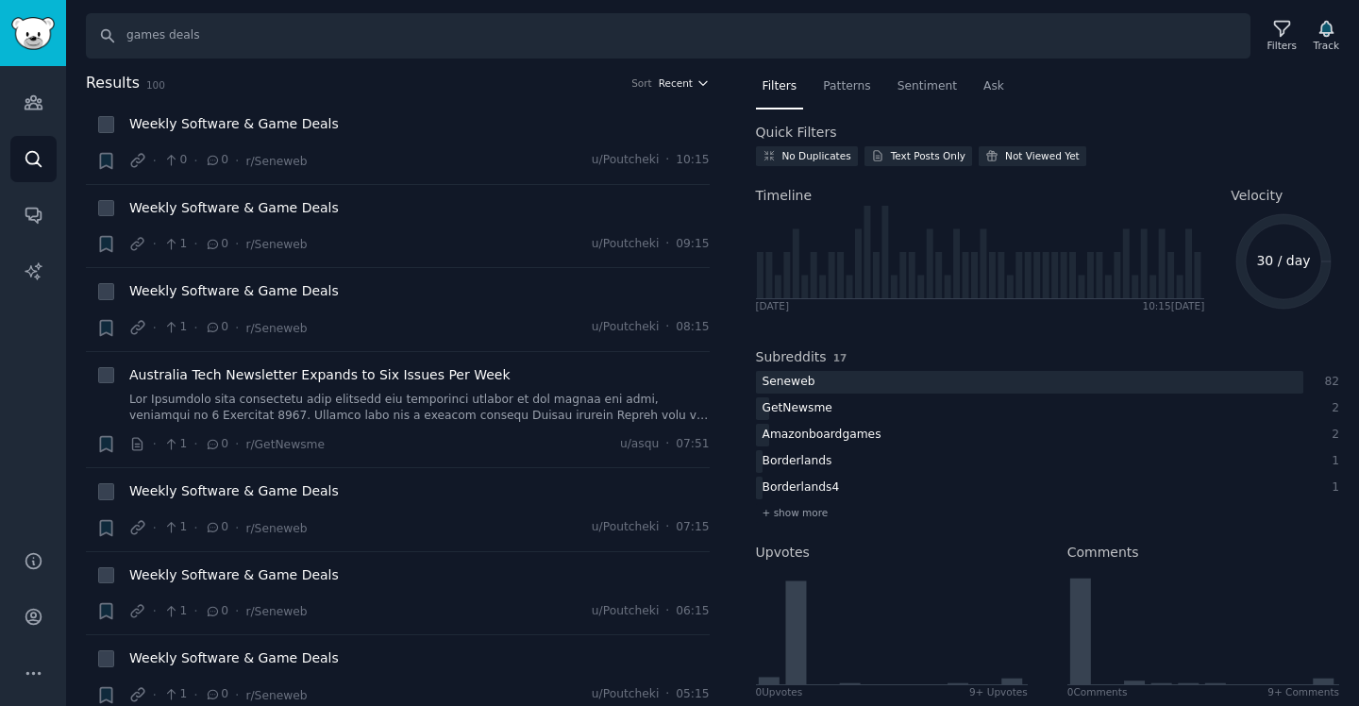
click at [696, 84] on icon "button" at bounding box center [702, 82] width 13 height 13
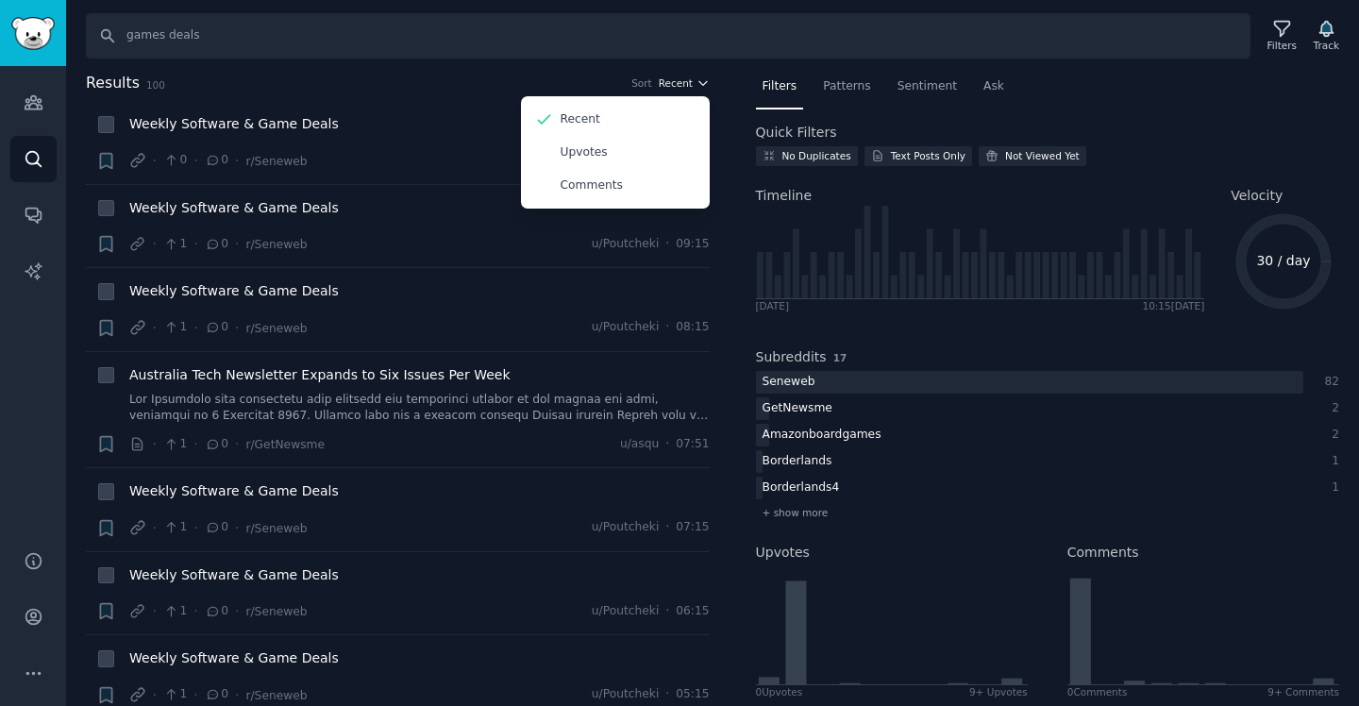
click at [696, 84] on icon "button" at bounding box center [702, 82] width 13 height 13
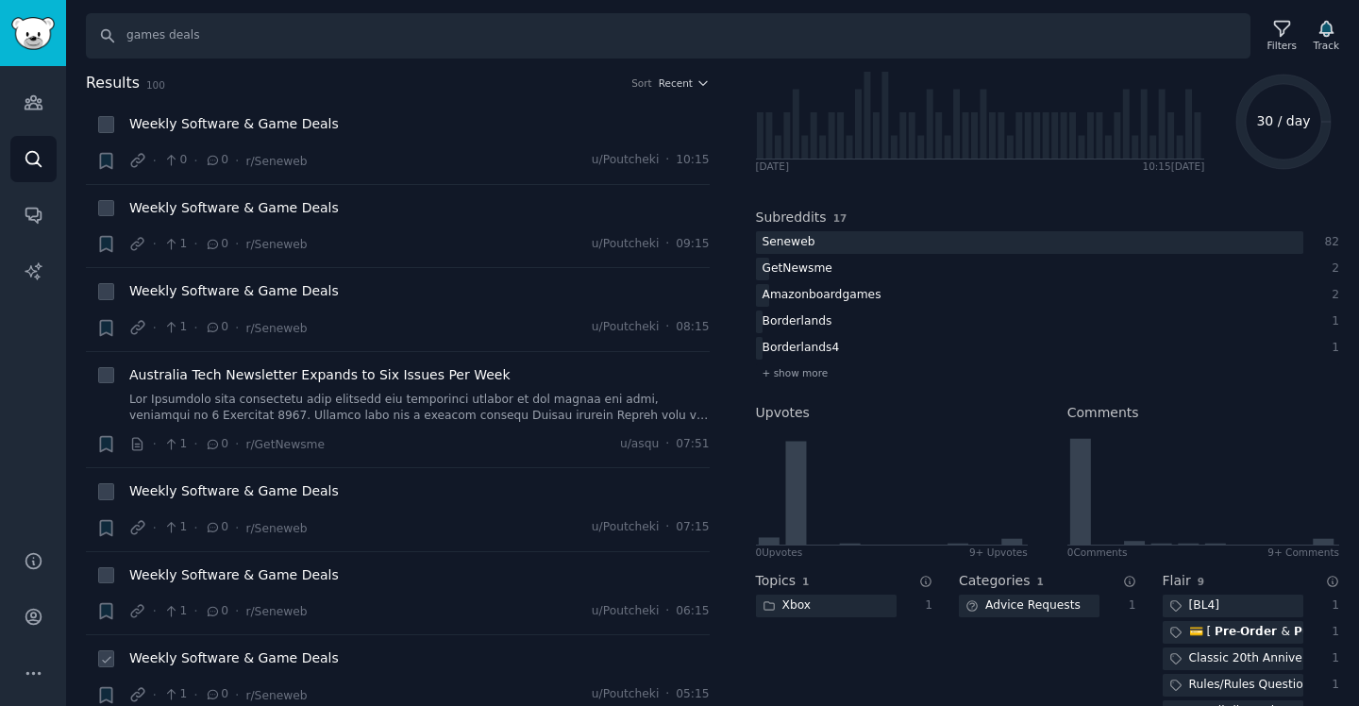
scroll to position [135, 0]
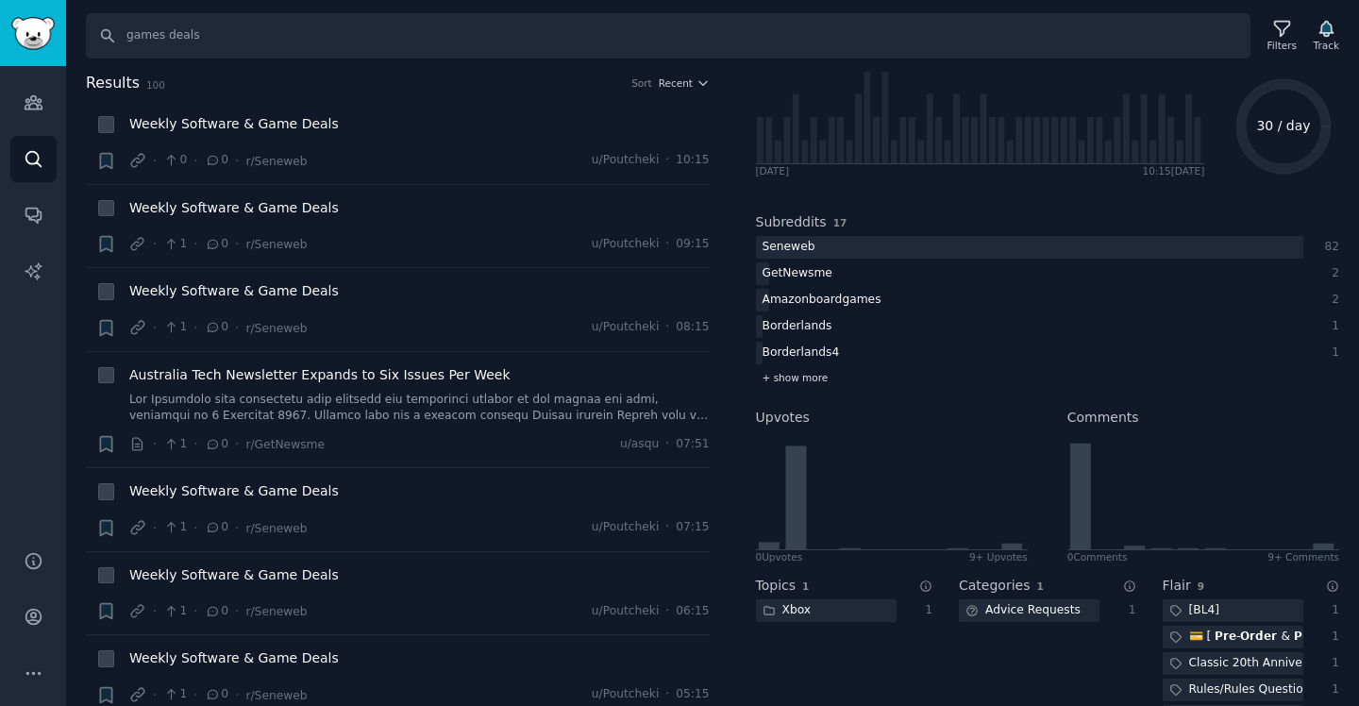
click at [784, 374] on span "+ show more" at bounding box center [795, 377] width 66 height 13
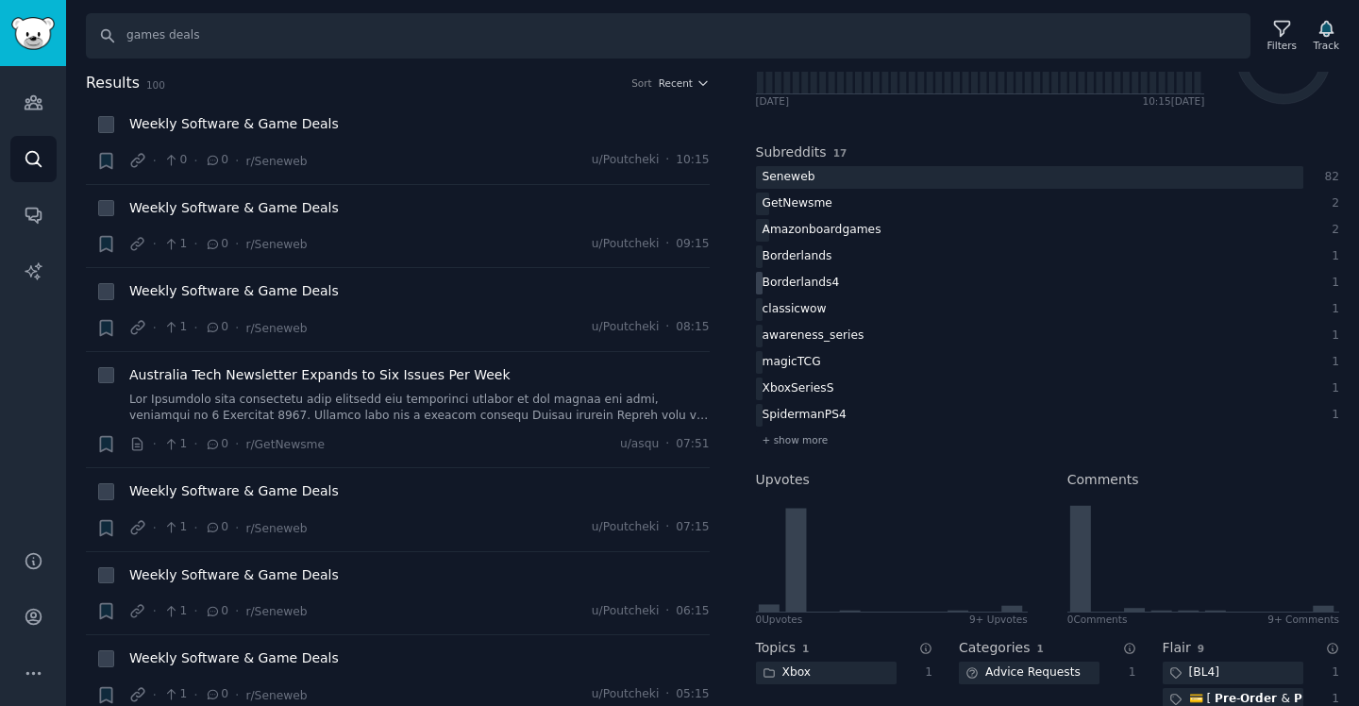
scroll to position [207, 0]
click at [798, 441] on span "+ show more" at bounding box center [795, 437] width 66 height 13
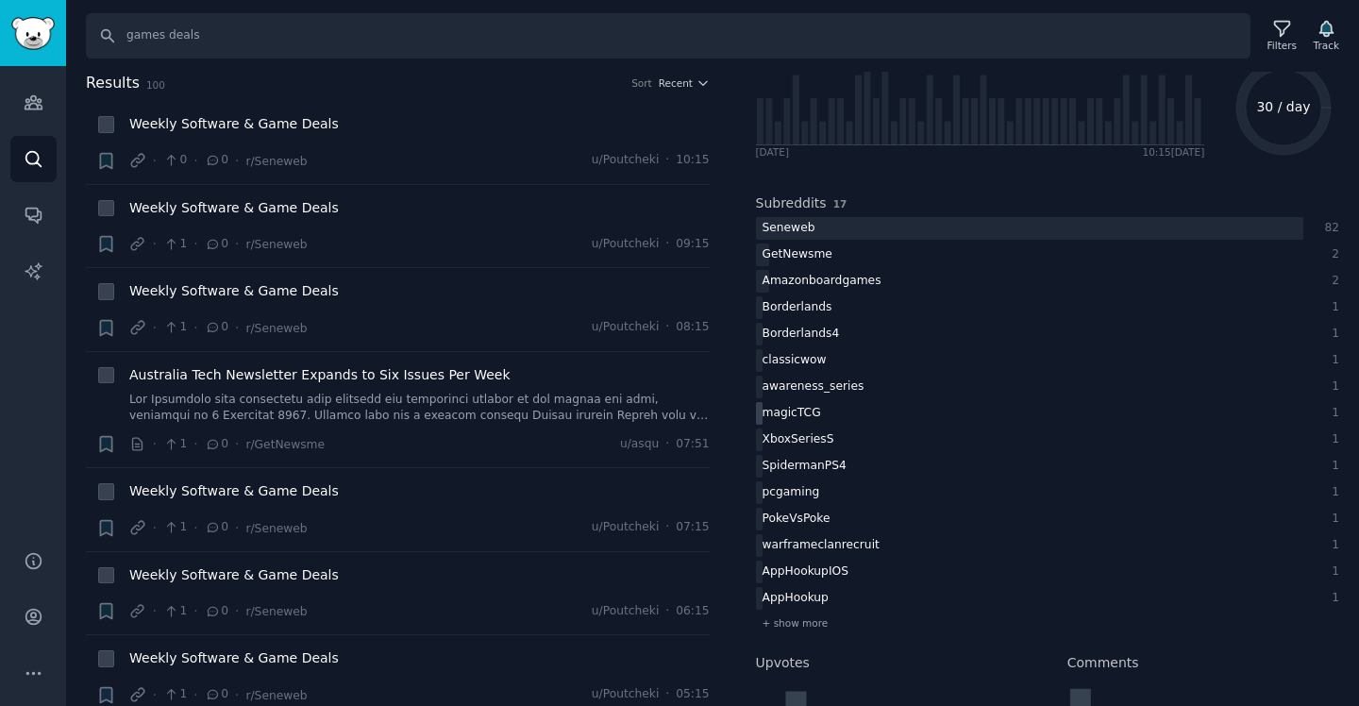
scroll to position [148, 0]
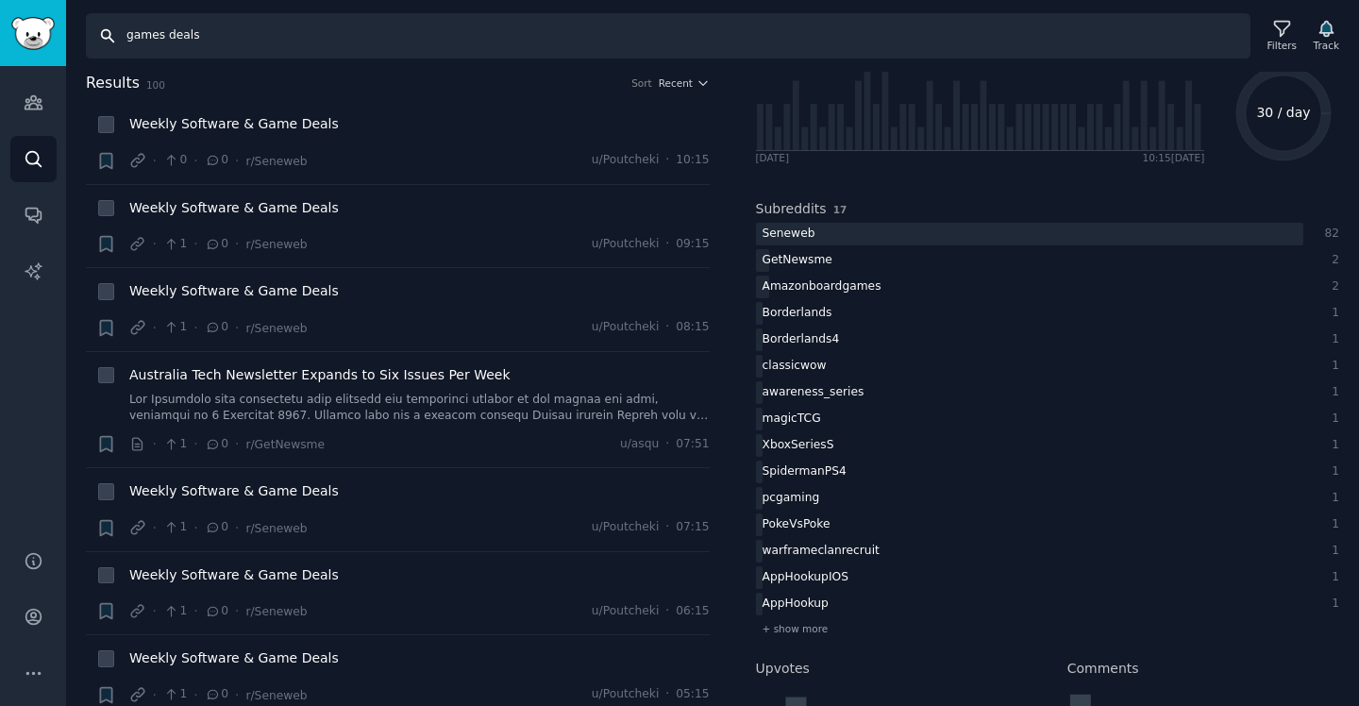
click at [316, 27] on input "games deals" at bounding box center [668, 35] width 1164 height 45
click at [187, 41] on input "games deals" at bounding box center [668, 35] width 1164 height 45
paste input "r/GameDeals"
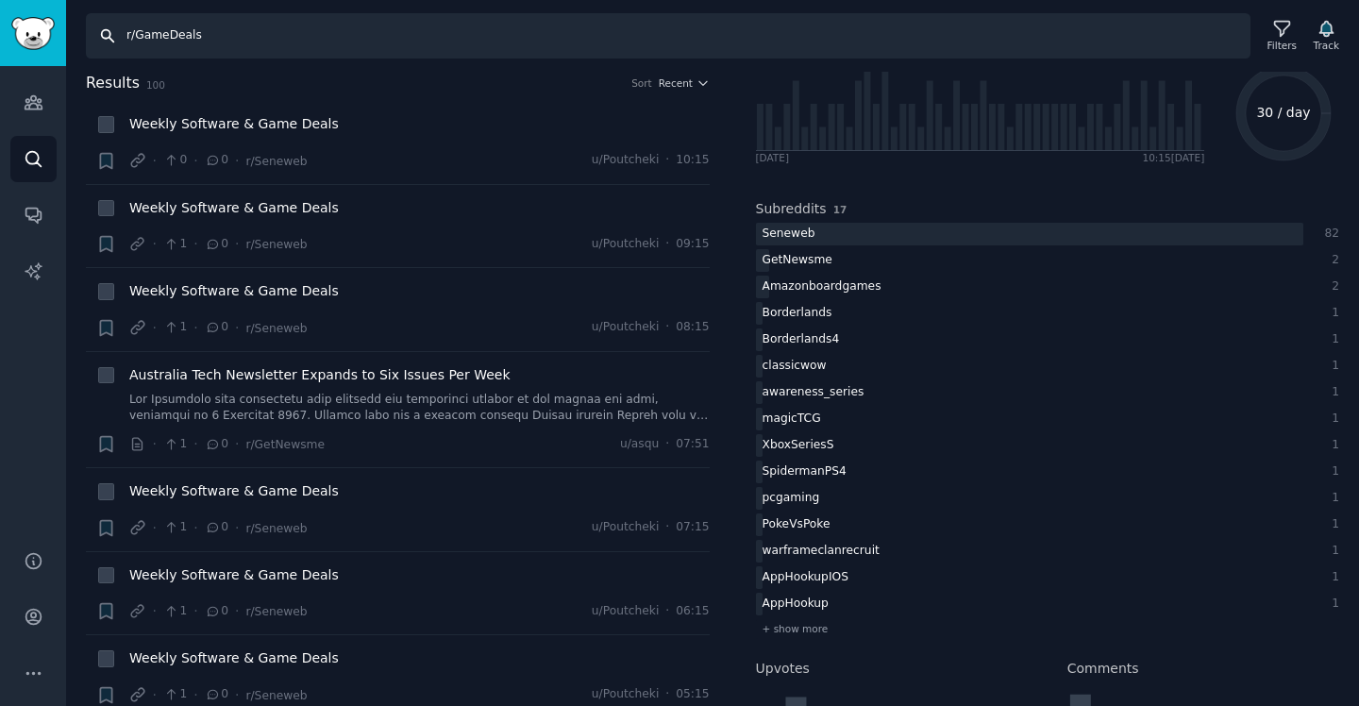
type input "r/GameDeals"
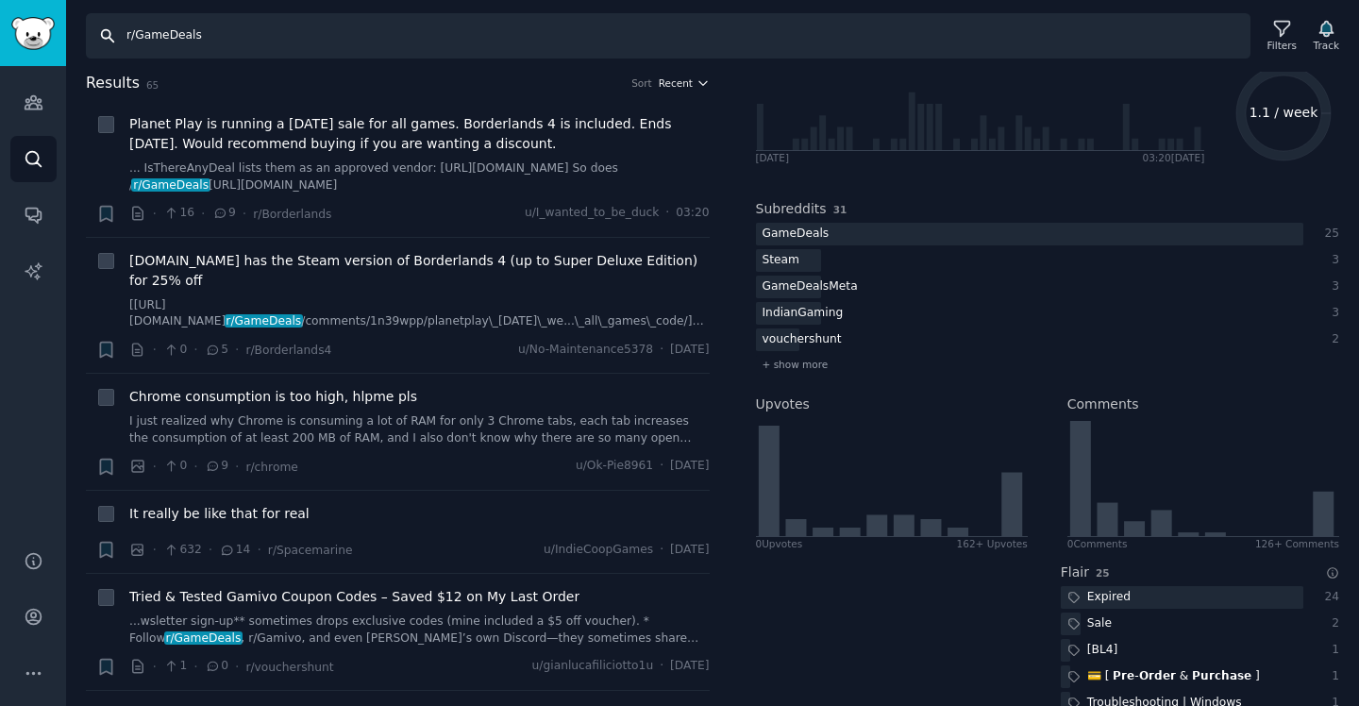
click at [699, 84] on icon "button" at bounding box center [702, 82] width 13 height 13
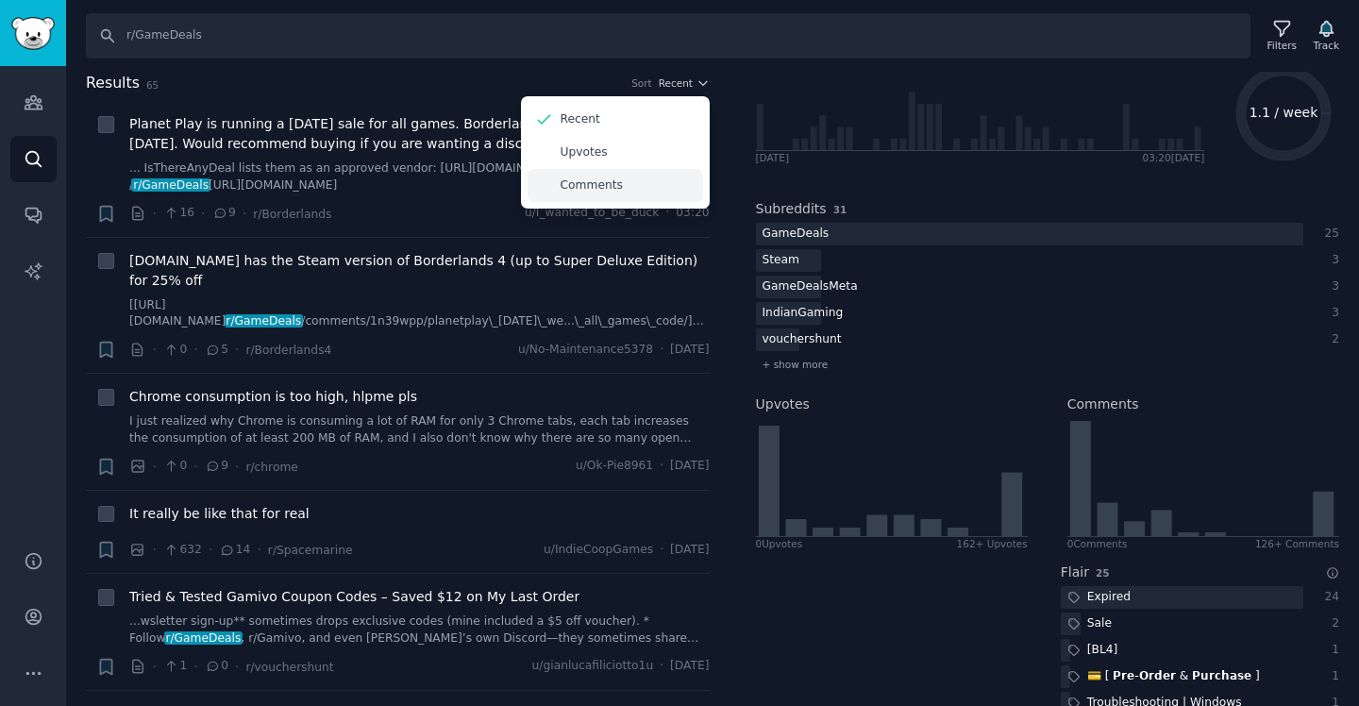
click at [660, 180] on div "Comments" at bounding box center [614, 185] width 175 height 33
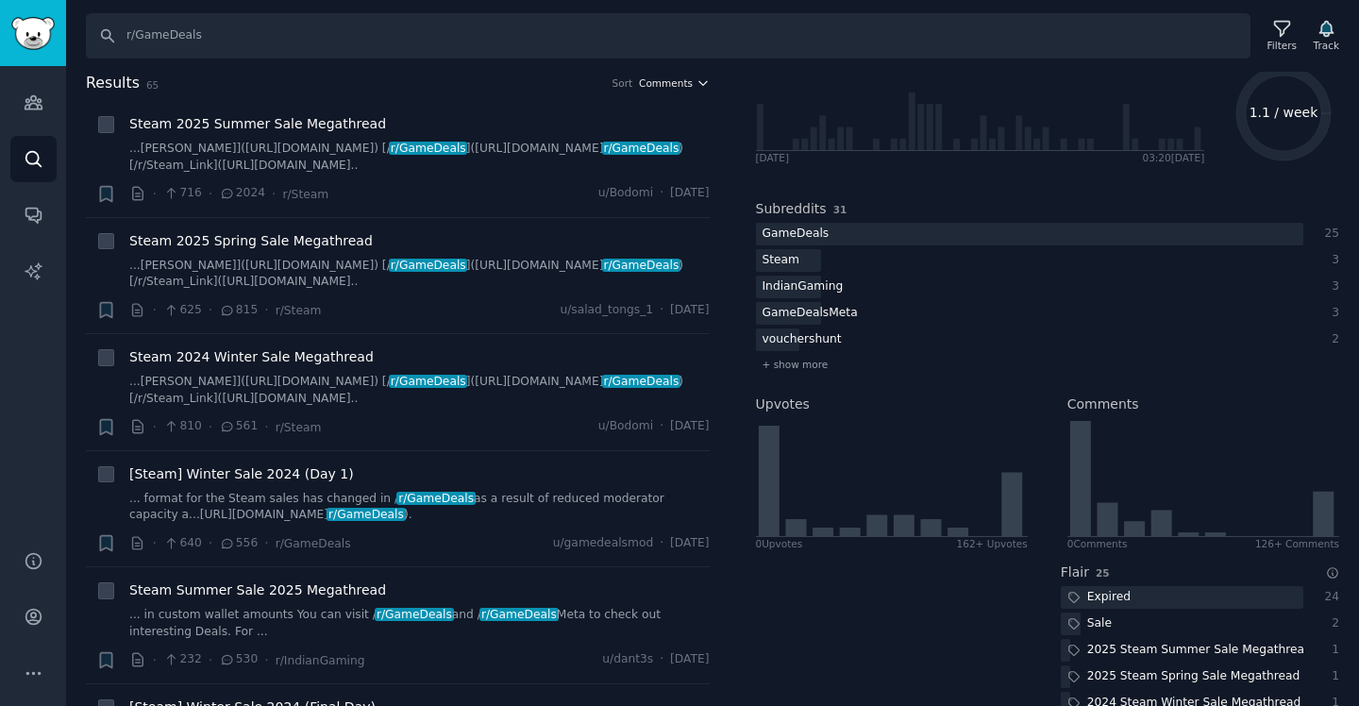
click at [696, 85] on icon "button" at bounding box center [702, 82] width 13 height 13
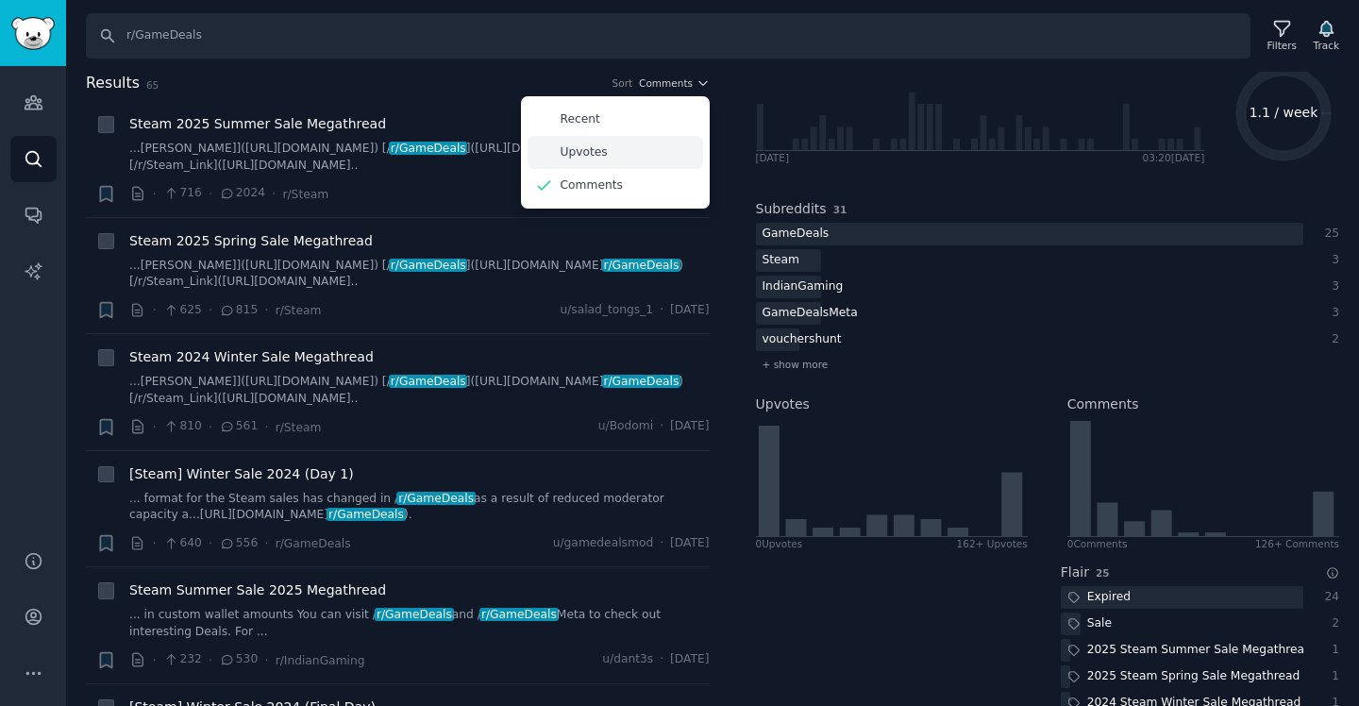
click at [631, 154] on div "Upvotes" at bounding box center [614, 152] width 175 height 33
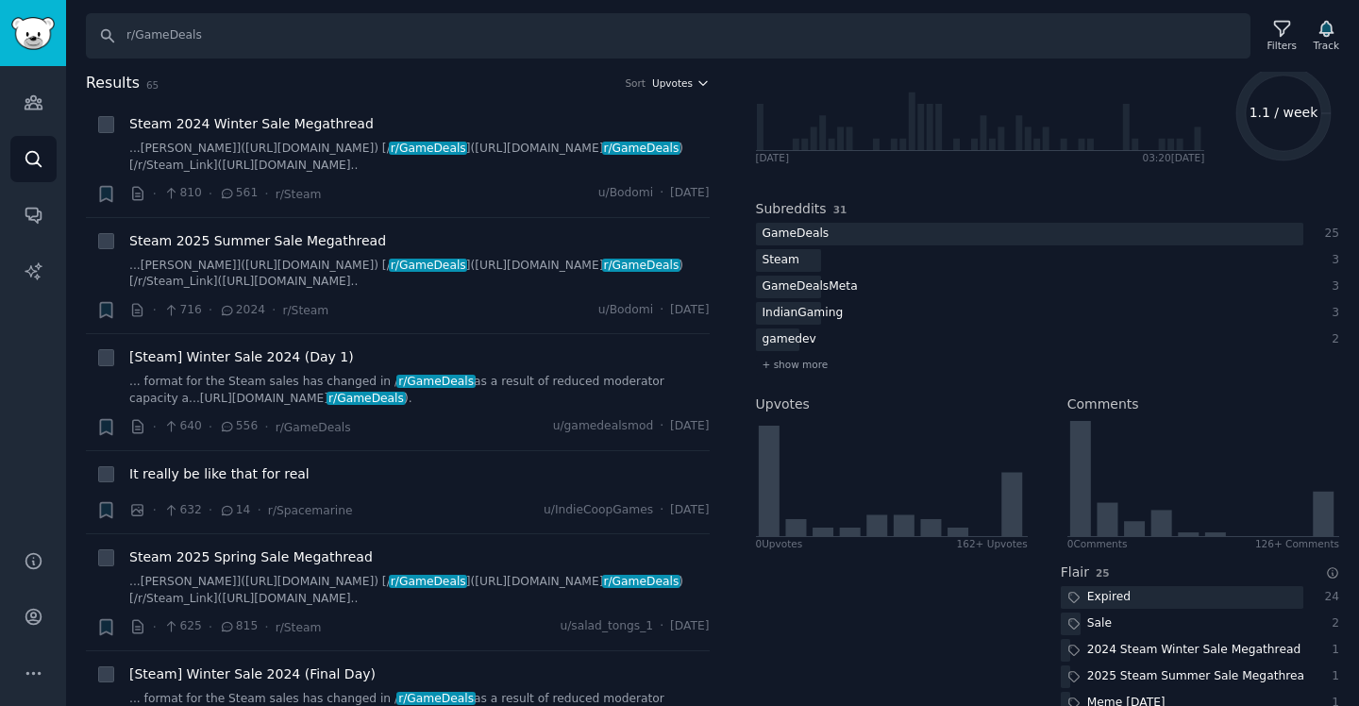
click at [700, 83] on icon "button" at bounding box center [702, 82] width 13 height 13
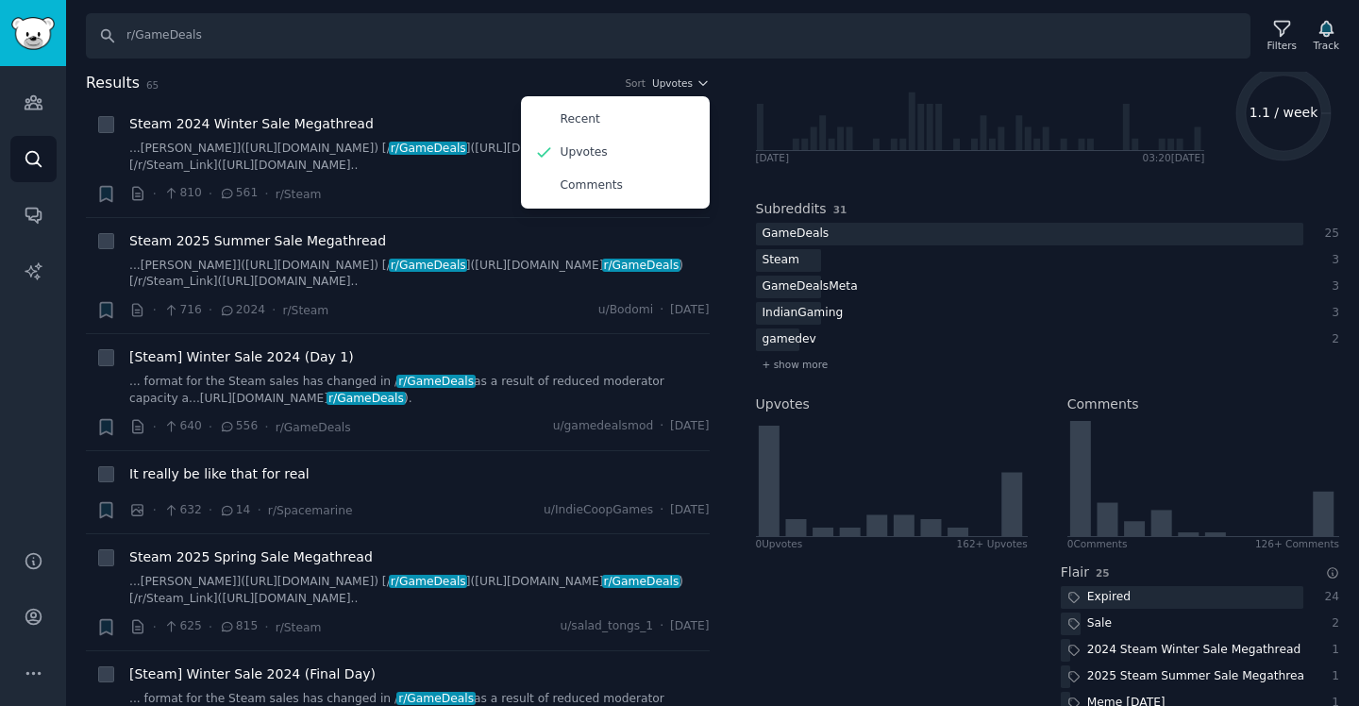
click at [580, 67] on div "Search r/GameDeals Filters Track Results 65 Sort Upvotes Recent Upvotes Comment…" at bounding box center [712, 353] width 1293 height 706
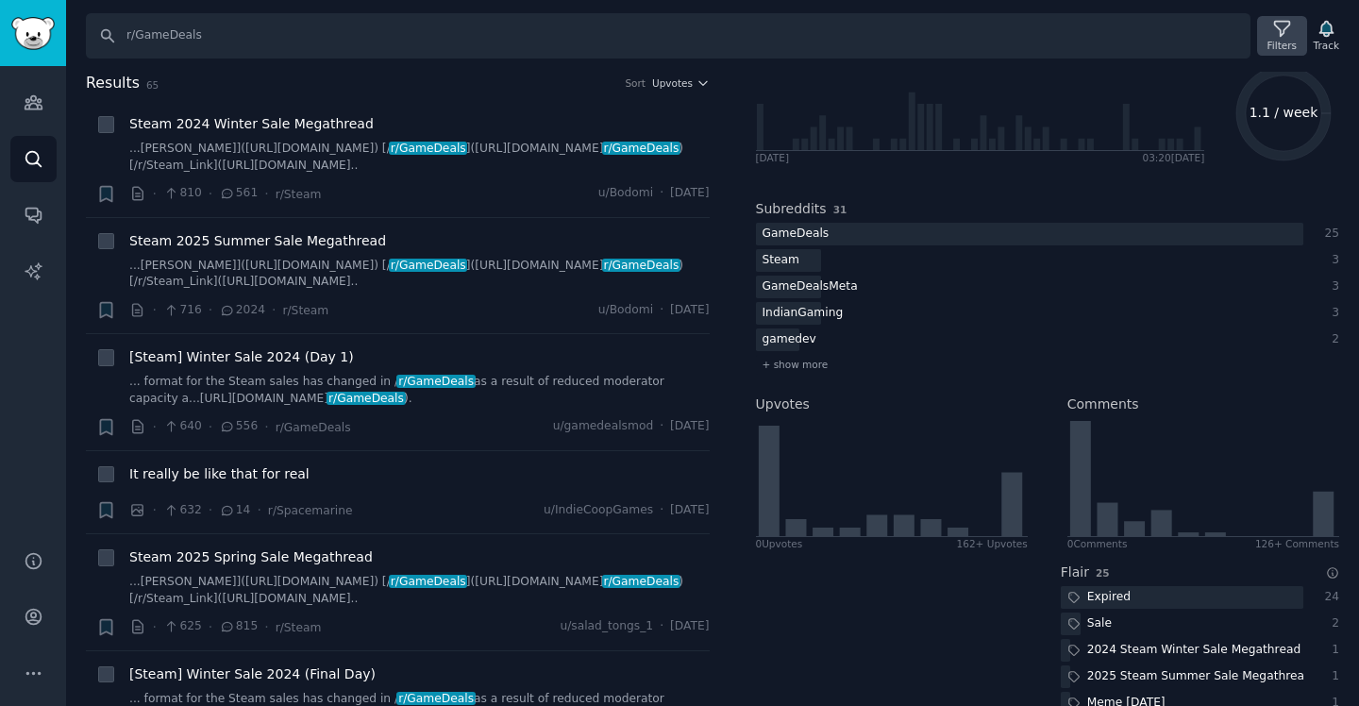
click at [1280, 30] on icon at bounding box center [1282, 29] width 20 height 20
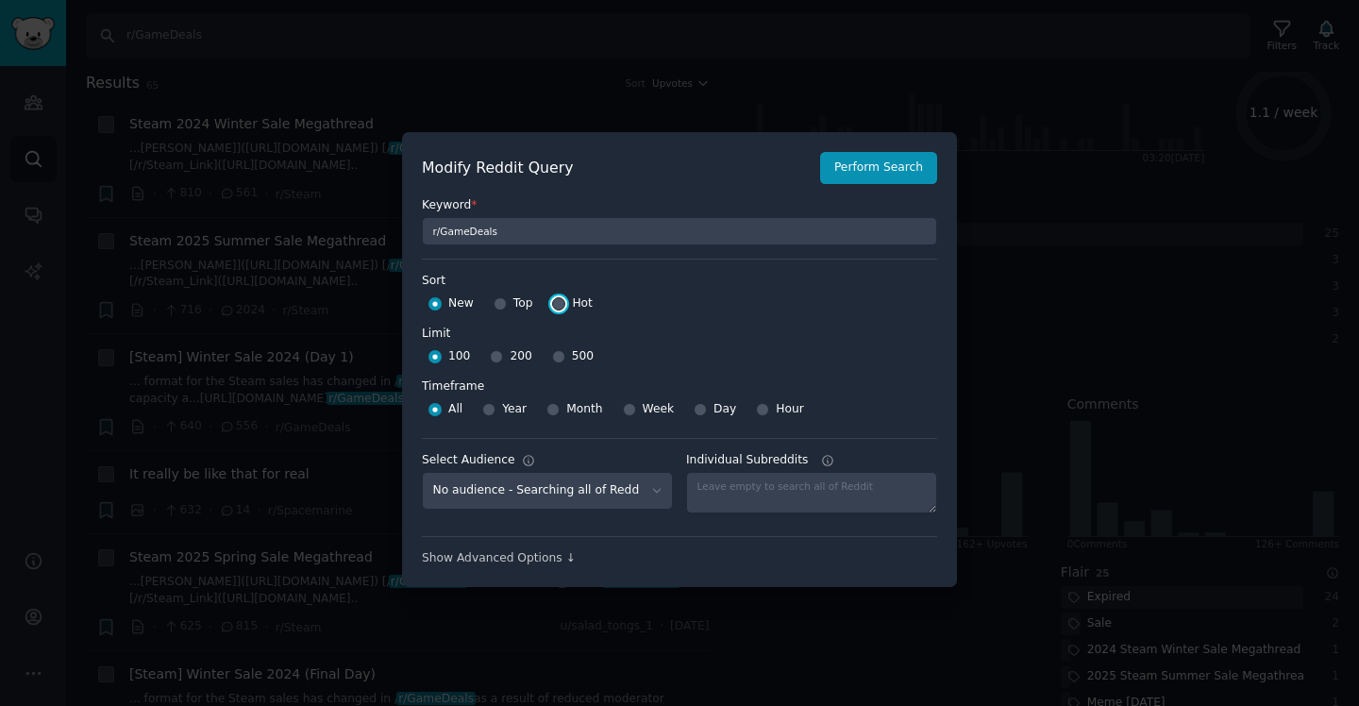
click at [559, 306] on input "Hot" at bounding box center [558, 303] width 13 height 13
radio input "true"
click at [487, 409] on input "Year" at bounding box center [488, 409] width 13 height 13
radio input "true"
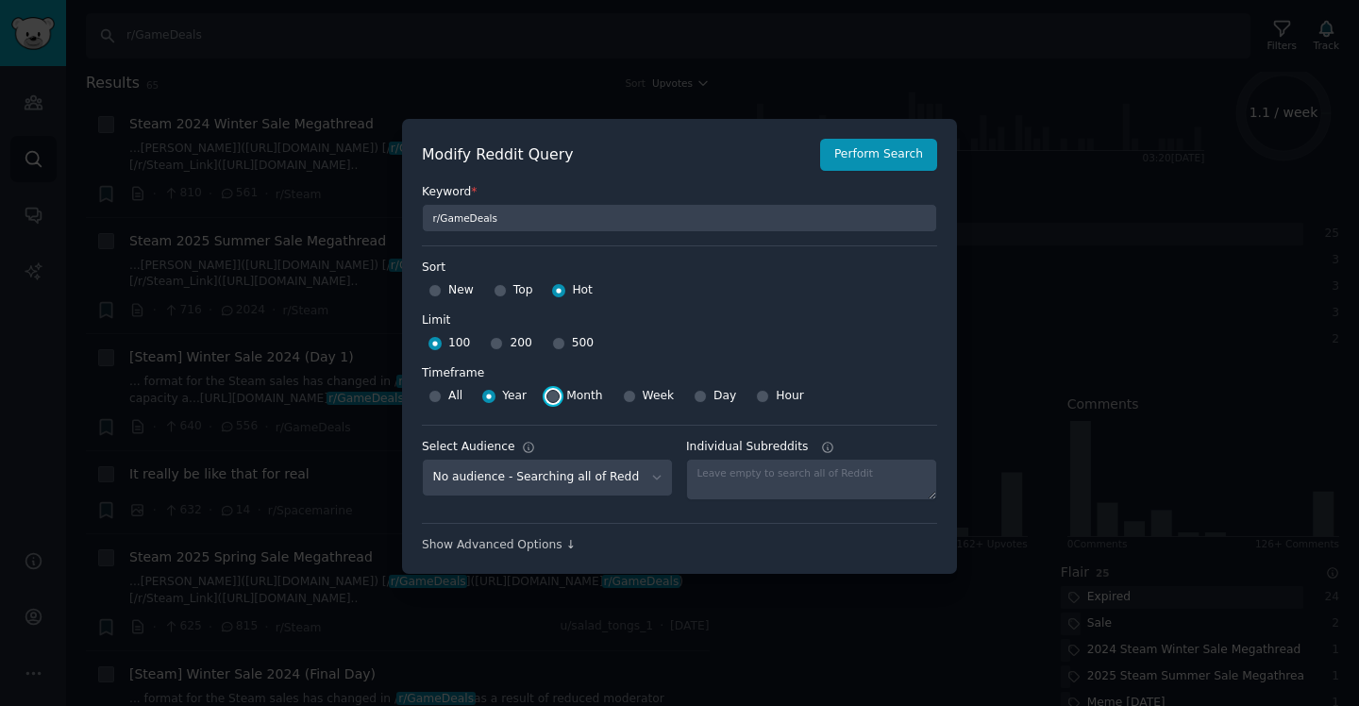
click at [553, 402] on input "Month" at bounding box center [552, 396] width 13 height 13
radio input "true"
click at [563, 546] on div "Show Advanced Options ↓" at bounding box center [679, 545] width 515 height 17
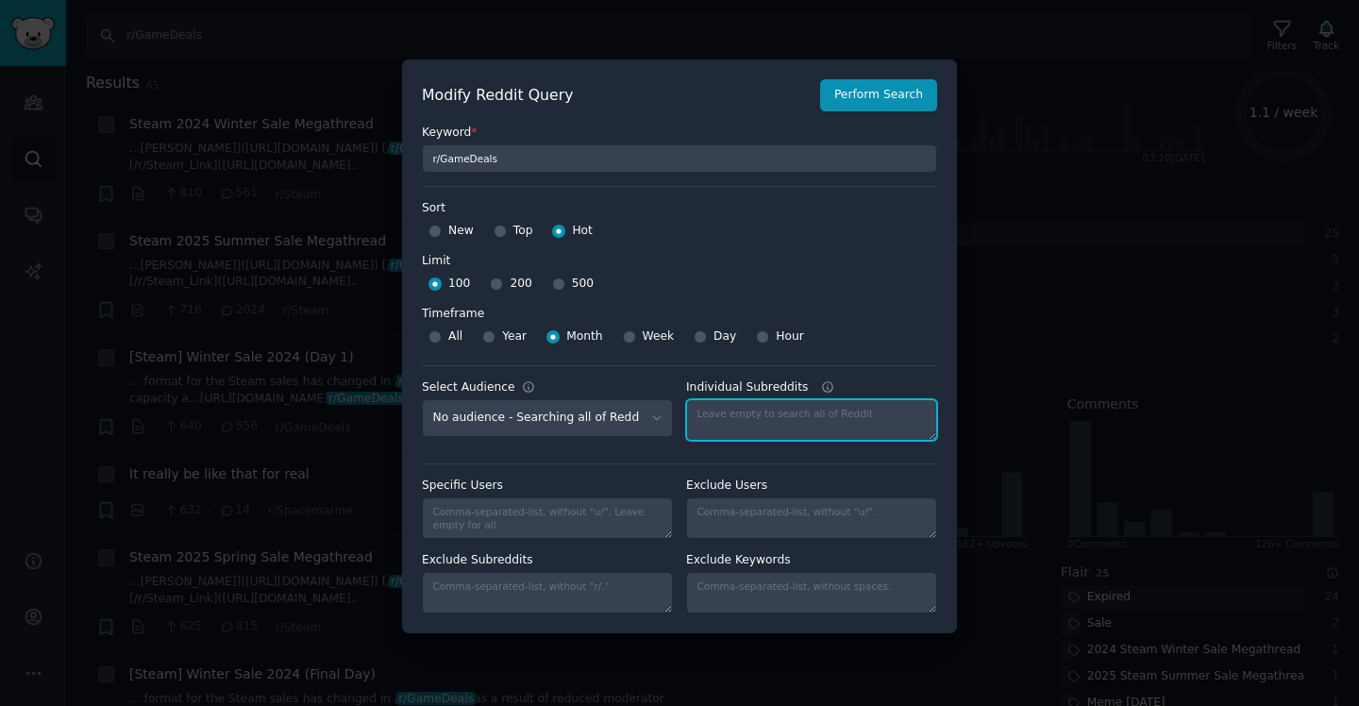
click at [716, 417] on textarea "Individual Subreddits" at bounding box center [811, 420] width 251 height 42
paste textarea "r/GameDeals"
type textarea "r/GameDeals"
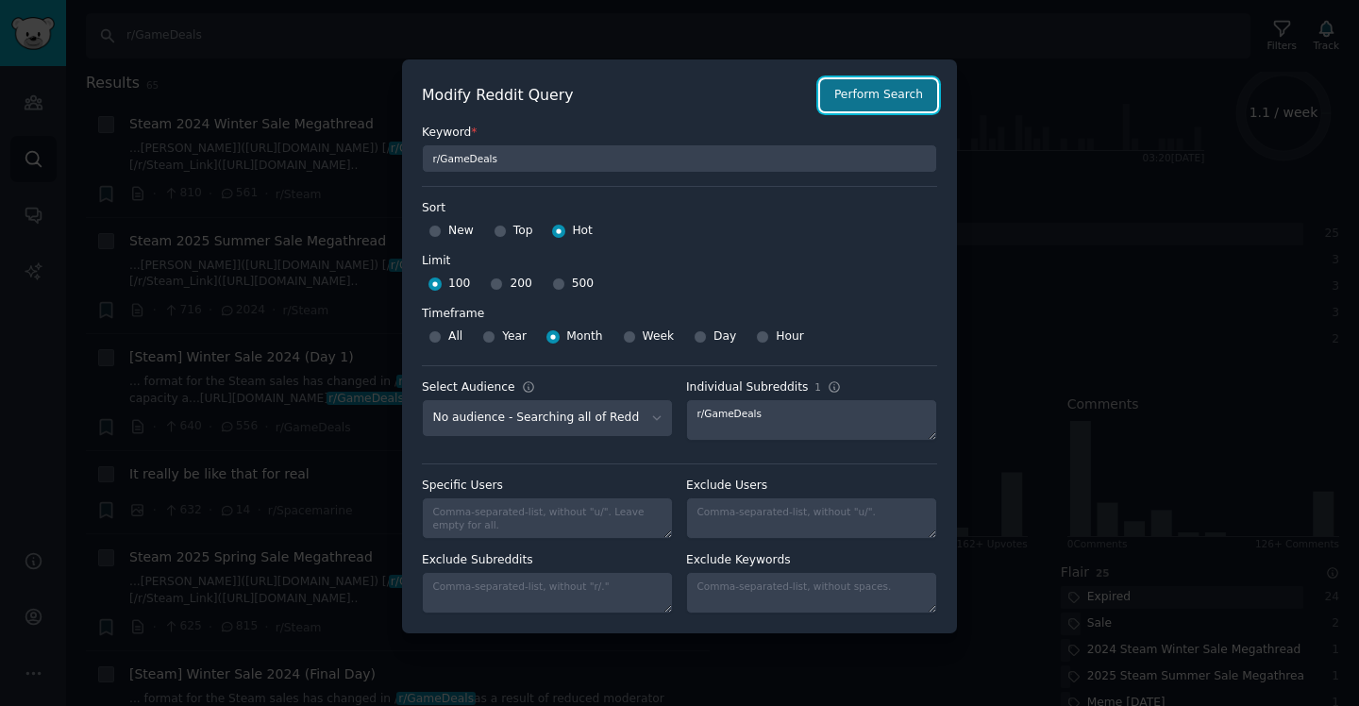
click at [888, 82] on button "Perform Search" at bounding box center [878, 95] width 117 height 32
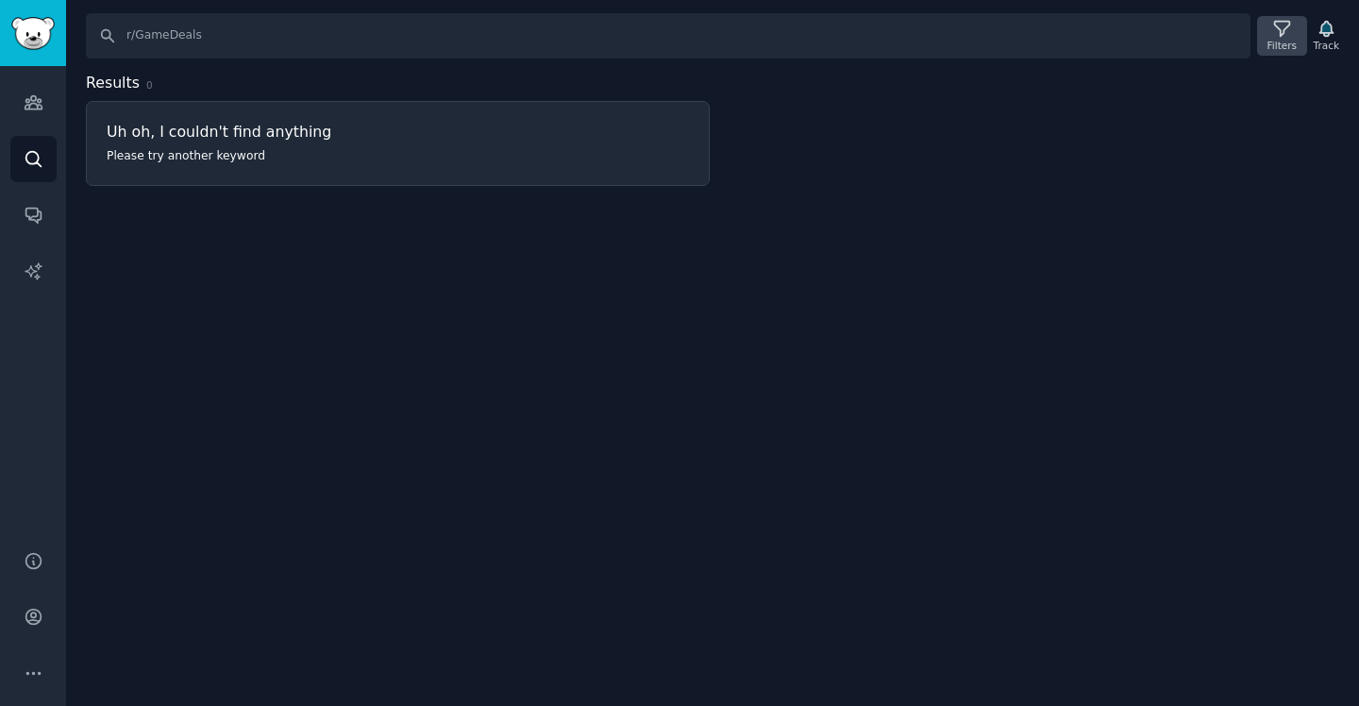
click at [1283, 47] on div "Filters" at bounding box center [1281, 45] width 29 height 13
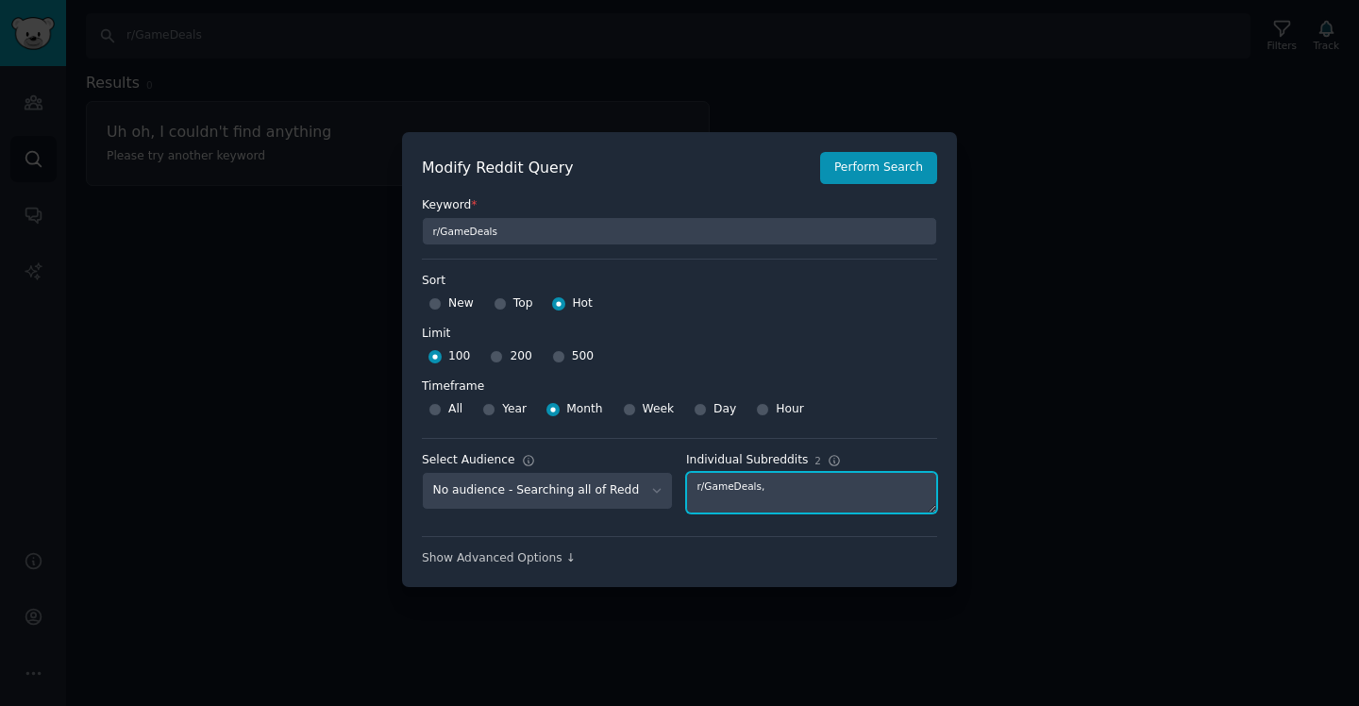
click at [779, 486] on textarea "r/GameDeals," at bounding box center [811, 493] width 251 height 42
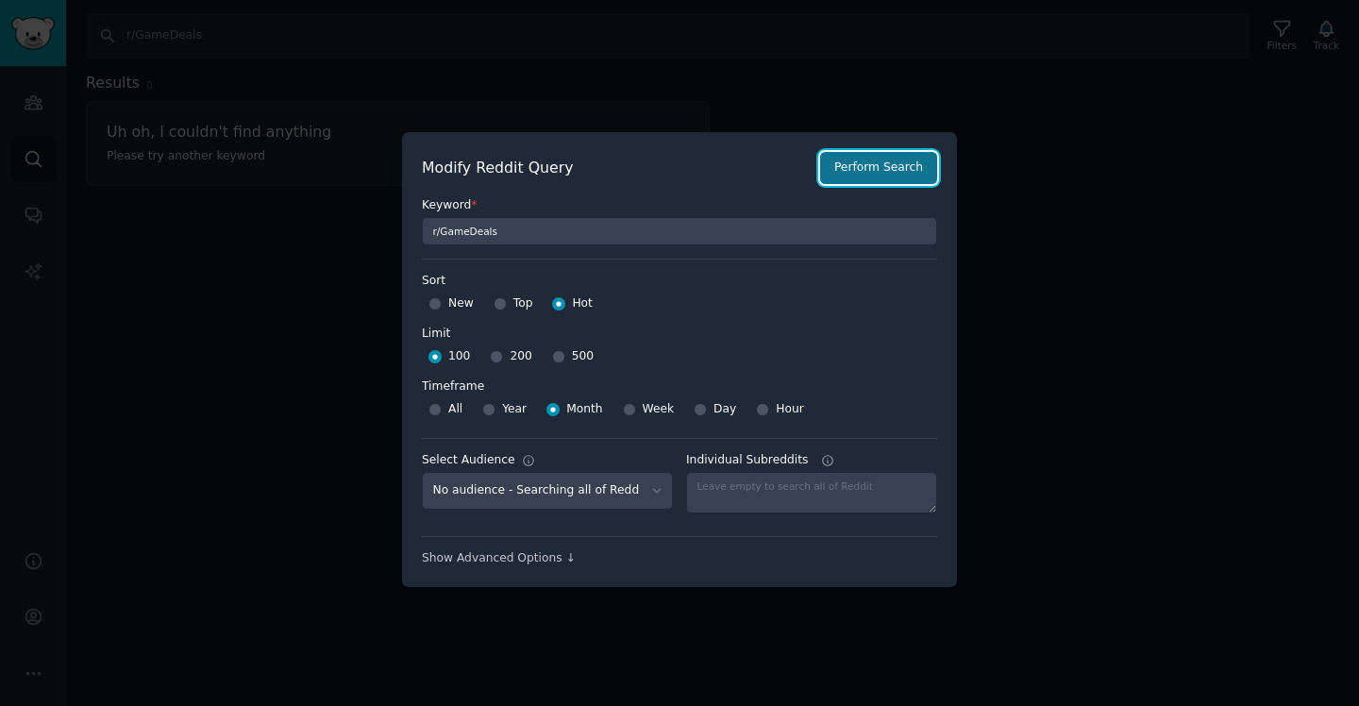
click at [897, 164] on button "Perform Search" at bounding box center [878, 168] width 117 height 32
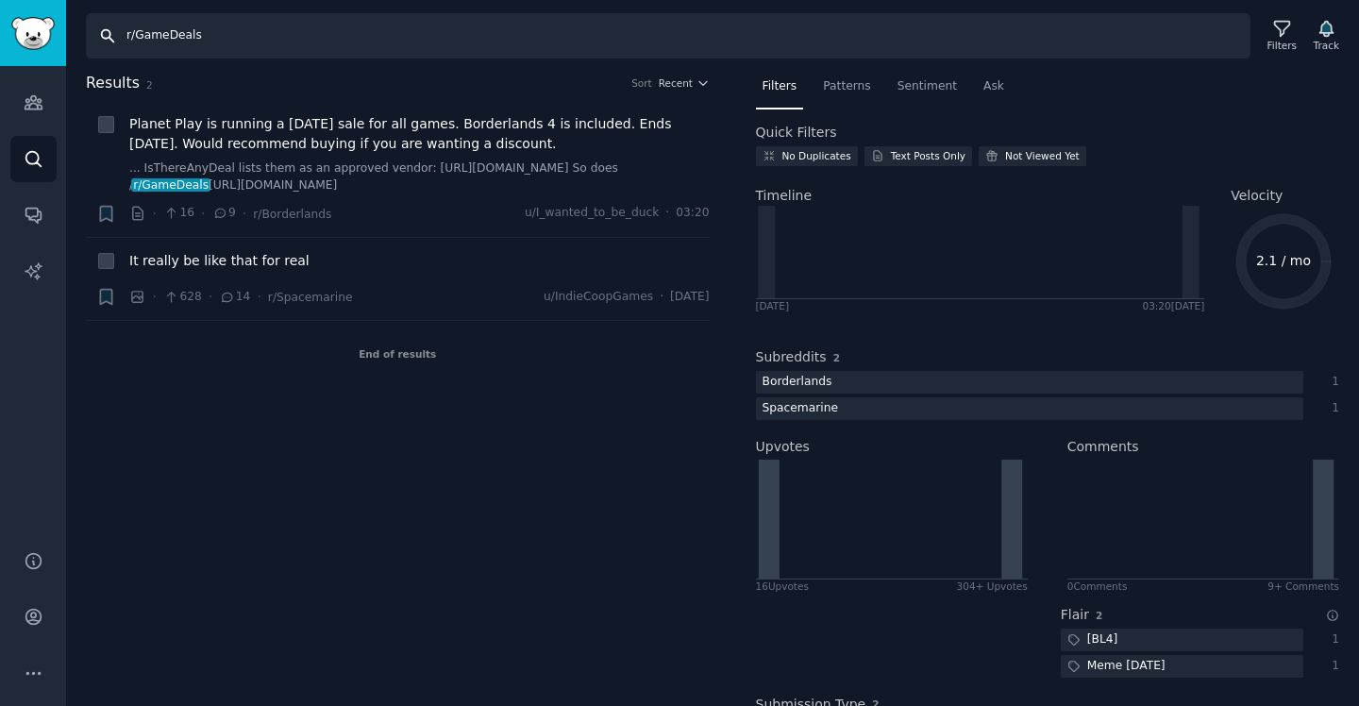
click at [138, 32] on input "r/GameDeals" at bounding box center [668, 35] width 1164 height 45
click at [135, 36] on input "r/GameDeals" at bounding box center [668, 35] width 1164 height 45
click at [158, 35] on input "GameDeals" at bounding box center [668, 35] width 1164 height 45
type input "Game Deals"
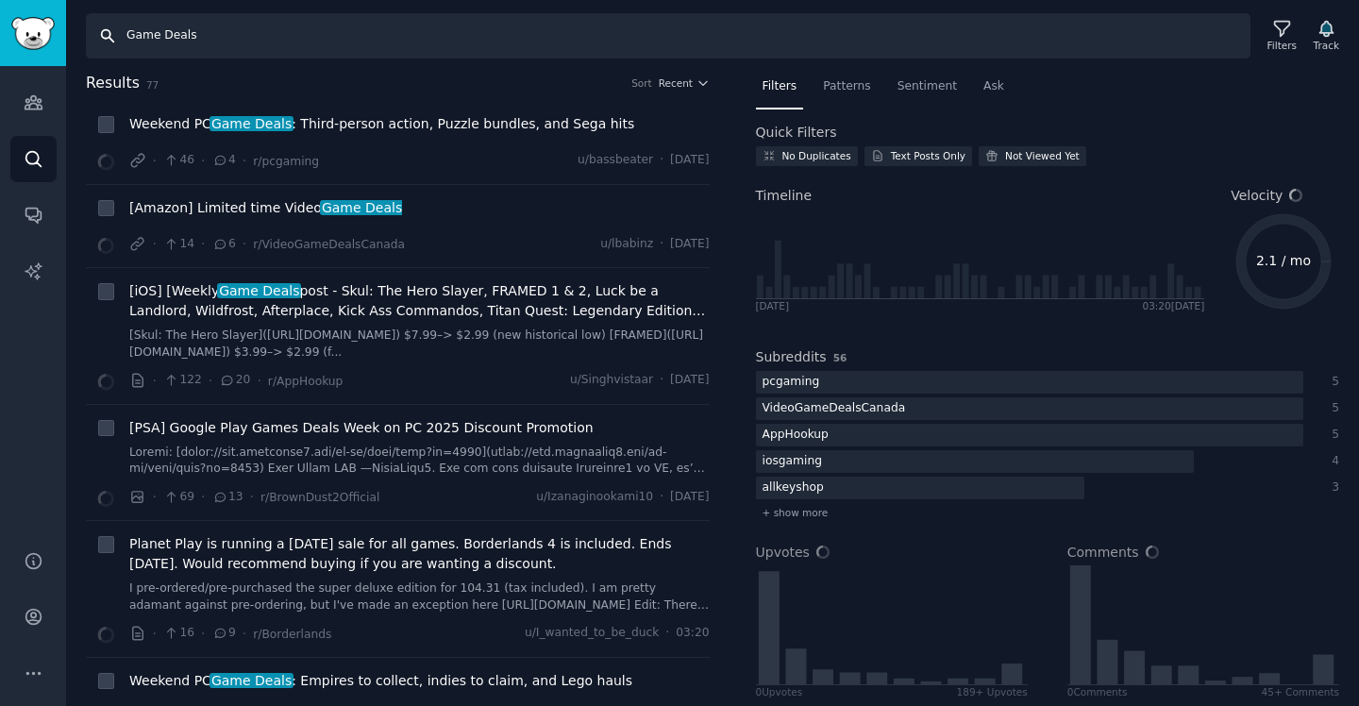
click at [641, 42] on input "Game Deals" at bounding box center [668, 35] width 1164 height 45
click at [697, 80] on icon "button" at bounding box center [702, 82] width 13 height 13
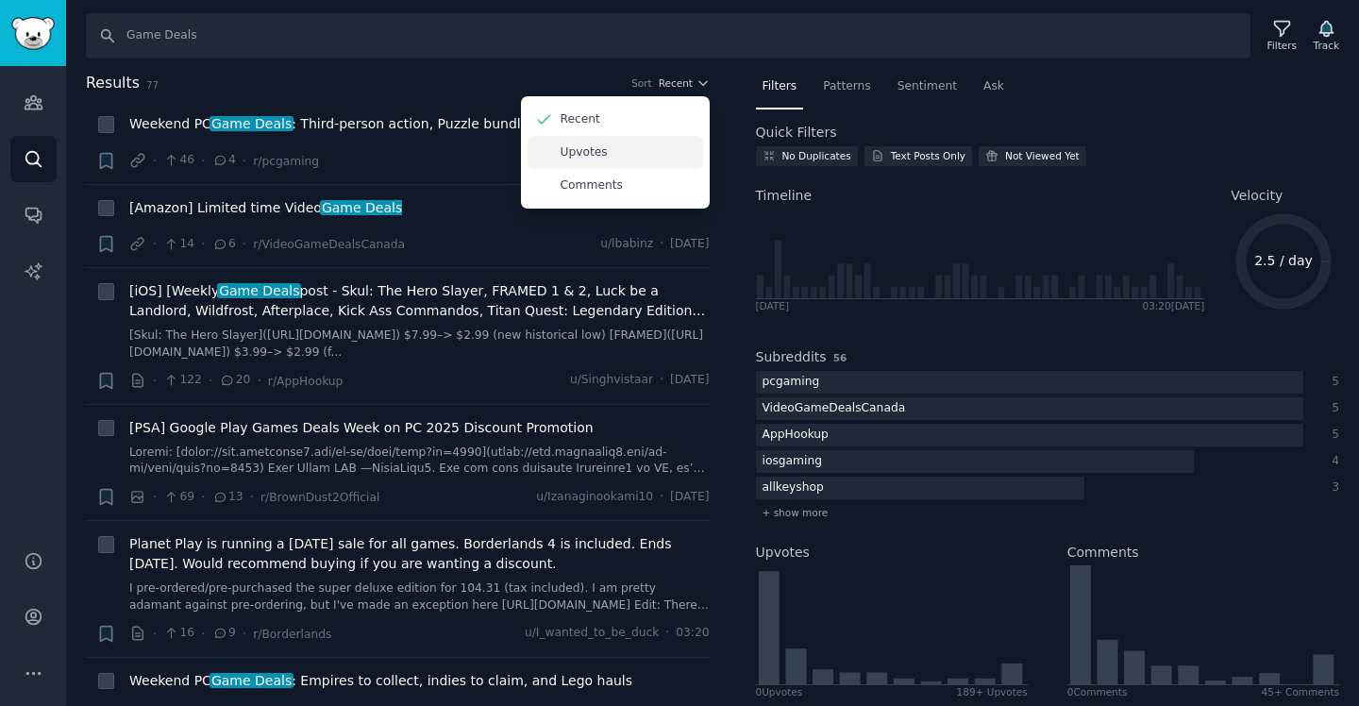
click at [648, 154] on div "Upvotes" at bounding box center [614, 152] width 175 height 33
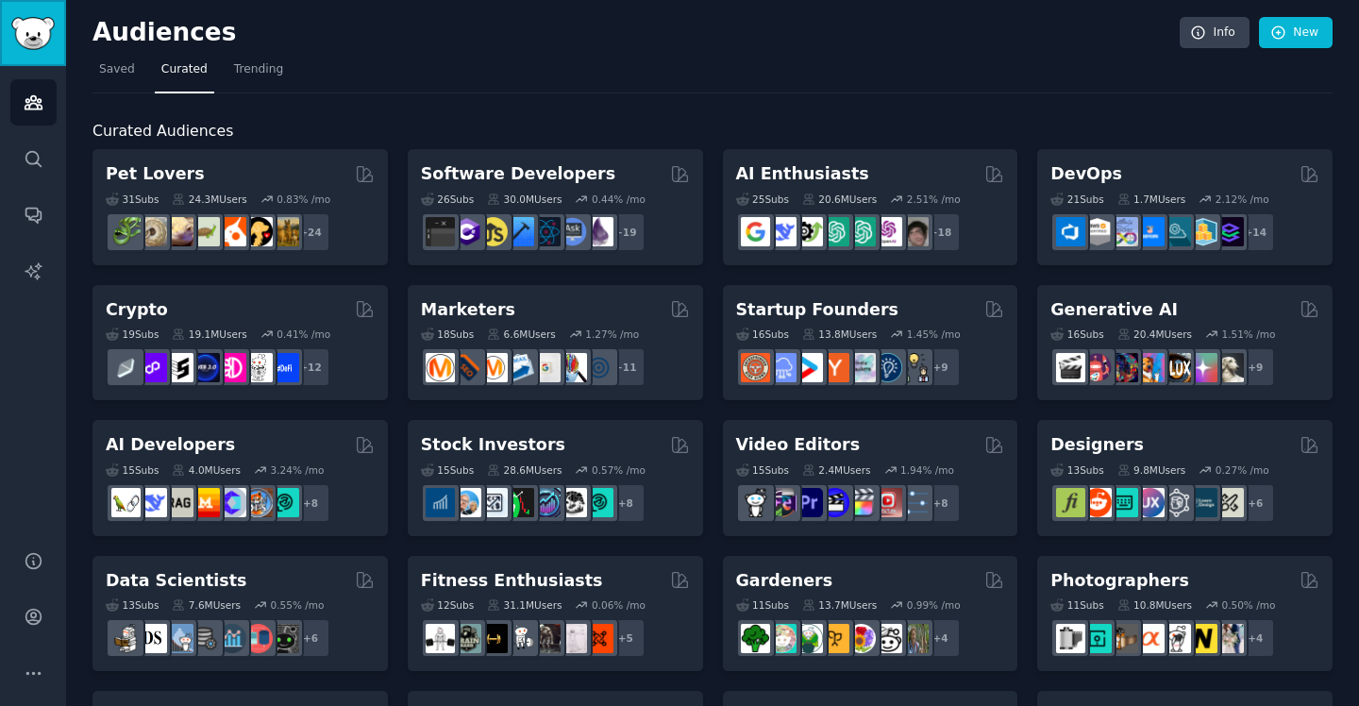
click at [35, 30] on img "Sidebar" at bounding box center [32, 33] width 43 height 33
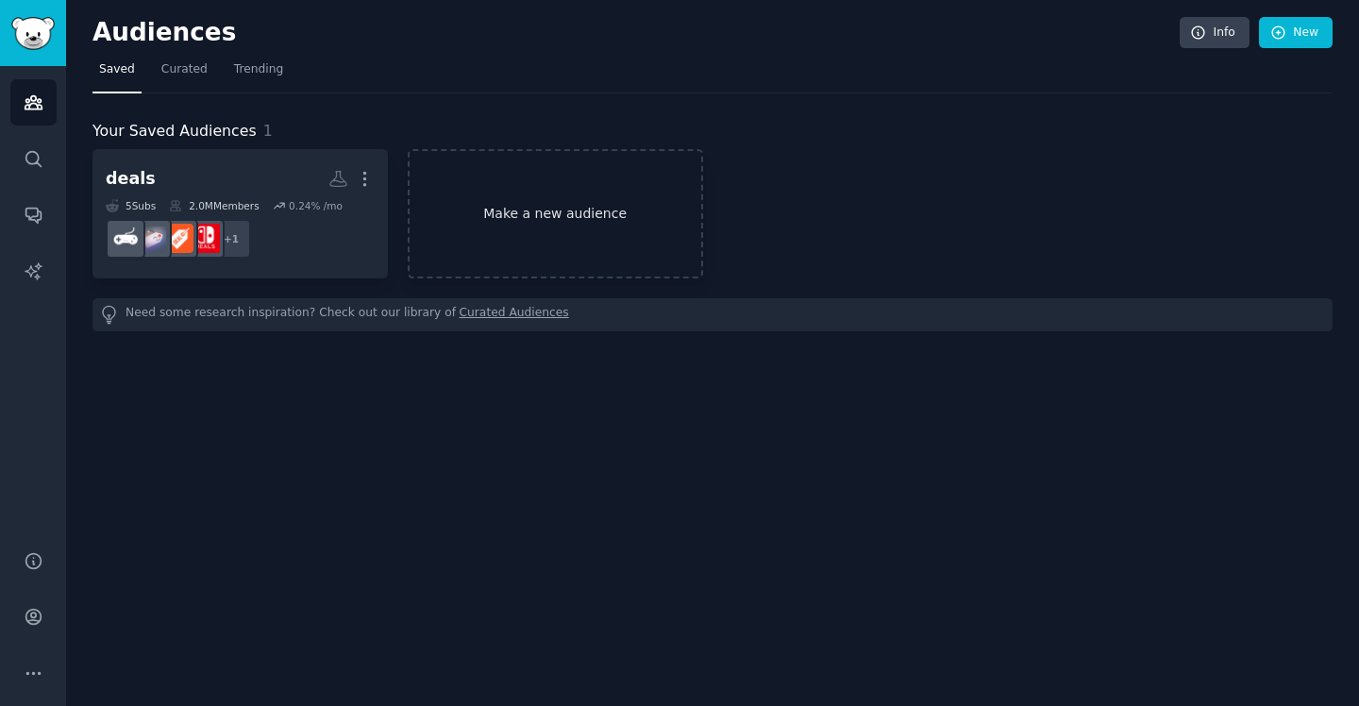
click at [543, 213] on link "Make a new audience" at bounding box center [555, 213] width 295 height 129
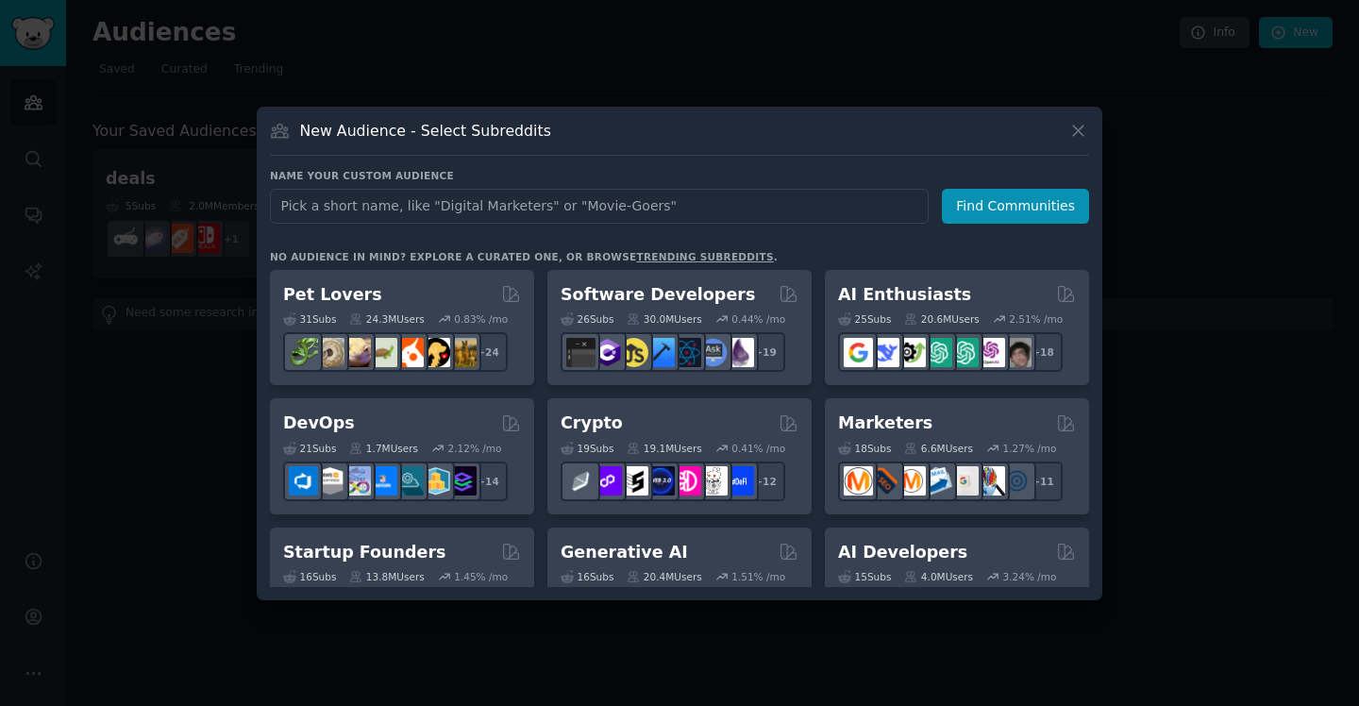
click at [542, 209] on input "text" at bounding box center [599, 206] width 659 height 35
type input "jobs"
click button "Find Communities" at bounding box center [1015, 206] width 147 height 35
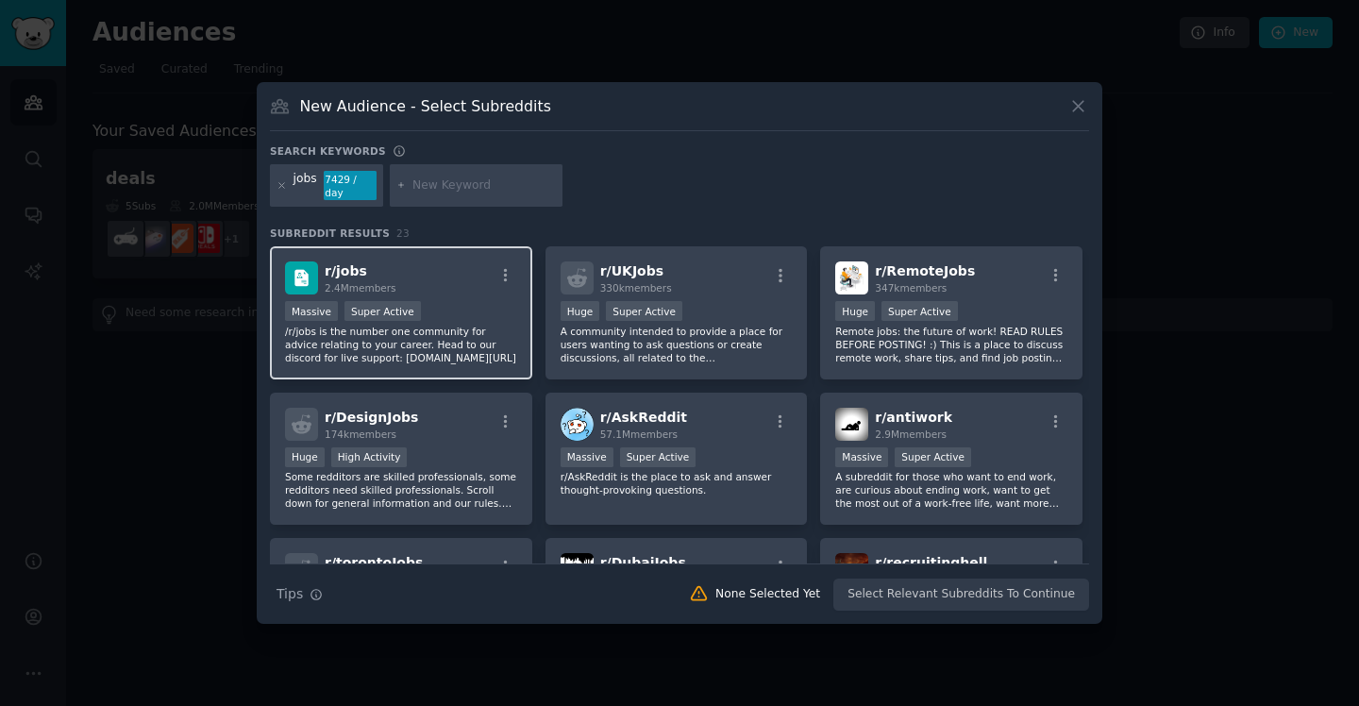
click at [365, 283] on span "2.4M members" at bounding box center [361, 287] width 72 height 11
